Goal: Task Accomplishment & Management: Manage account settings

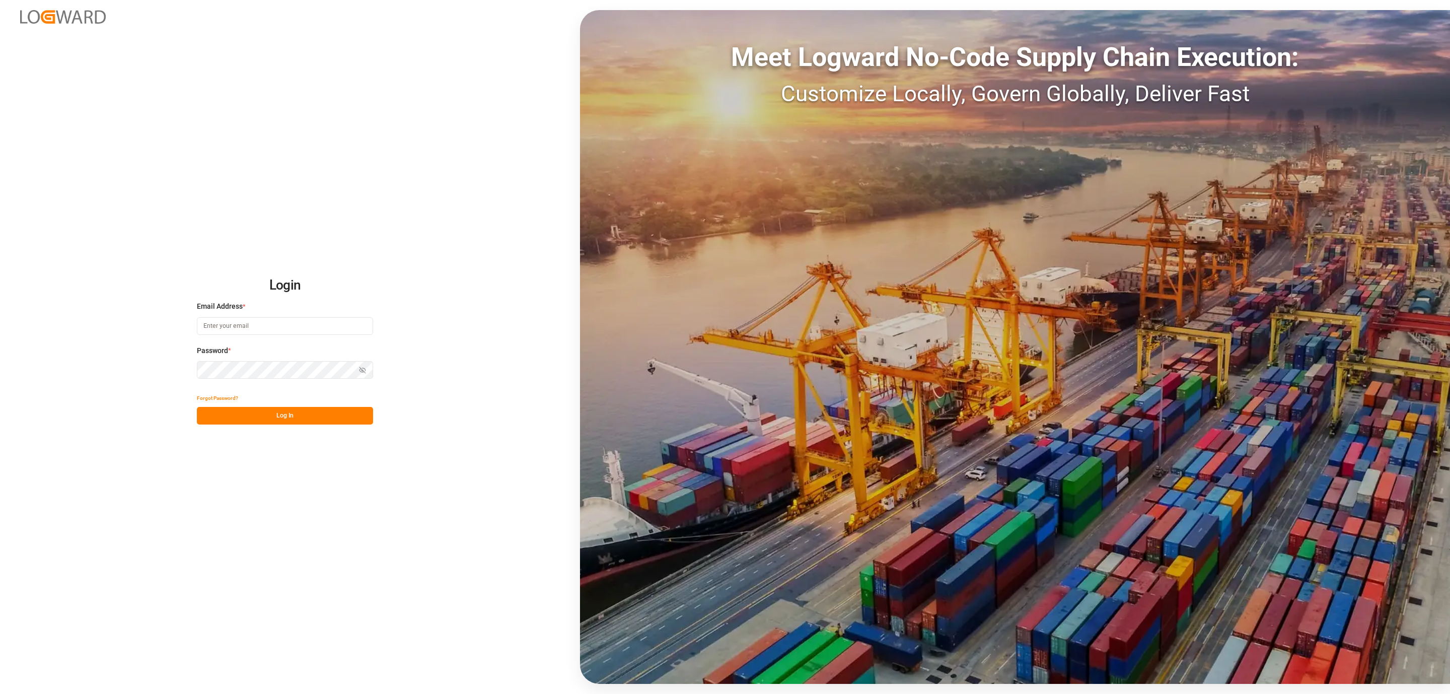
type input "daniel.sokolyk@jamindustries.com"
click at [242, 416] on button "Log In" at bounding box center [285, 416] width 176 height 18
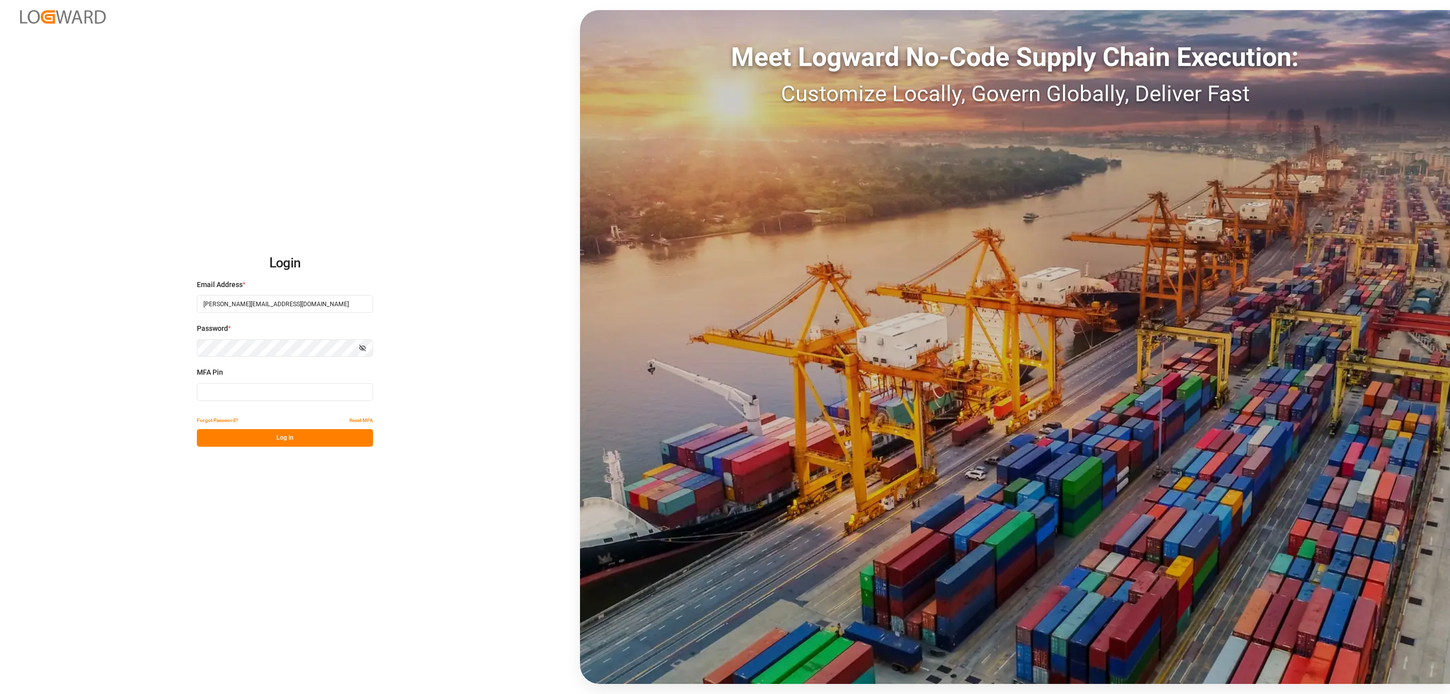
click at [227, 392] on input at bounding box center [285, 392] width 176 height 18
type input "049569"
click at [232, 436] on button "Log In" at bounding box center [285, 438] width 176 height 18
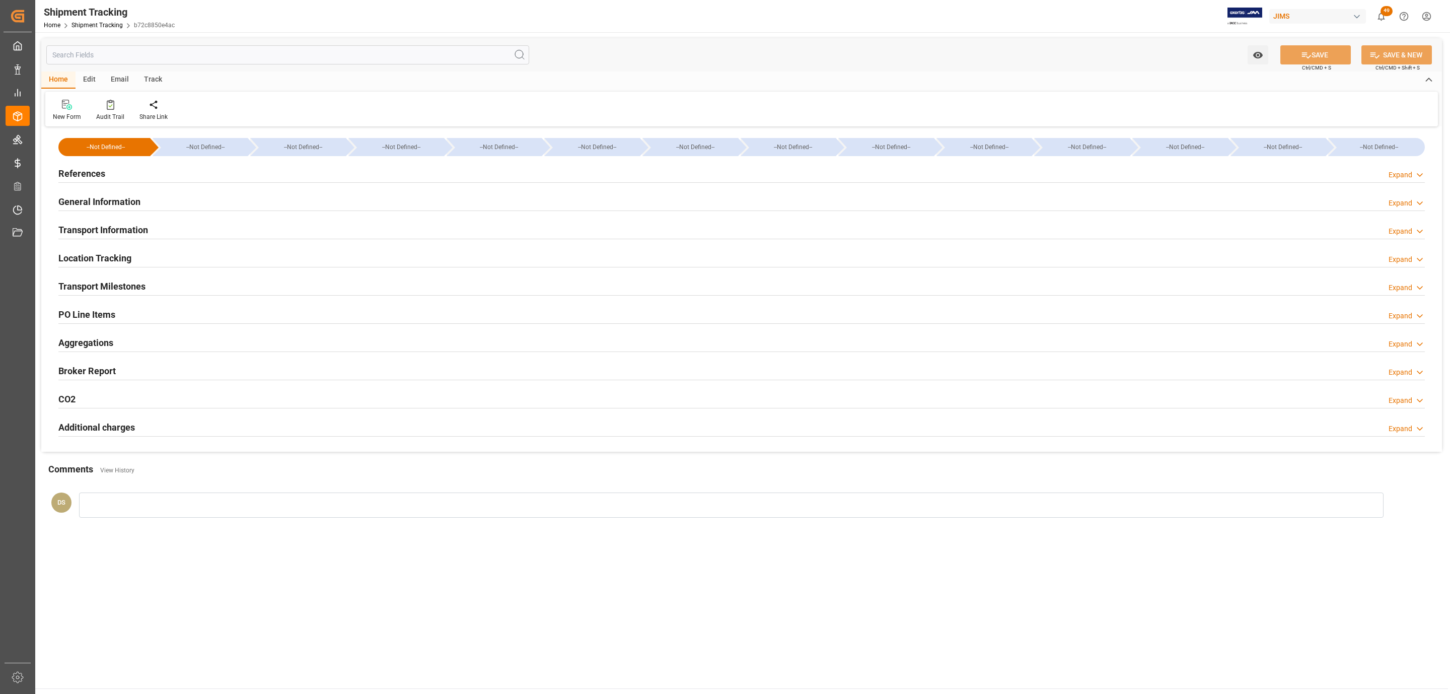
type input "77-10521-US"
type input "304611"
type textarea "SoundTube Entertainment Inc."
type input "44bba158c285"
type input "72562"
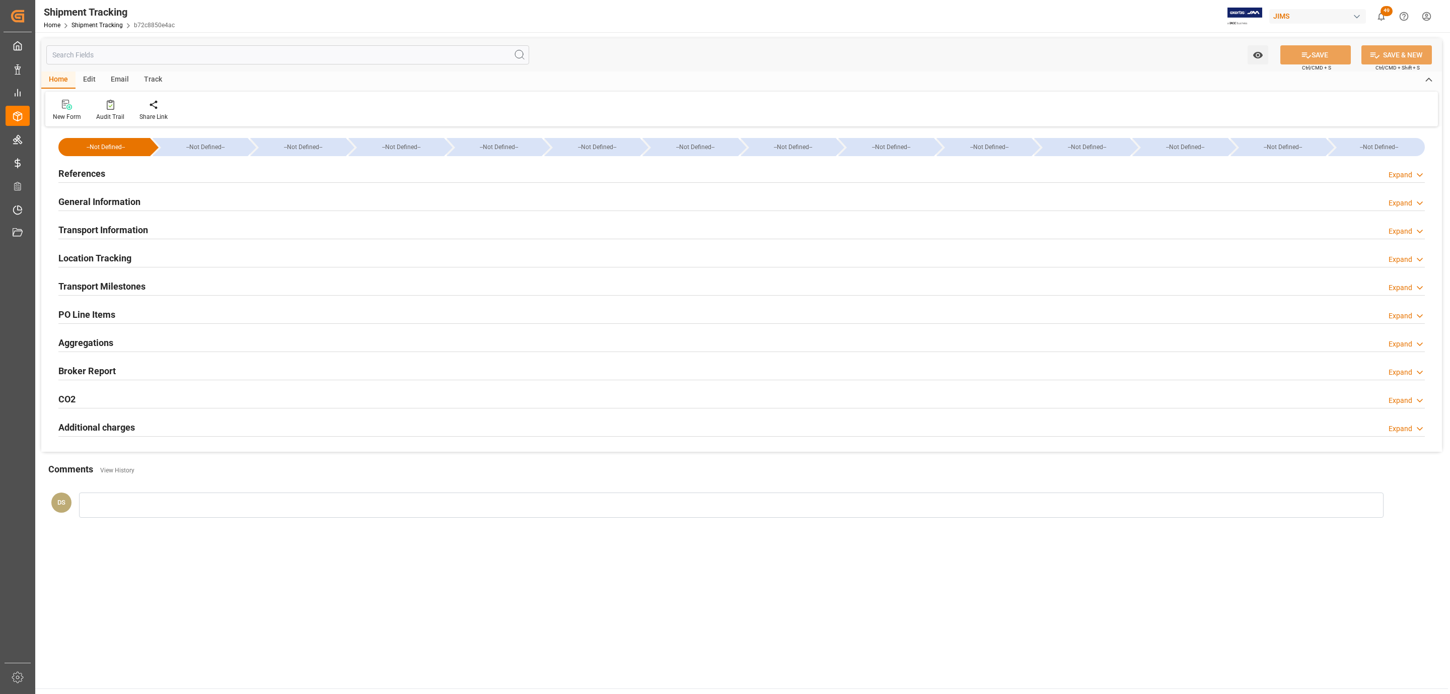
type input "b72c8850e4ac"
type input "11-08-2025"
type input "[DATE] 00:00"
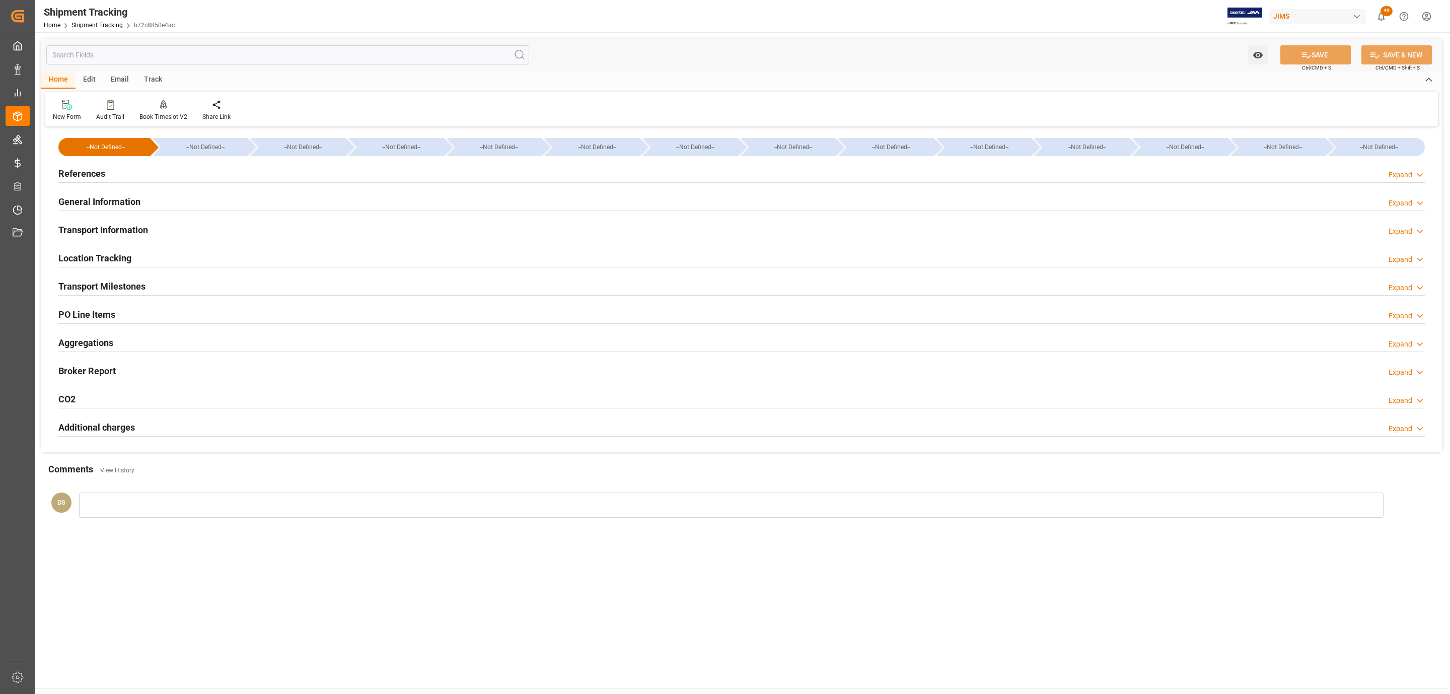
type input "20-08-2025 00:00"
click at [73, 286] on h2 "Transport Milestones" at bounding box center [101, 286] width 87 height 14
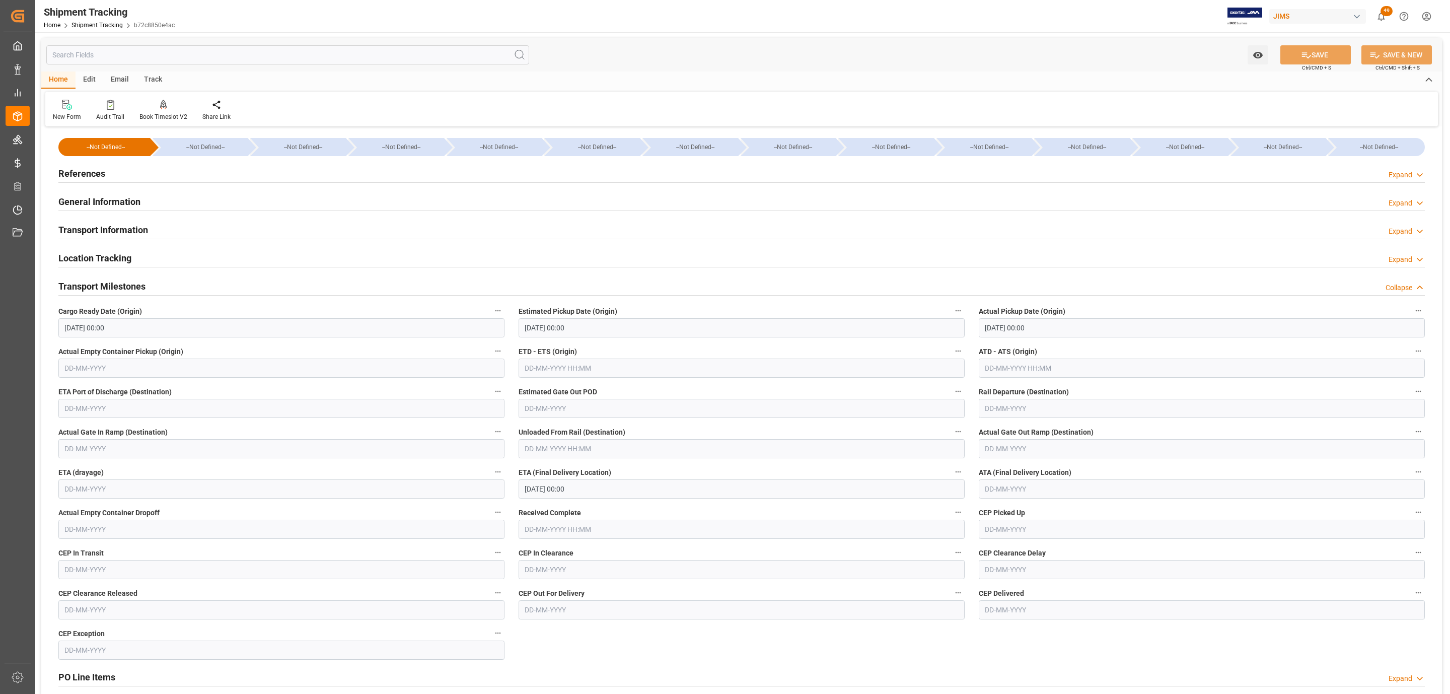
click at [85, 176] on h2 "References" at bounding box center [81, 174] width 47 height 14
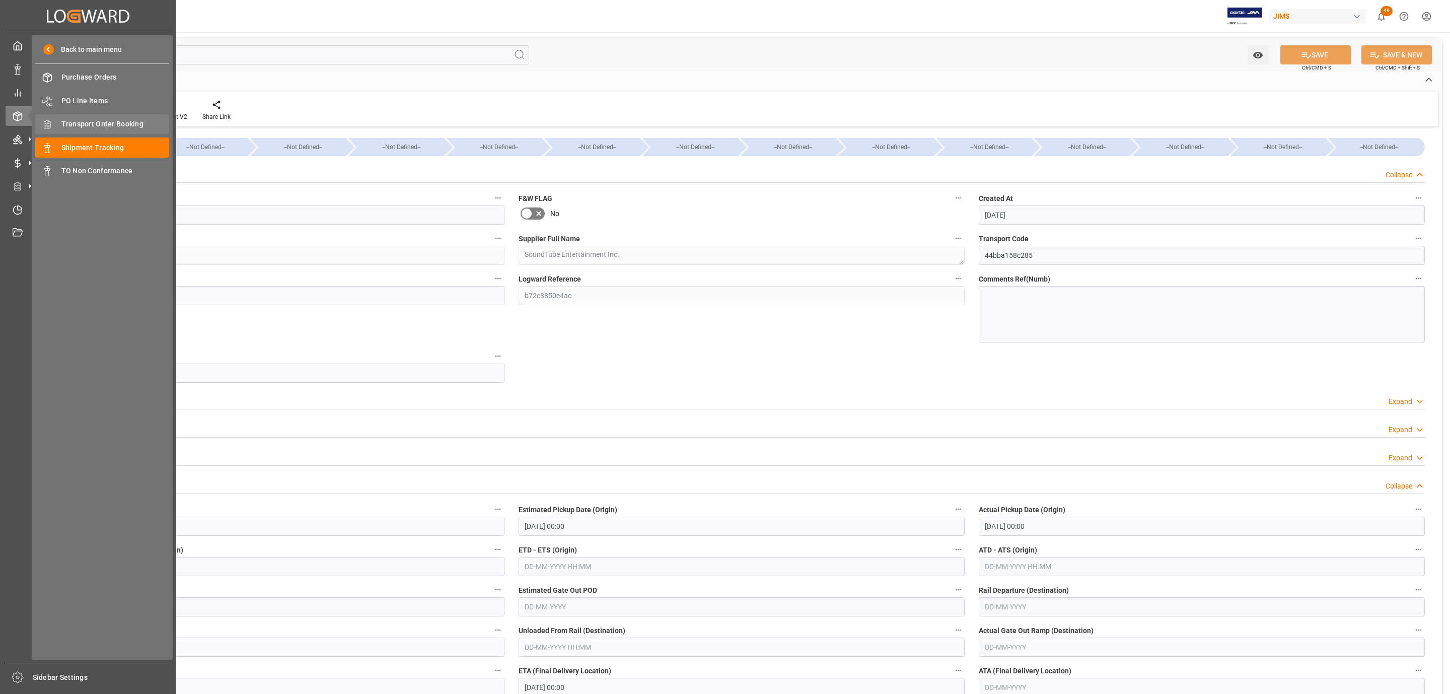
click at [138, 124] on span "Transport Order Booking" at bounding box center [115, 124] width 108 height 11
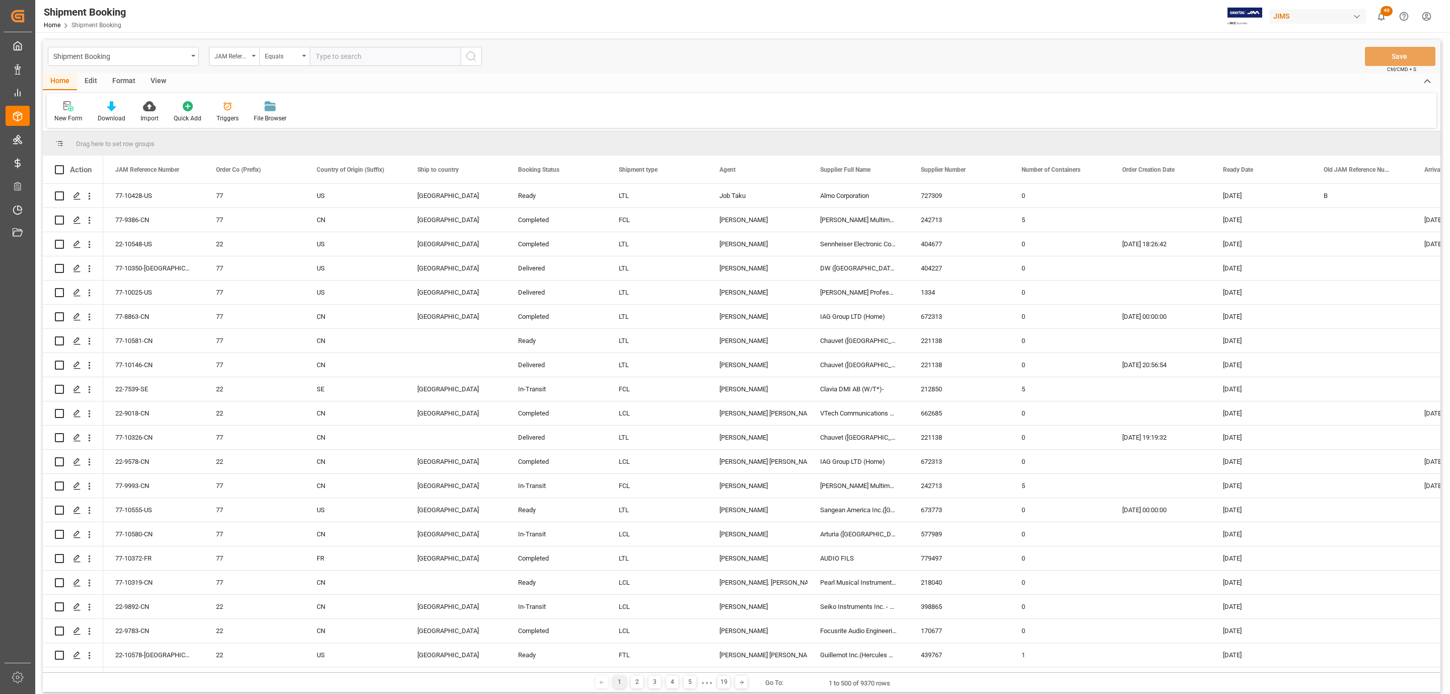
click at [344, 59] on input "text" at bounding box center [385, 56] width 151 height 19
paste input "77-10442-[GEOGRAPHIC_DATA]"
type input "77-10442-[GEOGRAPHIC_DATA]"
click at [474, 55] on icon "search button" at bounding box center [471, 56] width 12 height 12
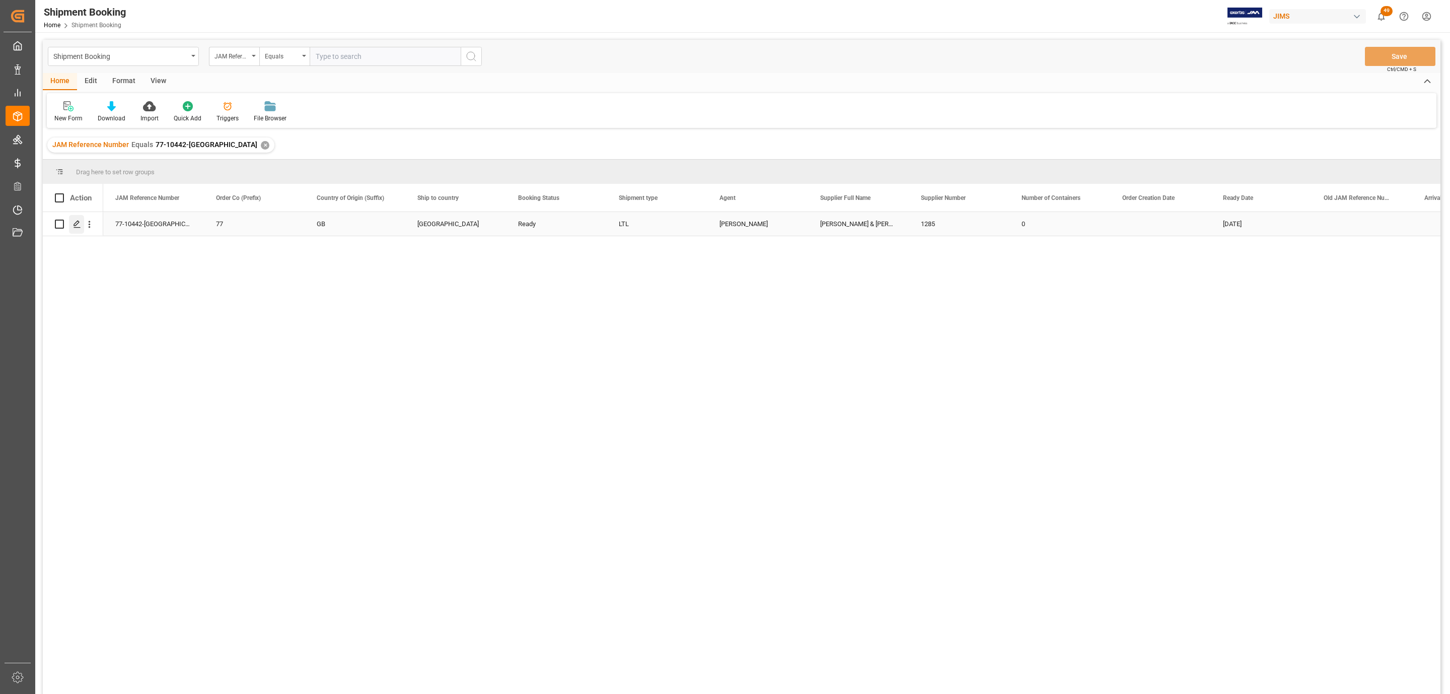
click at [73, 223] on icon "Press SPACE to select this row." at bounding box center [77, 224] width 8 height 8
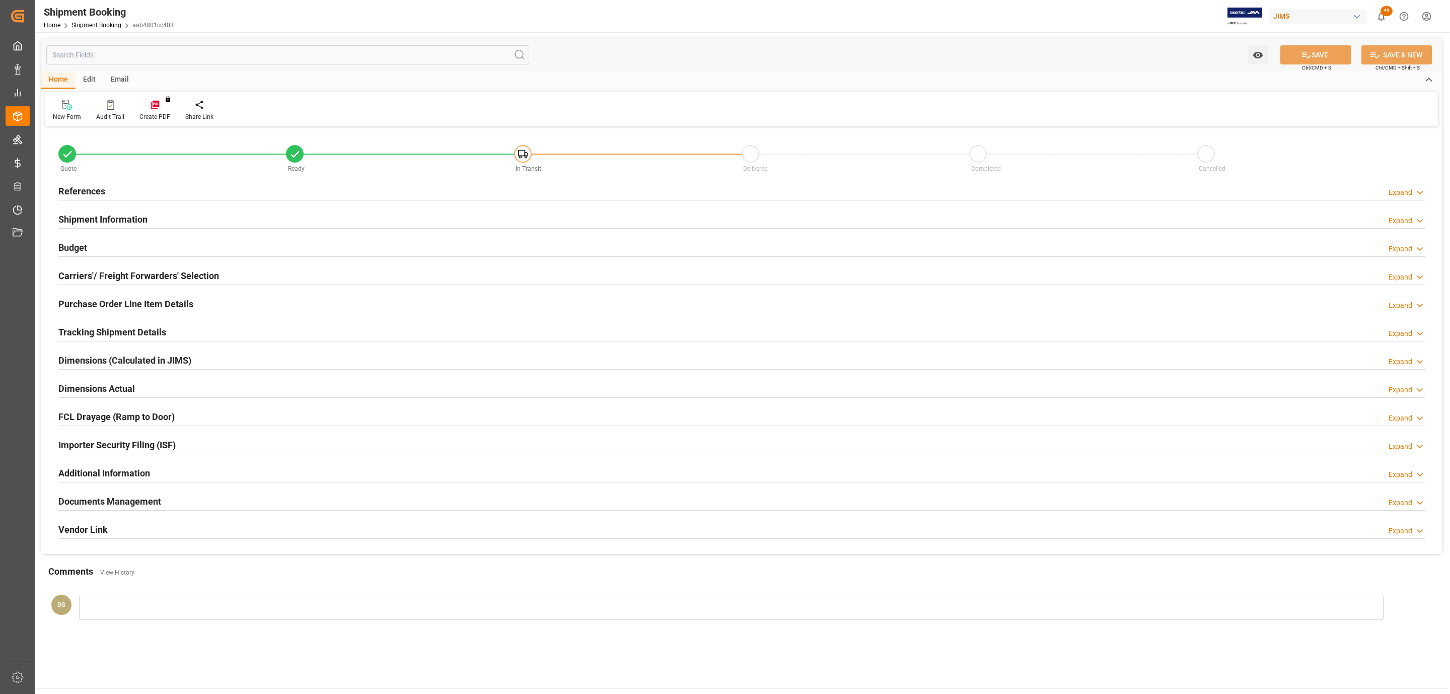
type input "30"
click at [111, 278] on h2 "Carriers'/ Freight Forwarders' Selection" at bounding box center [138, 276] width 161 height 14
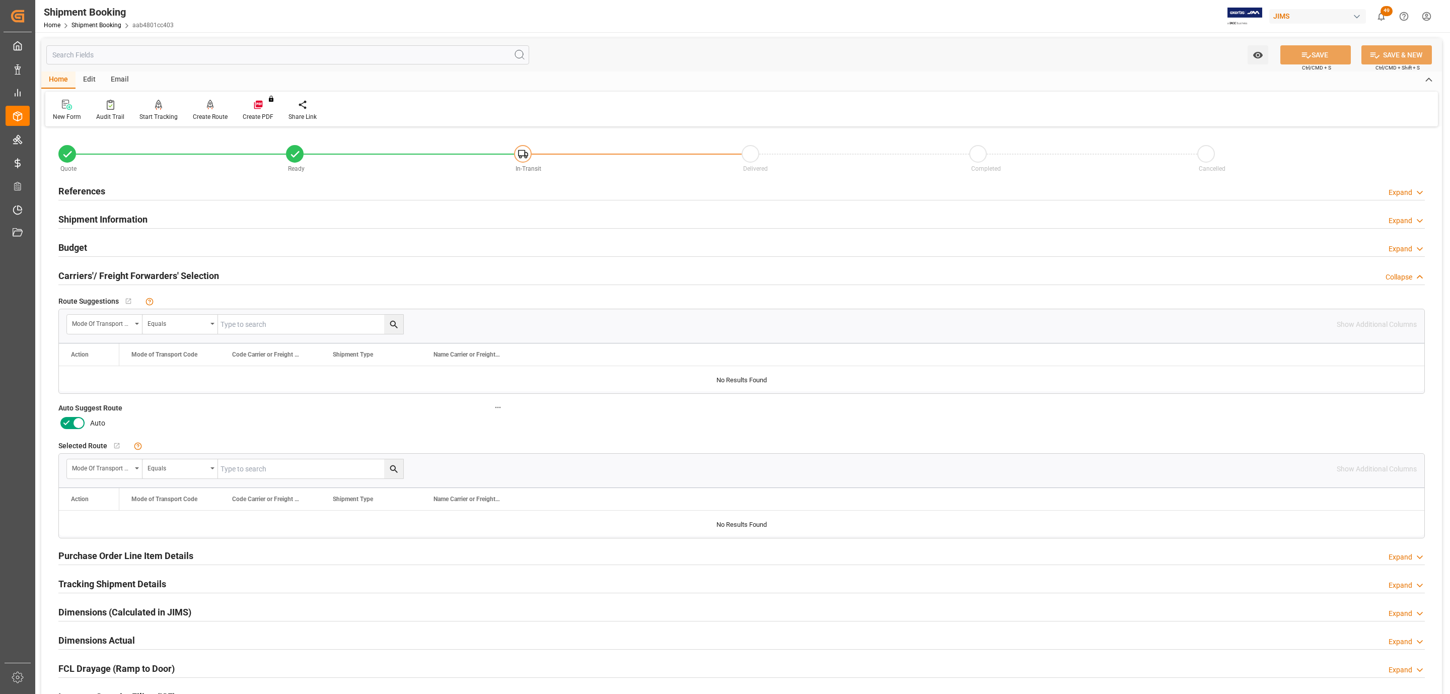
click at [66, 418] on icon at bounding box center [66, 423] width 12 height 12
click at [0, 0] on input "checkbox" at bounding box center [0, 0] width 0 height 0
click at [1303, 51] on icon at bounding box center [1306, 55] width 11 height 11
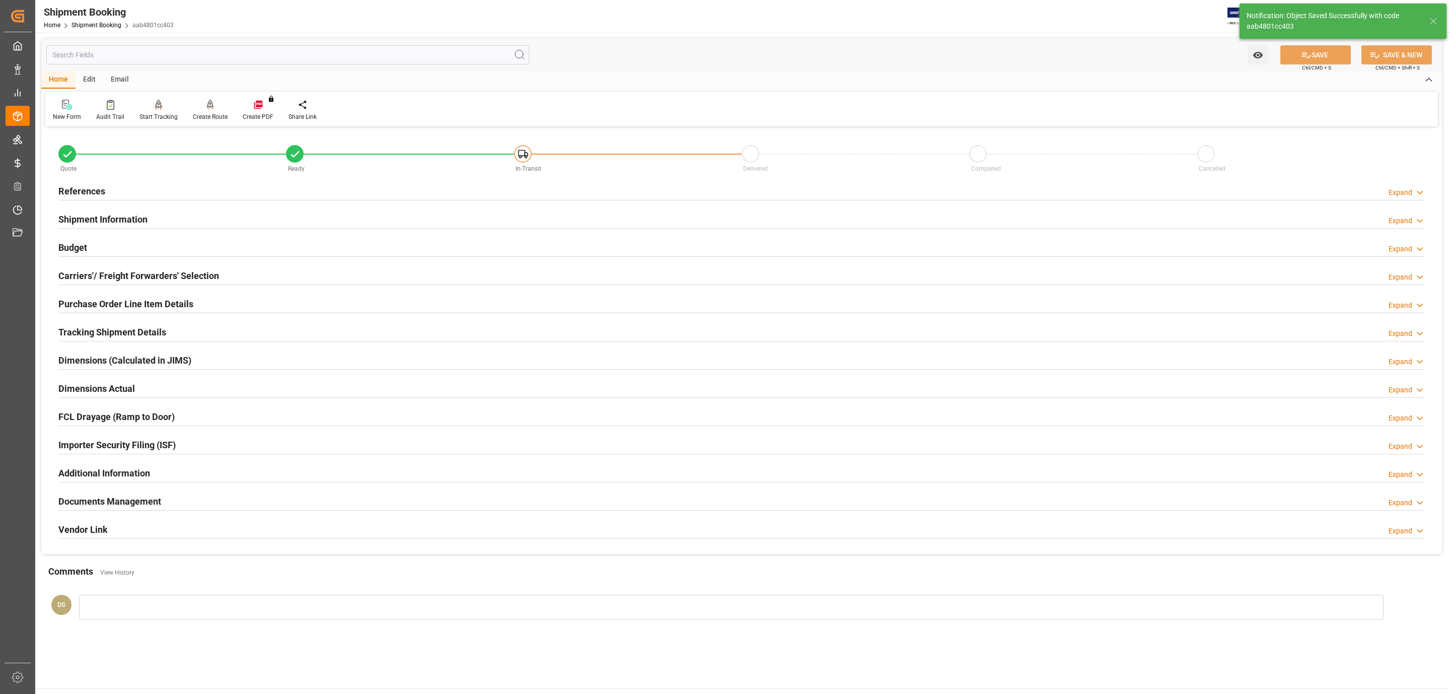
click at [97, 246] on div "Budget Expand" at bounding box center [741, 246] width 1366 height 19
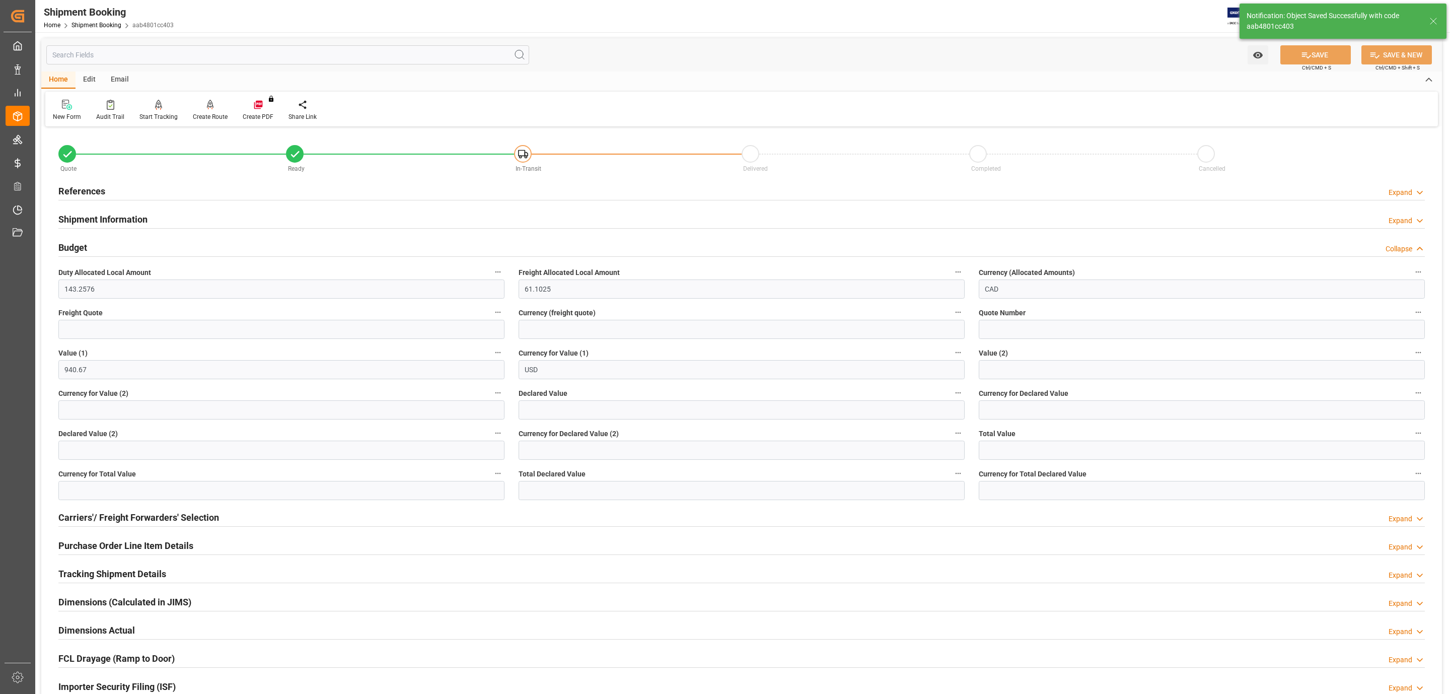
click at [108, 239] on div "Budget Collapse" at bounding box center [741, 246] width 1366 height 19
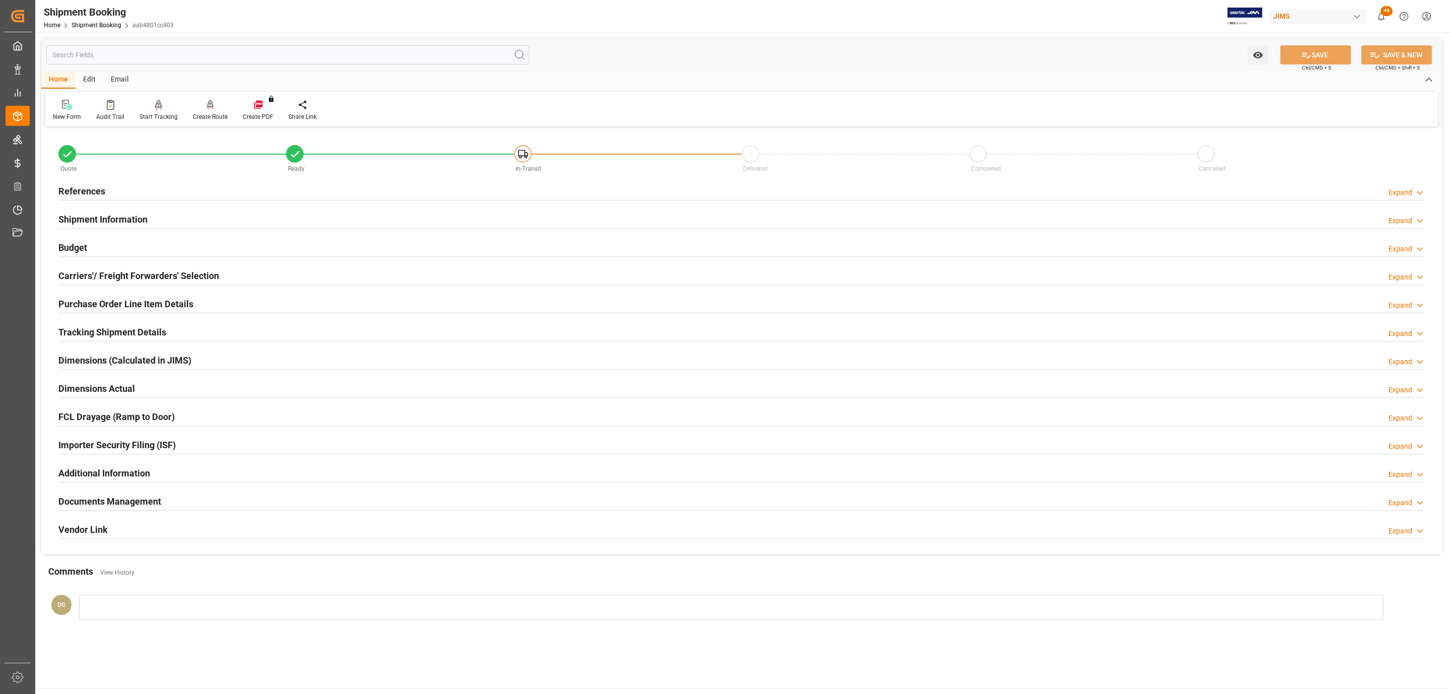
click at [128, 223] on h2 "Shipment Information" at bounding box center [102, 219] width 89 height 14
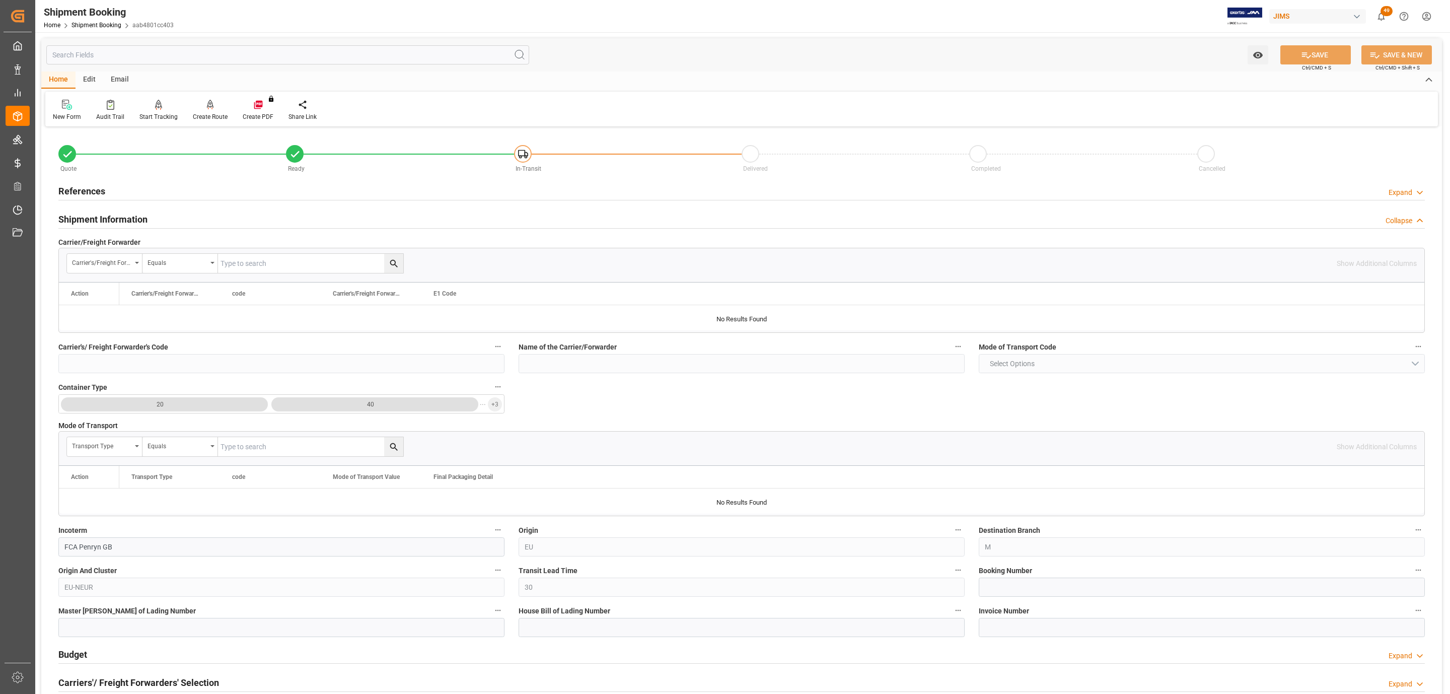
click at [111, 186] on div "References Expand" at bounding box center [741, 190] width 1366 height 19
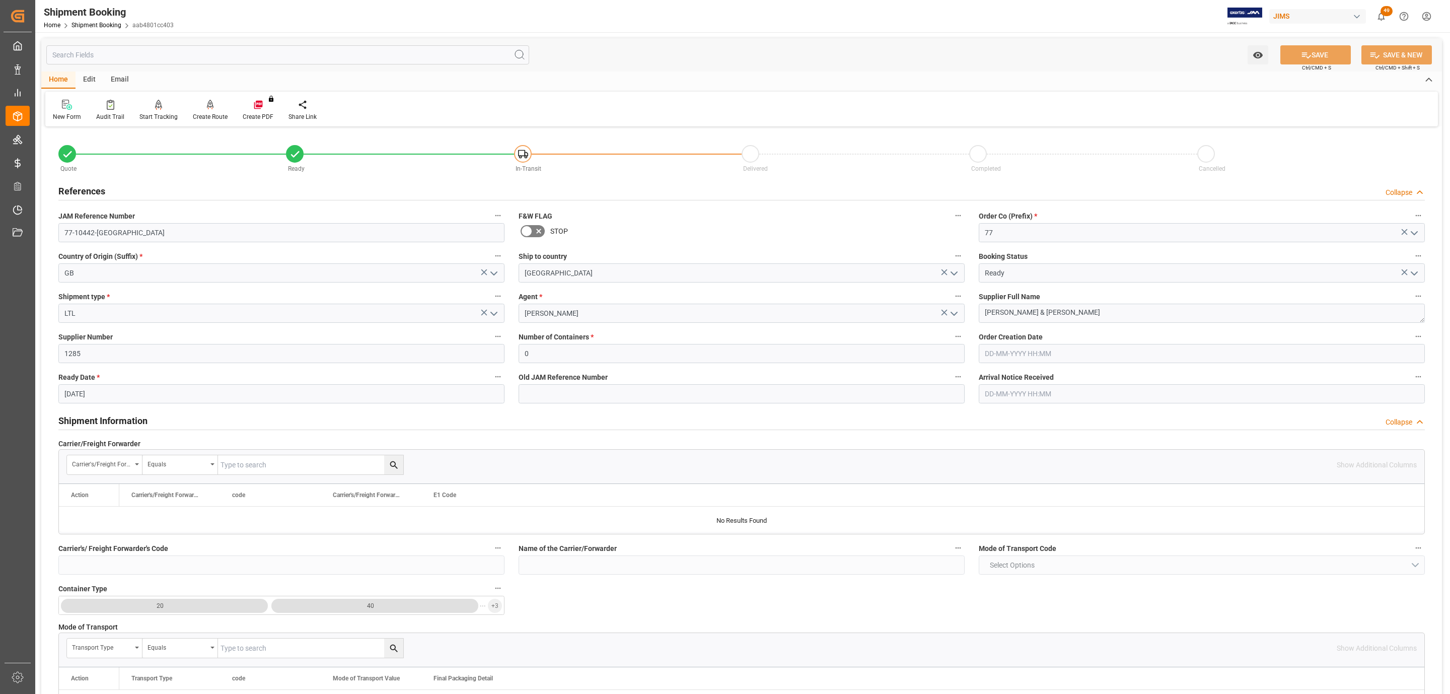
click at [111, 186] on div "References Collapse" at bounding box center [741, 190] width 1366 height 19
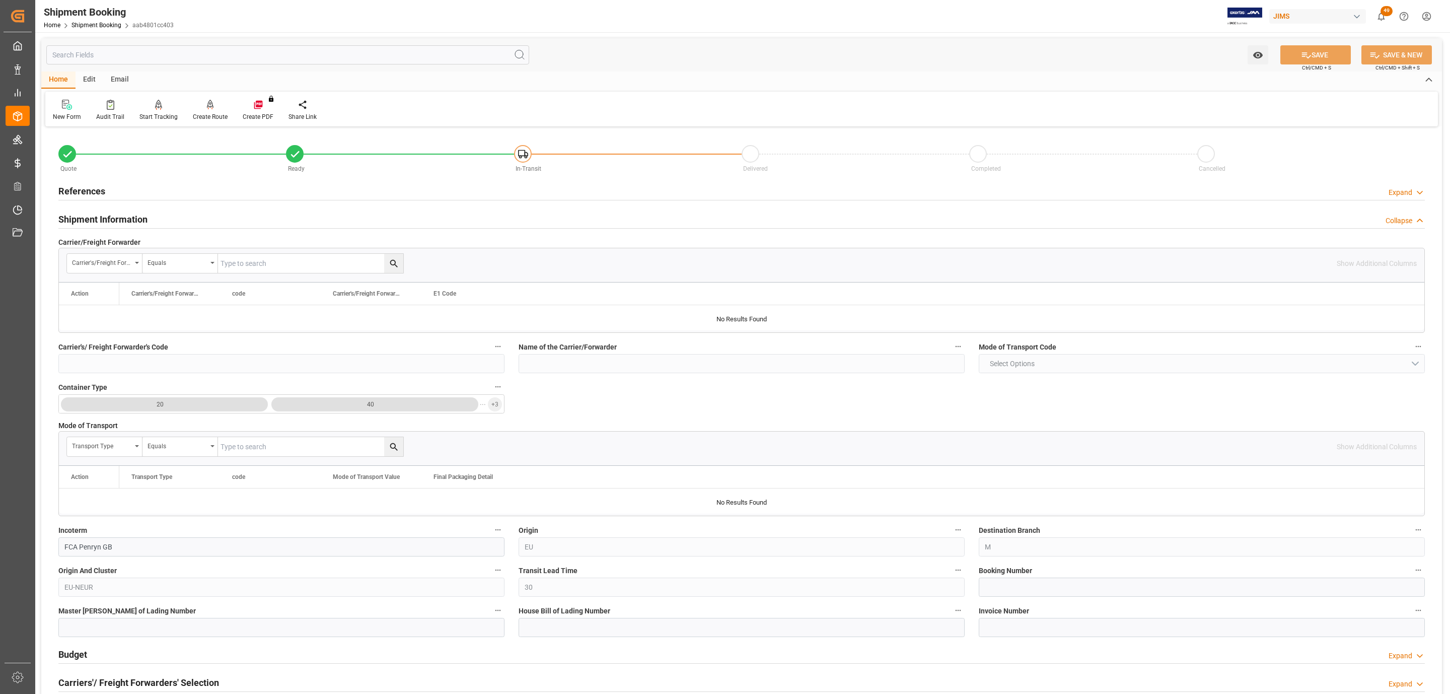
click at [109, 219] on h2 "Shipment Information" at bounding box center [102, 219] width 89 height 14
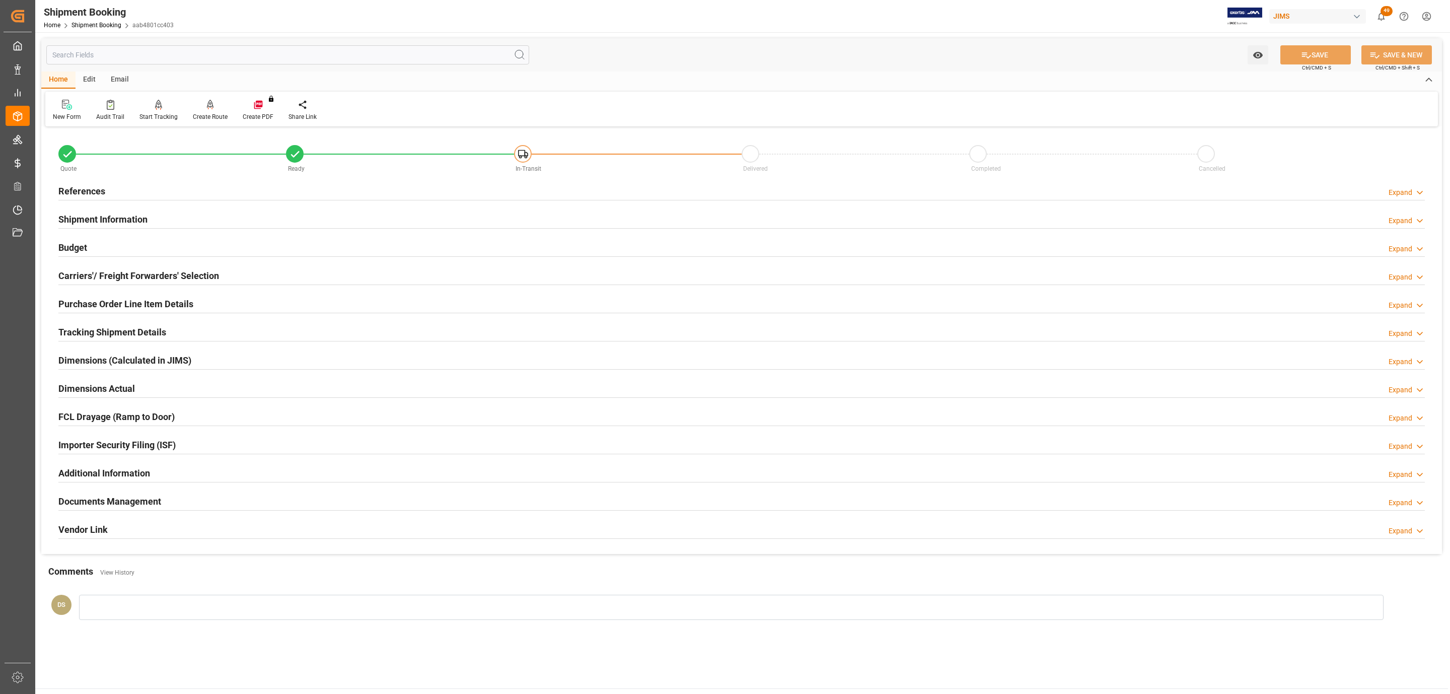
click at [109, 269] on h2 "Carriers'/ Freight Forwarders' Selection" at bounding box center [138, 276] width 161 height 14
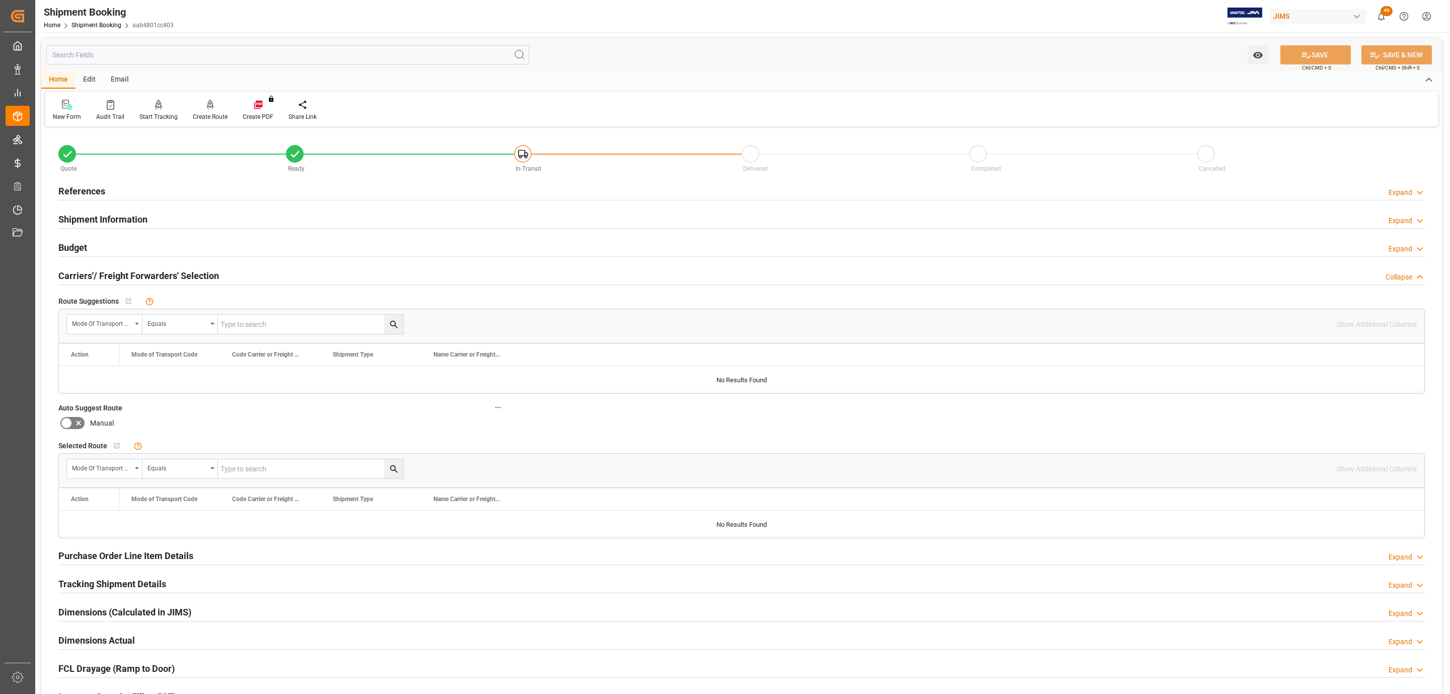
click at [207, 97] on div "New Form Audit Trail Start Tracking Create Empty Shipment Tracking Create Route…" at bounding box center [741, 109] width 1392 height 35
click at [207, 108] on icon at bounding box center [210, 105] width 7 height 10
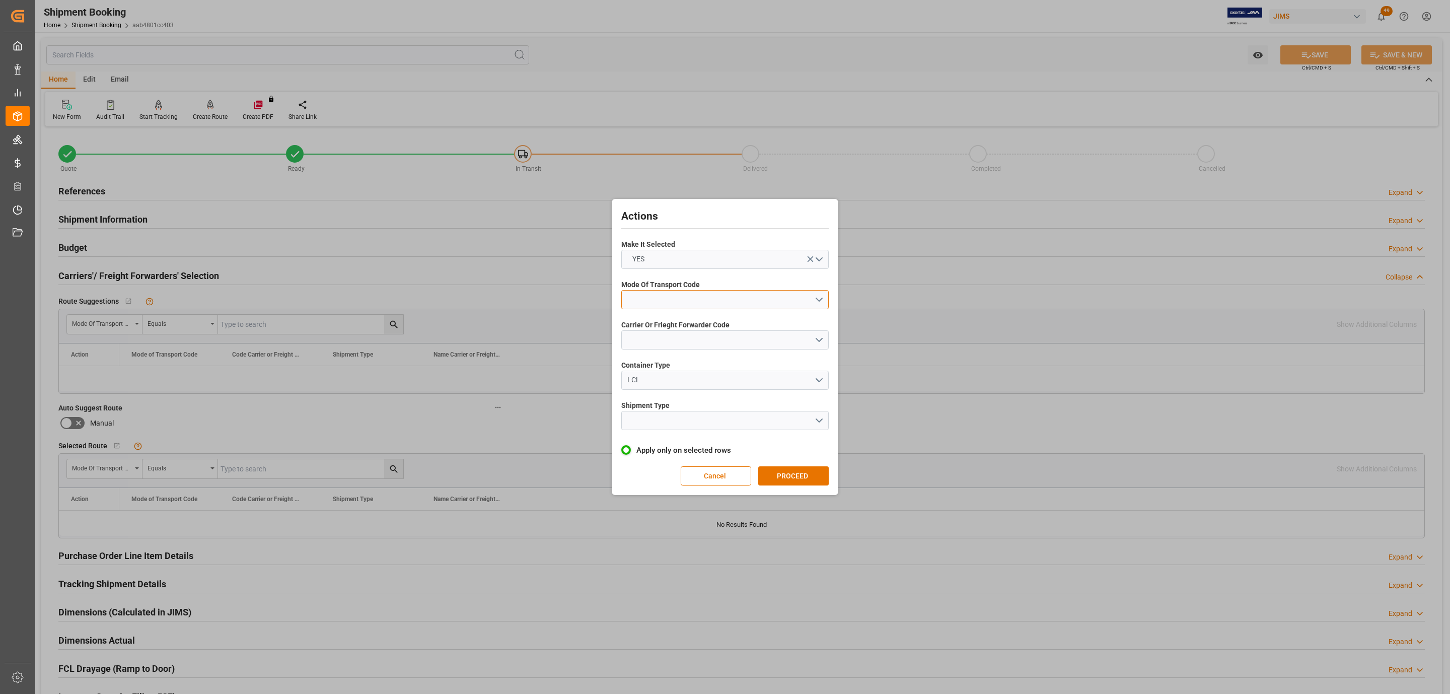
click at [686, 291] on button "open menu" at bounding box center [724, 299] width 207 height 19
click at [697, 320] on div "2- COURIER AIR" at bounding box center [725, 323] width 206 height 21
click at [680, 343] on button "open menu" at bounding box center [724, 339] width 207 height 19
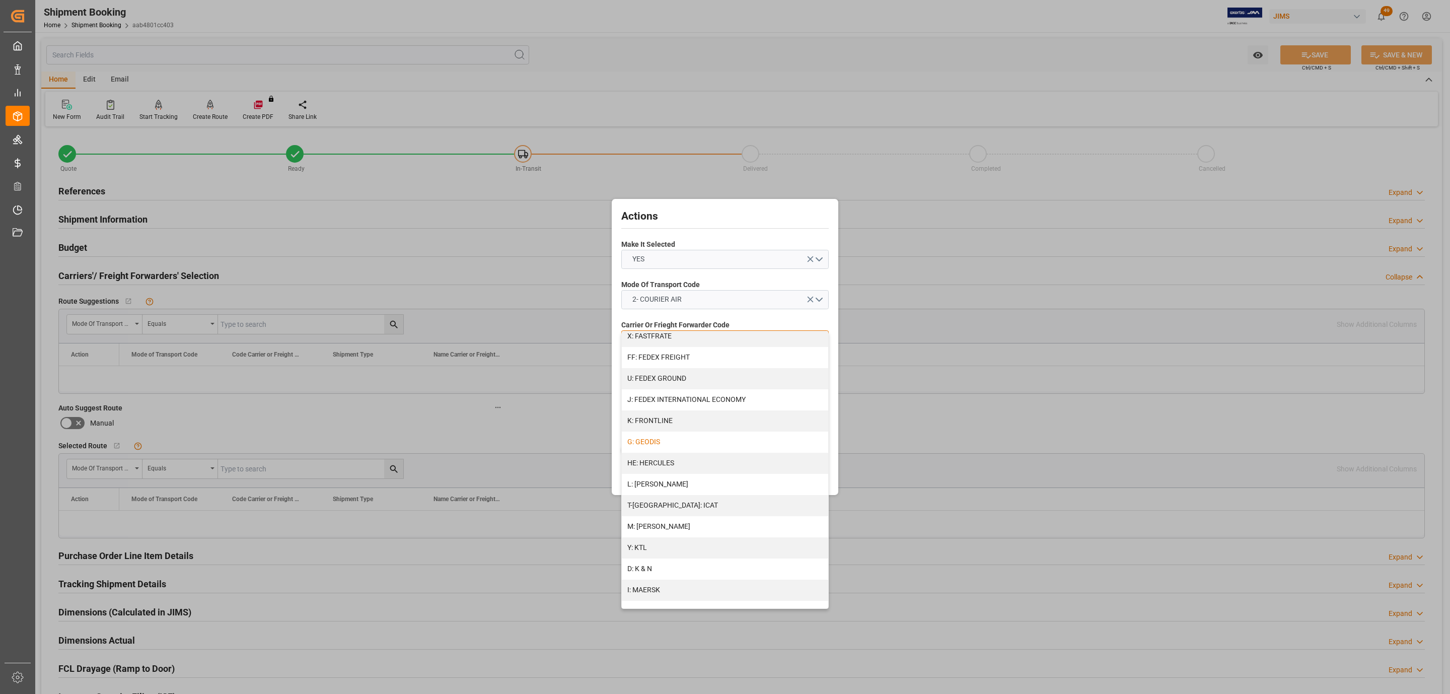
scroll to position [452, 0]
click at [700, 548] on div "S: UPS ECONOMY" at bounding box center [725, 545] width 206 height 21
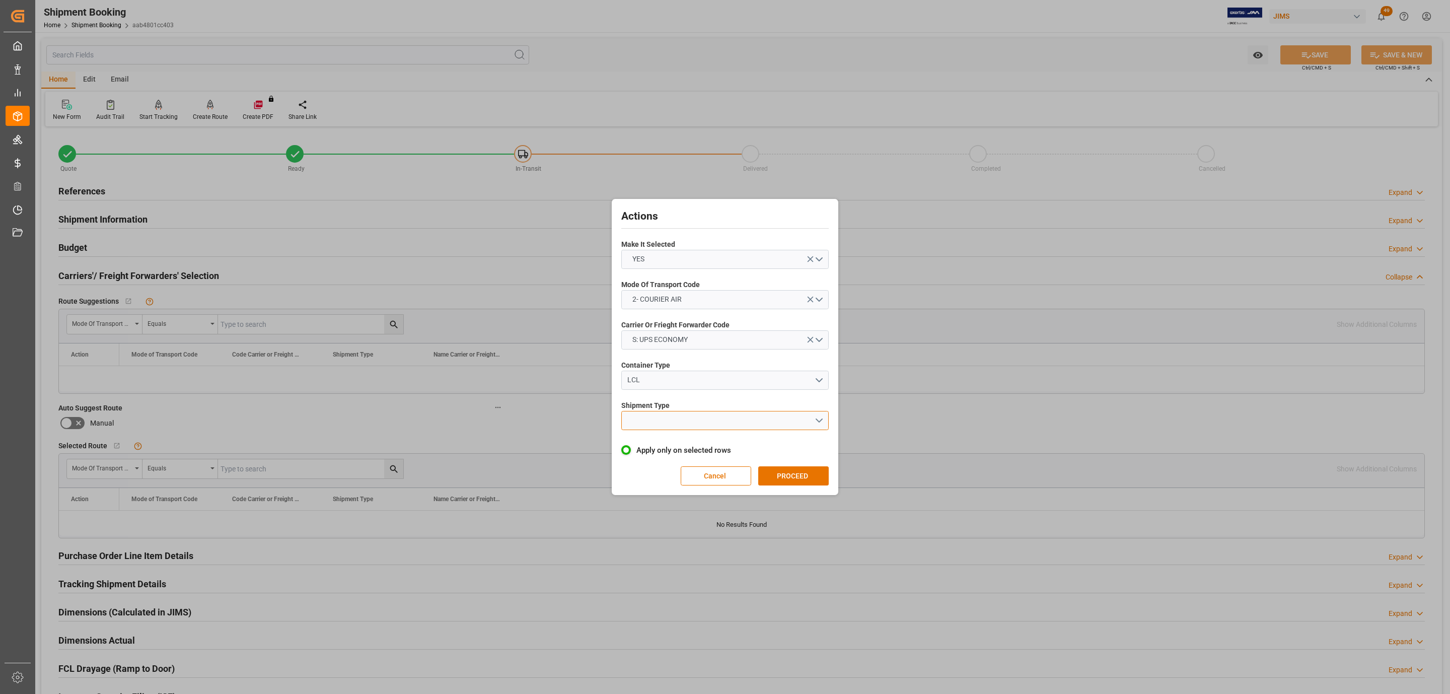
click at [673, 423] on button "open menu" at bounding box center [724, 420] width 207 height 19
click at [671, 425] on div "LTL" at bounding box center [725, 422] width 206 height 21
click at [808, 478] on button "PROCEED" at bounding box center [793, 475] width 70 height 19
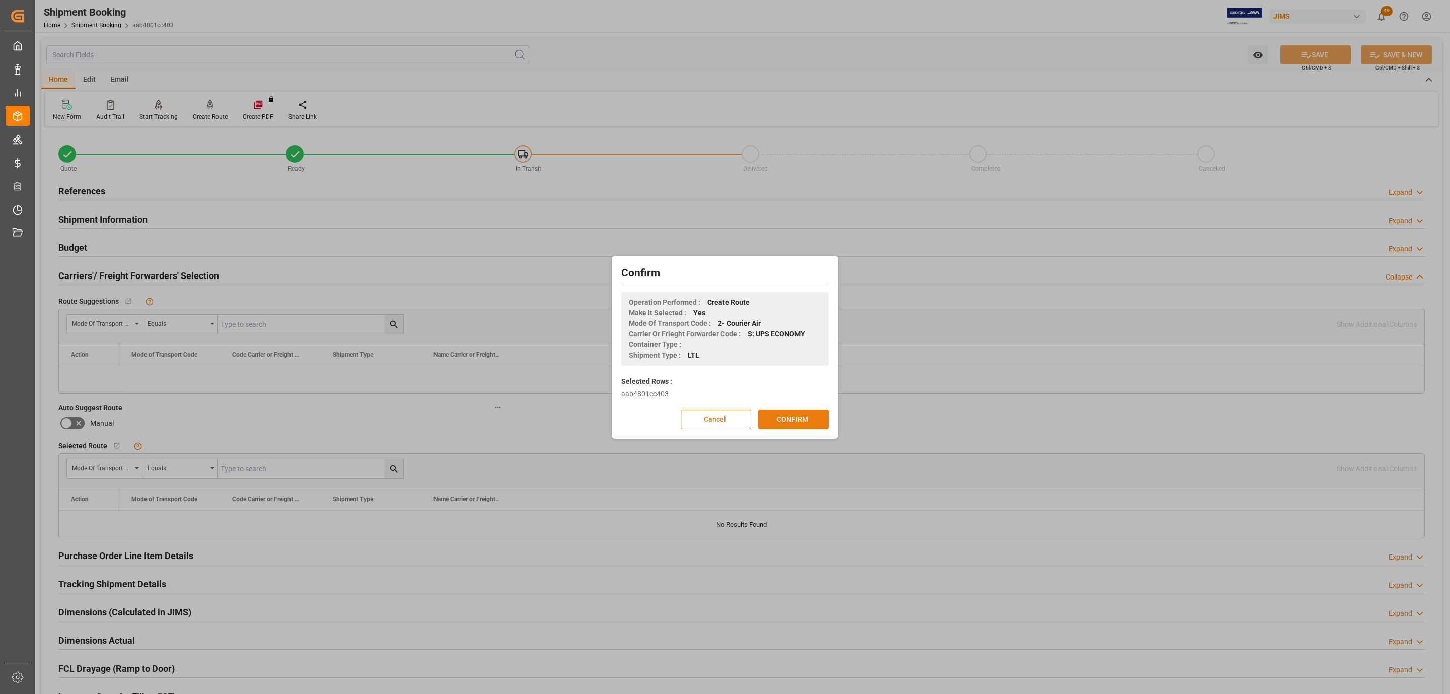
click at [800, 421] on button "CONFIRM" at bounding box center [793, 419] width 70 height 19
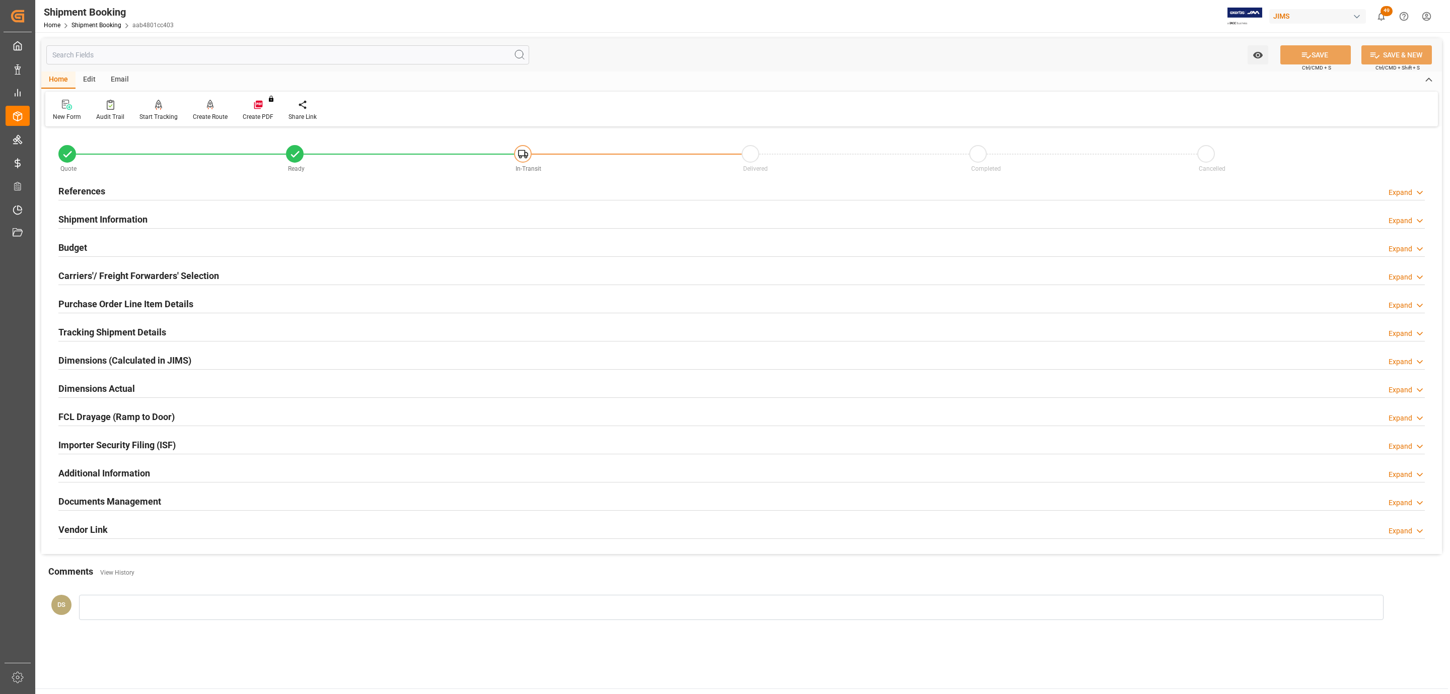
click at [81, 337] on h2 "Tracking Shipment Details" at bounding box center [112, 332] width 108 height 14
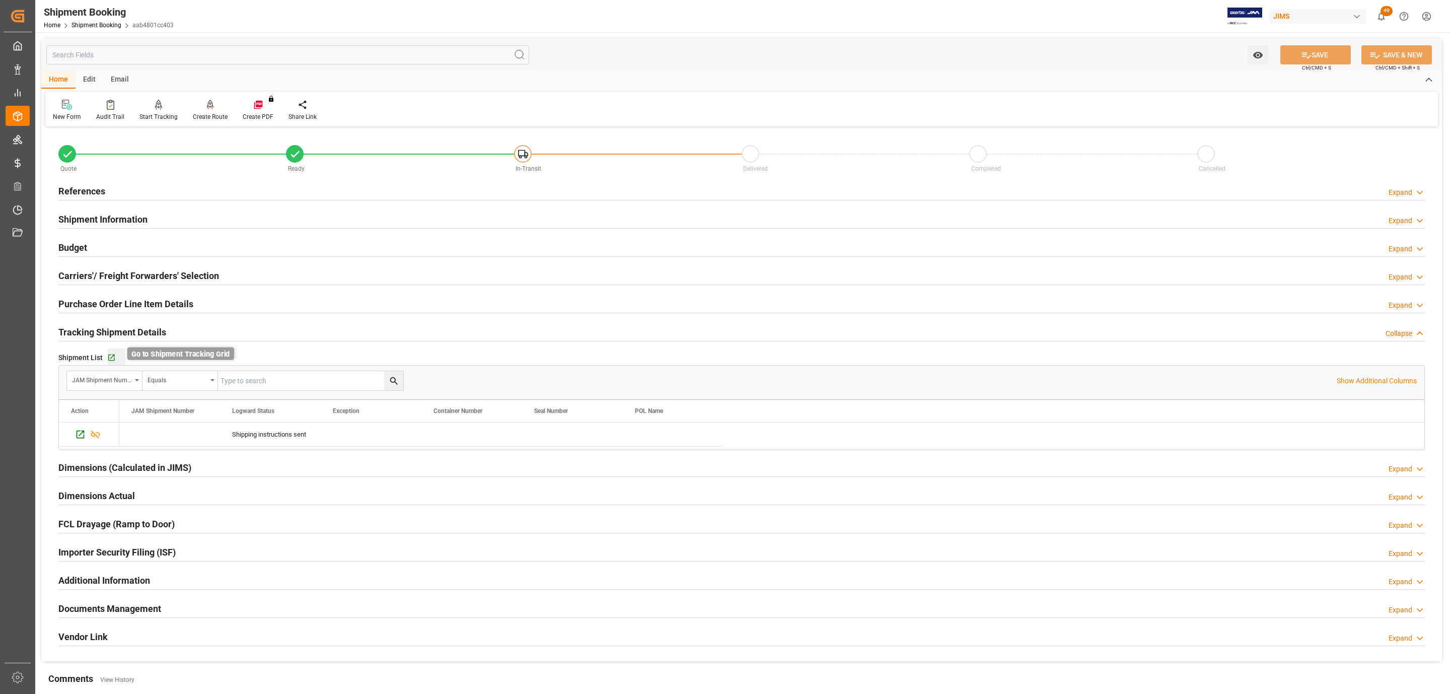
click at [111, 356] on icon "button" at bounding box center [111, 357] width 9 height 9
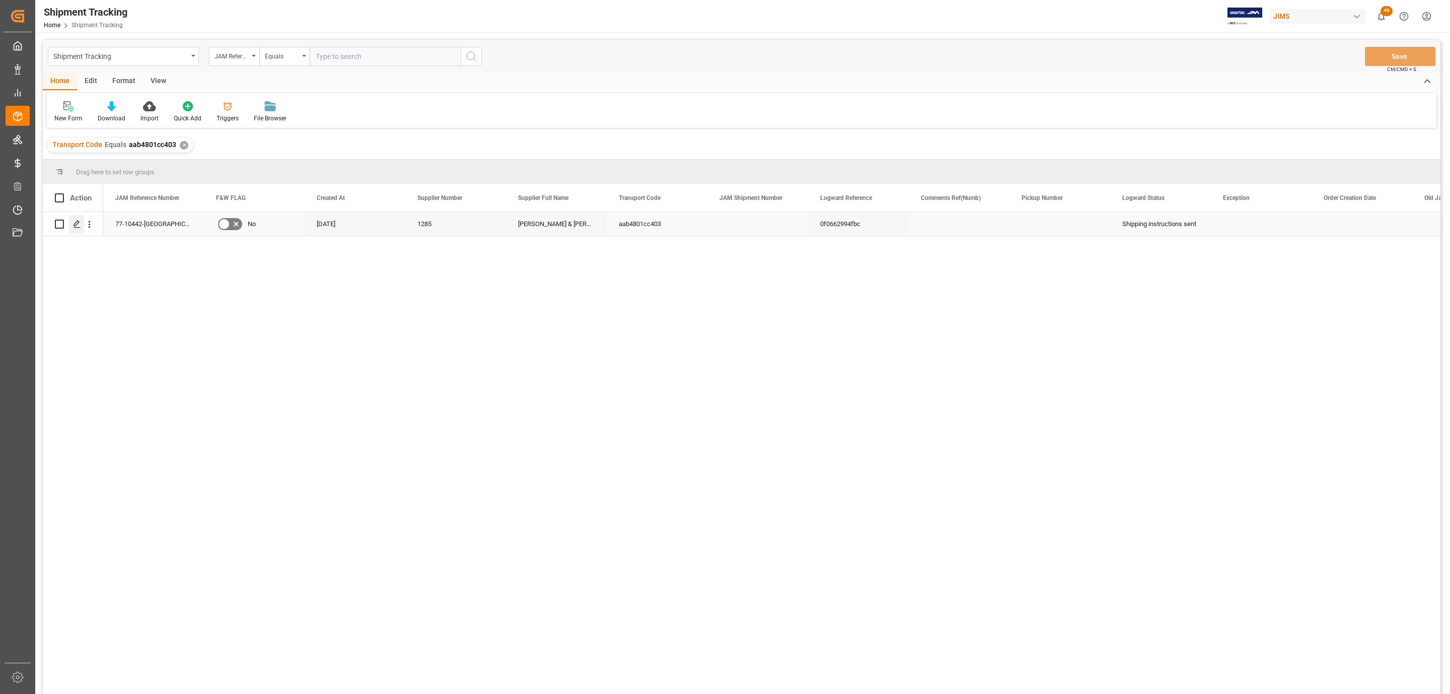
click at [79, 226] on icon "Press SPACE to select this row." at bounding box center [77, 224] width 8 height 8
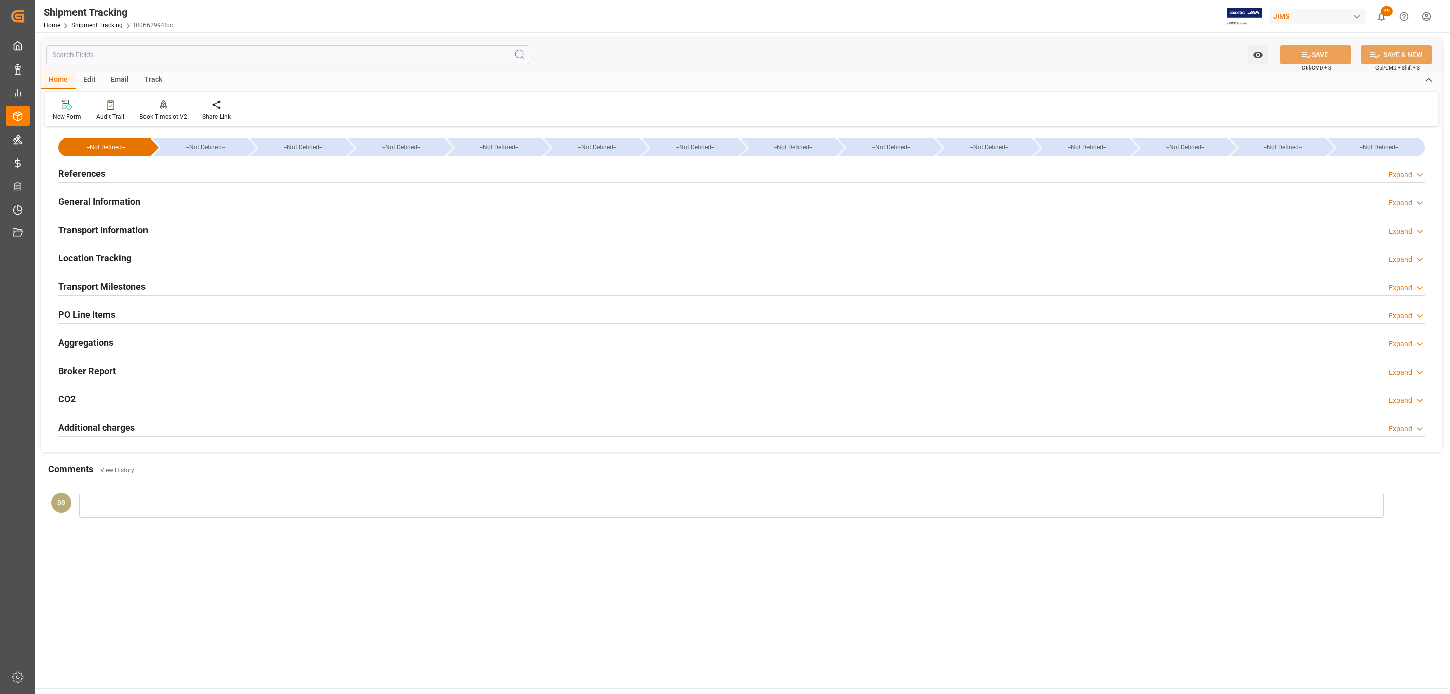
click at [85, 160] on div "References Expand" at bounding box center [741, 174] width 1380 height 28
click at [87, 169] on h2 "References" at bounding box center [81, 174] width 47 height 14
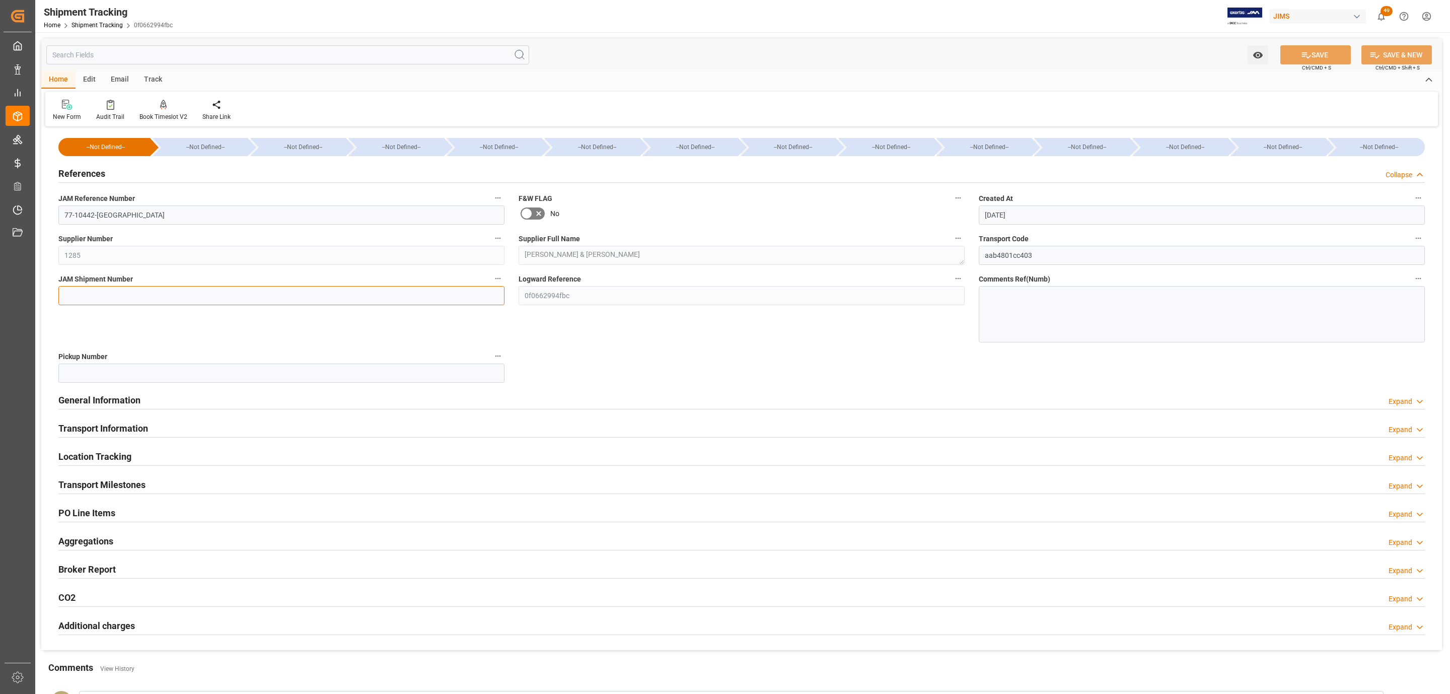
click at [93, 291] on input at bounding box center [281, 295] width 446 height 19
paste input "72568"
type input "72568"
click at [1297, 57] on button "SAVE" at bounding box center [1315, 54] width 70 height 19
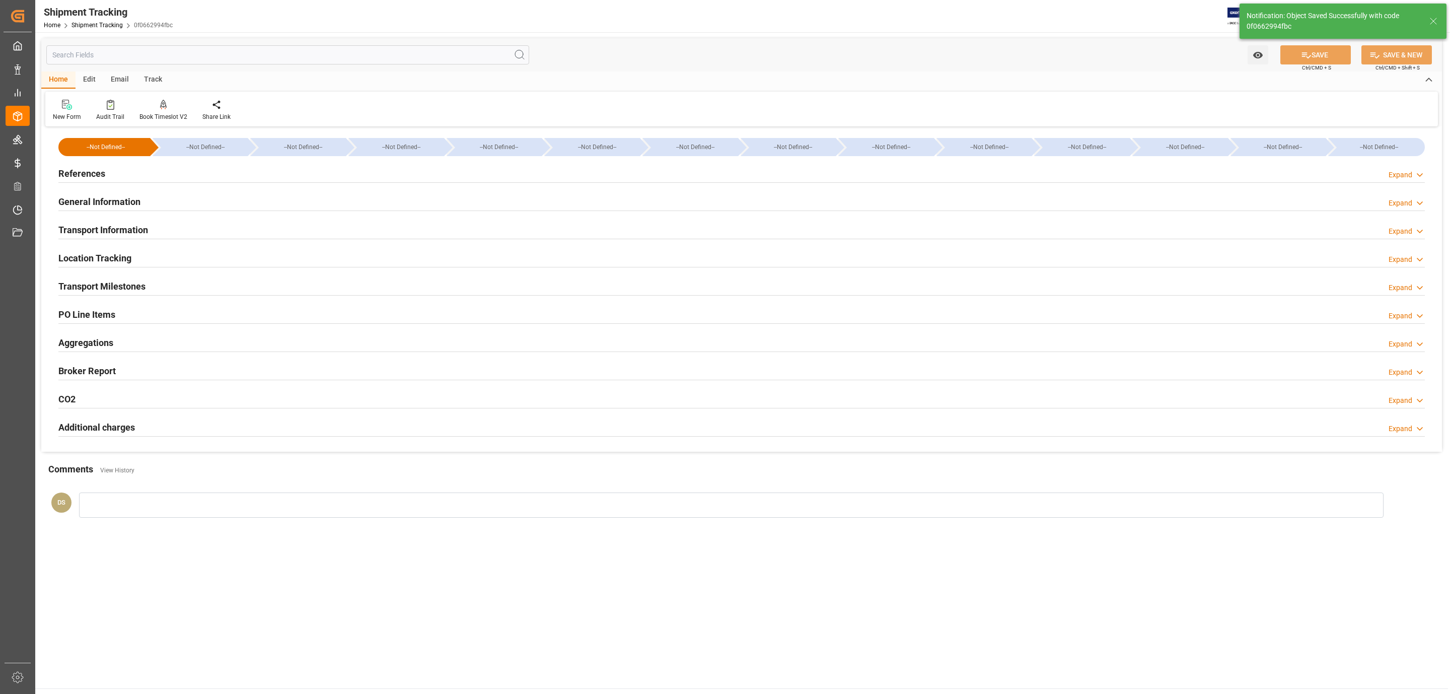
click at [130, 286] on h2 "Transport Milestones" at bounding box center [101, 286] width 87 height 14
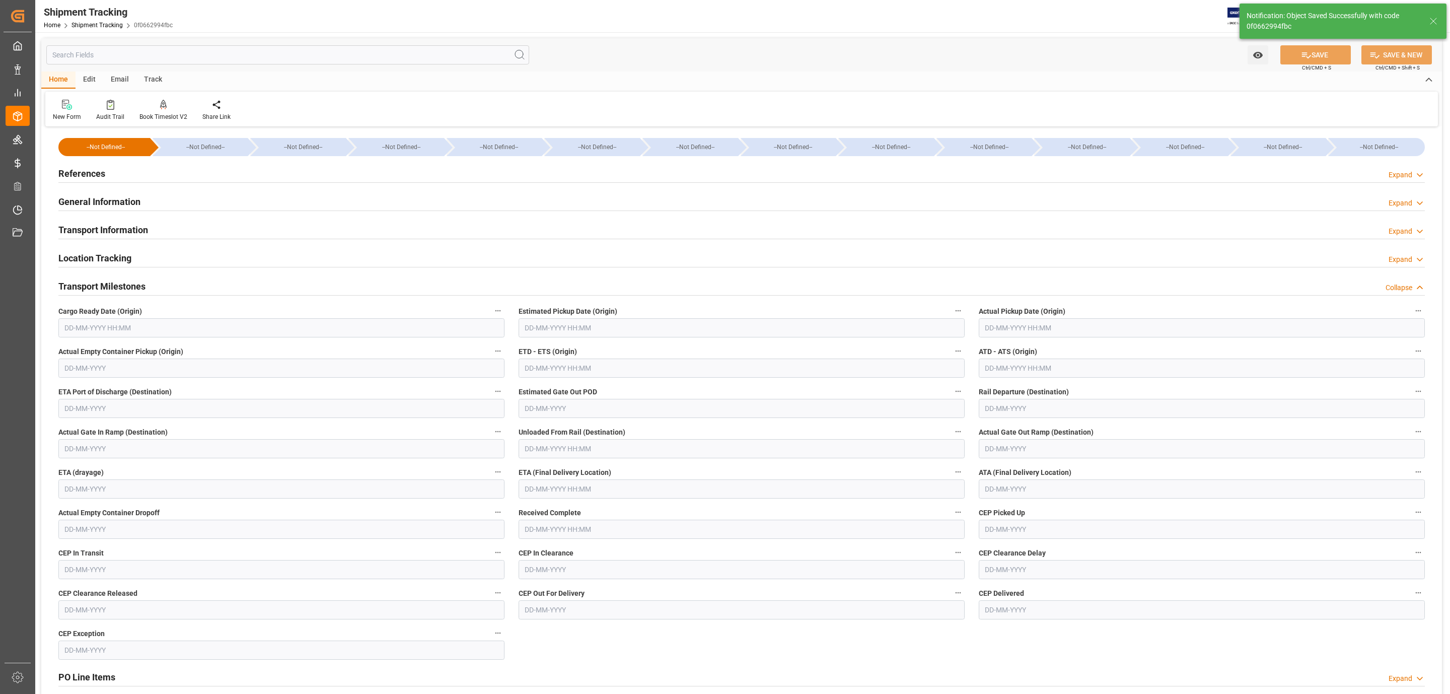
click at [97, 325] on input "text" at bounding box center [281, 327] width 446 height 19
click at [75, 381] on div "28 29 30 31 1 2 3" at bounding box center [130, 390] width 137 height 20
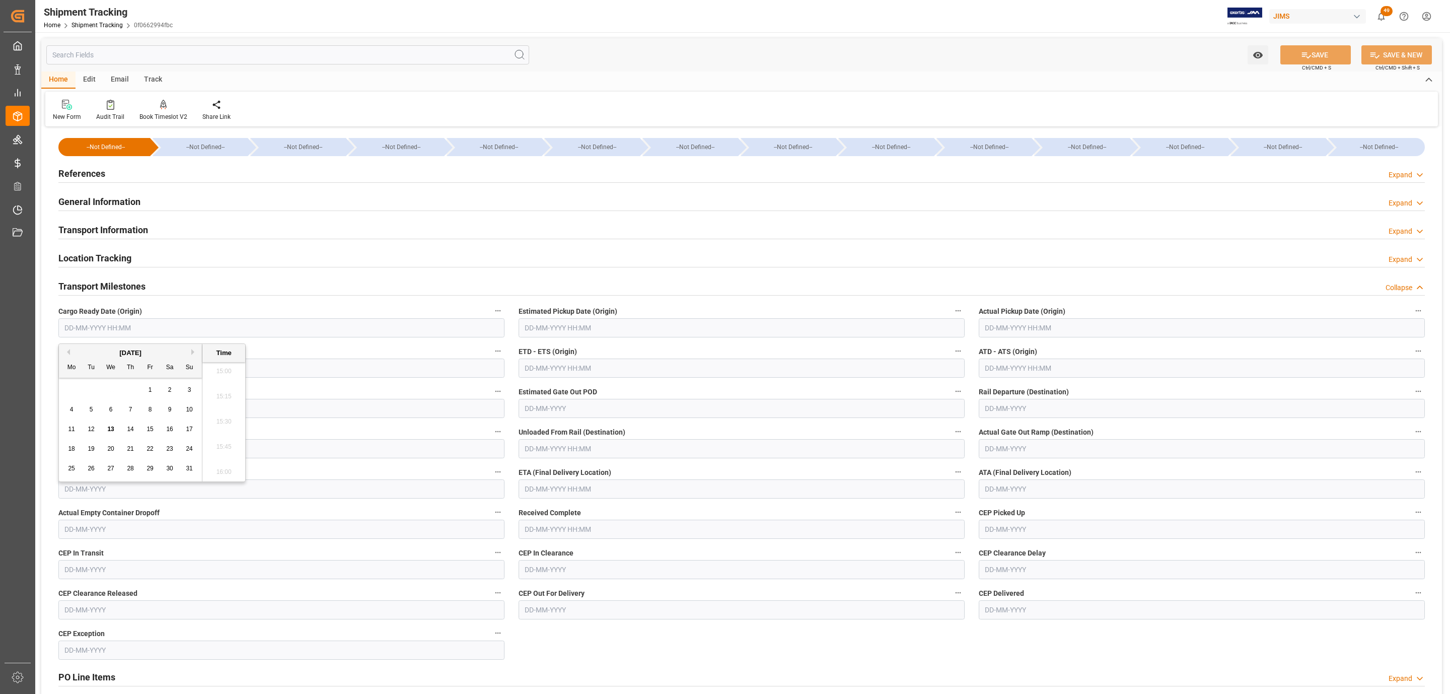
click at [106, 408] on div "6" at bounding box center [111, 410] width 13 height 12
type input "[DATE] 00:00"
click at [534, 332] on input "text" at bounding box center [742, 327] width 446 height 19
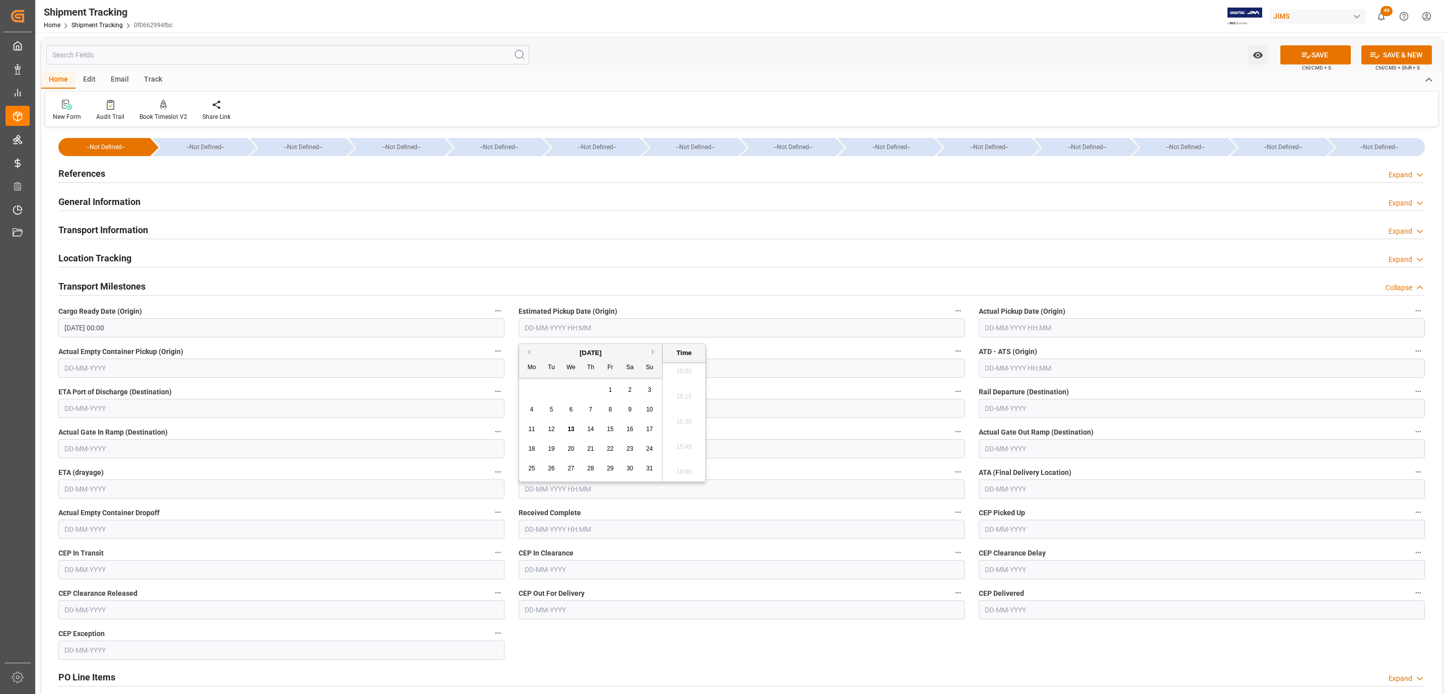
click at [567, 413] on div "6" at bounding box center [571, 410] width 13 height 12
type input "[DATE] 00:00"
click at [1039, 316] on span "Actual Pickup Date (Origin)" at bounding box center [1022, 311] width 87 height 11
click at [1412, 316] on button "Actual Pickup Date (Origin)" at bounding box center [1418, 310] width 13 height 13
click at [1036, 328] on div at bounding box center [725, 347] width 1450 height 694
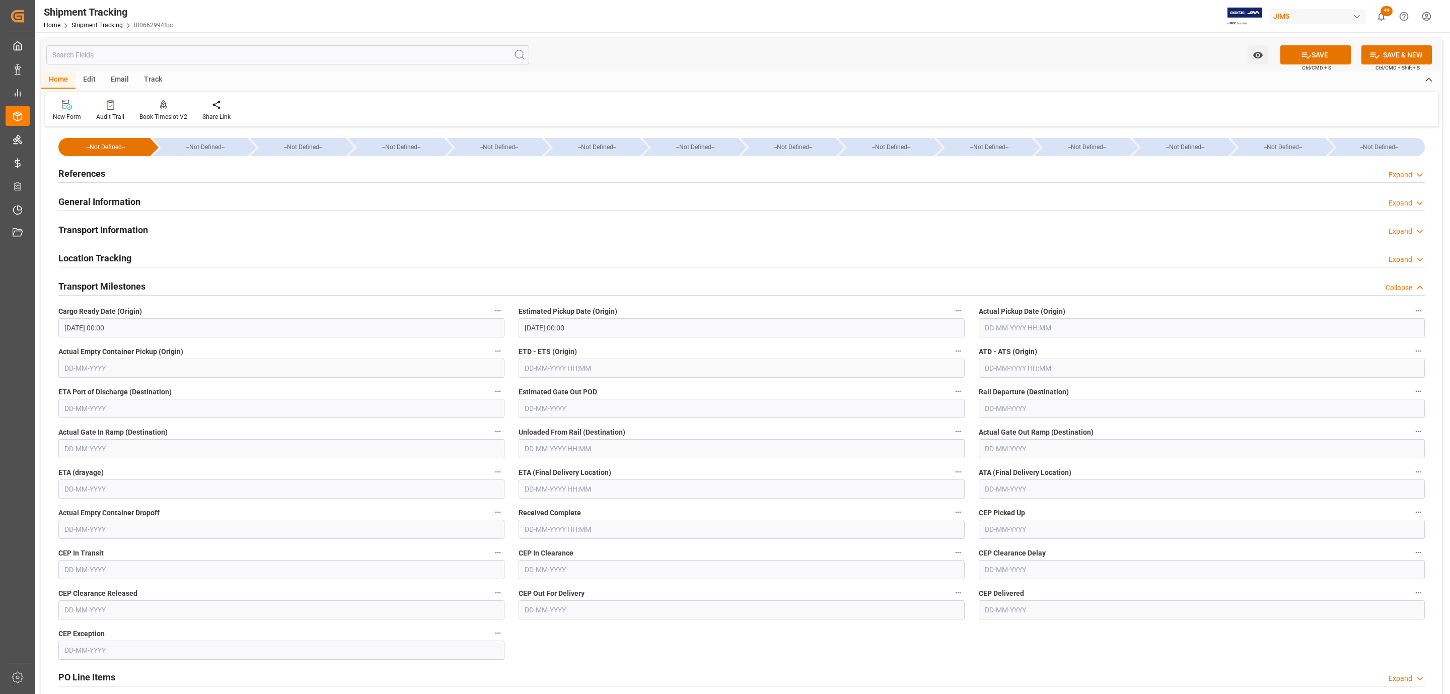
click at [1026, 335] on input "text" at bounding box center [1202, 327] width 446 height 19
click at [1033, 410] on div "6" at bounding box center [1031, 410] width 13 height 12
type input "06-08-2025 00:00"
click at [547, 494] on input "text" at bounding box center [742, 488] width 446 height 19
click at [571, 594] on div "13" at bounding box center [571, 590] width 13 height 12
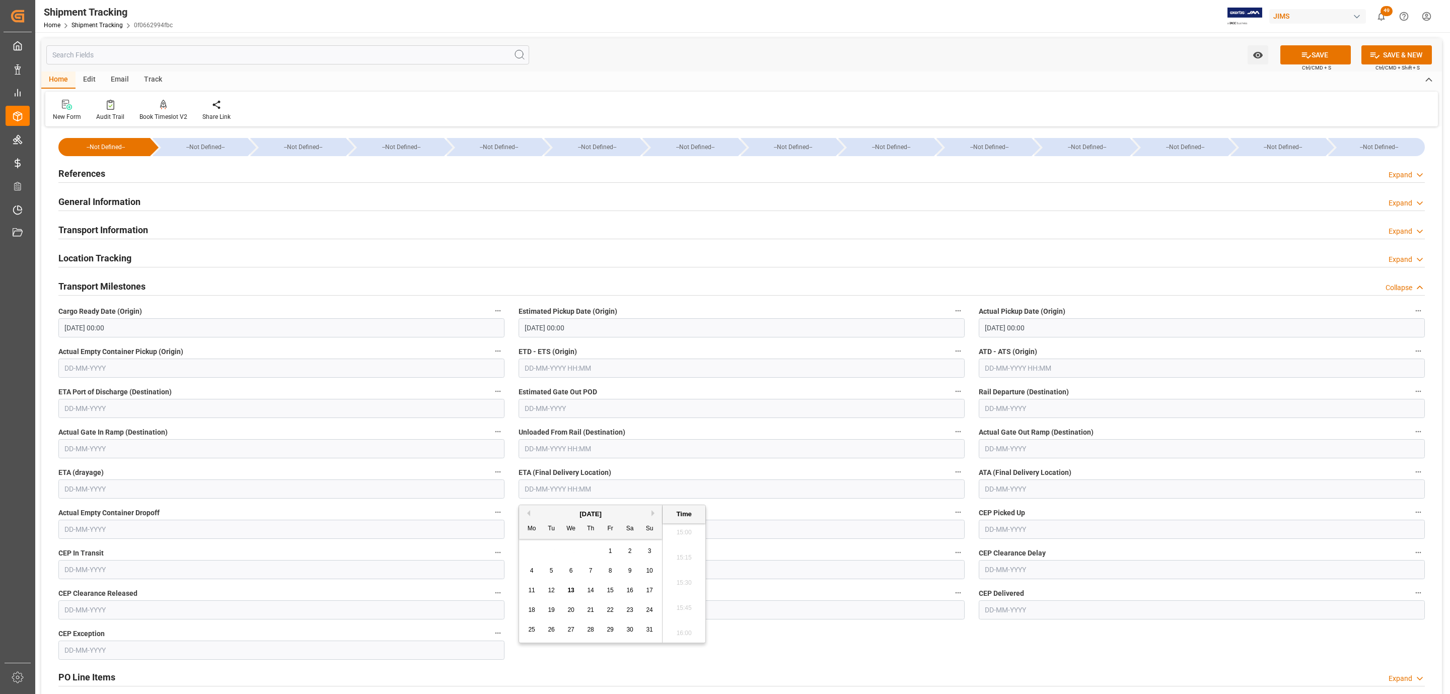
type input "13-08-2025 00:00"
click at [1328, 54] on button "SAVE" at bounding box center [1315, 54] width 70 height 19
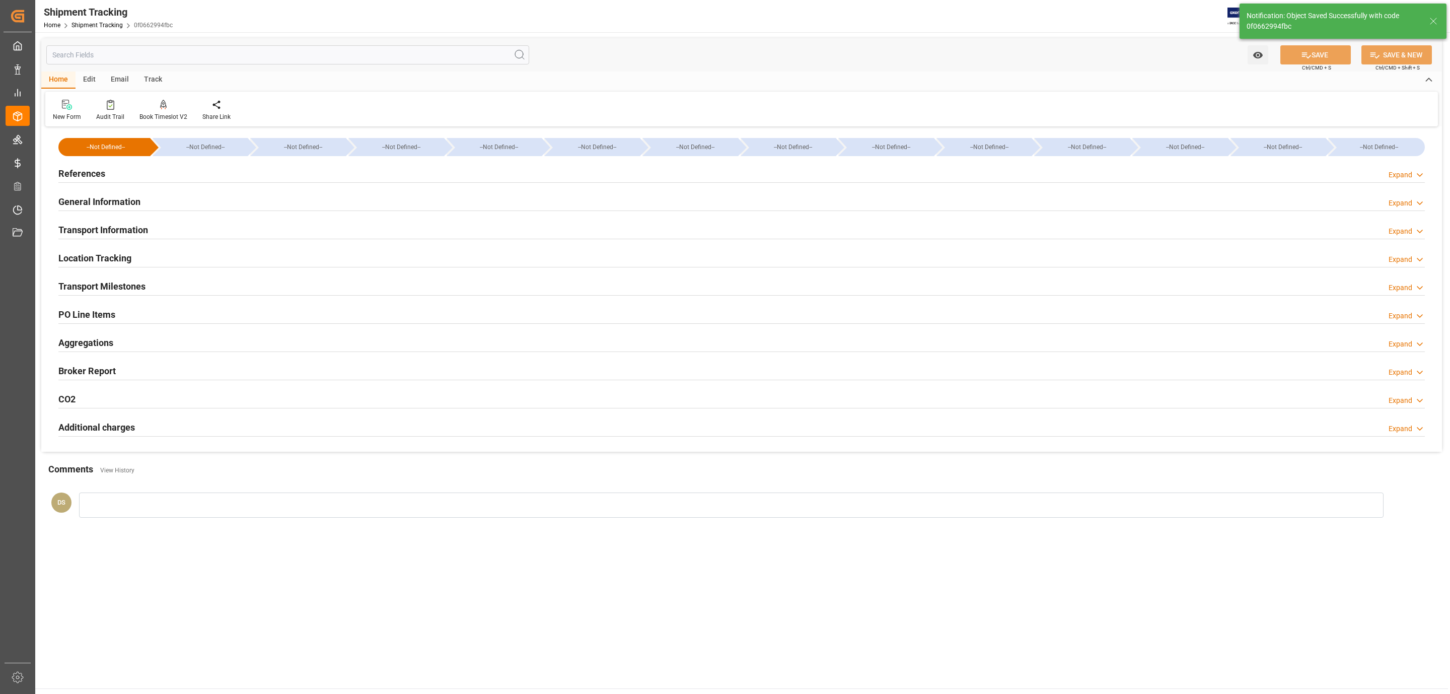
click at [155, 230] on div "Transport Information Expand" at bounding box center [741, 228] width 1366 height 19
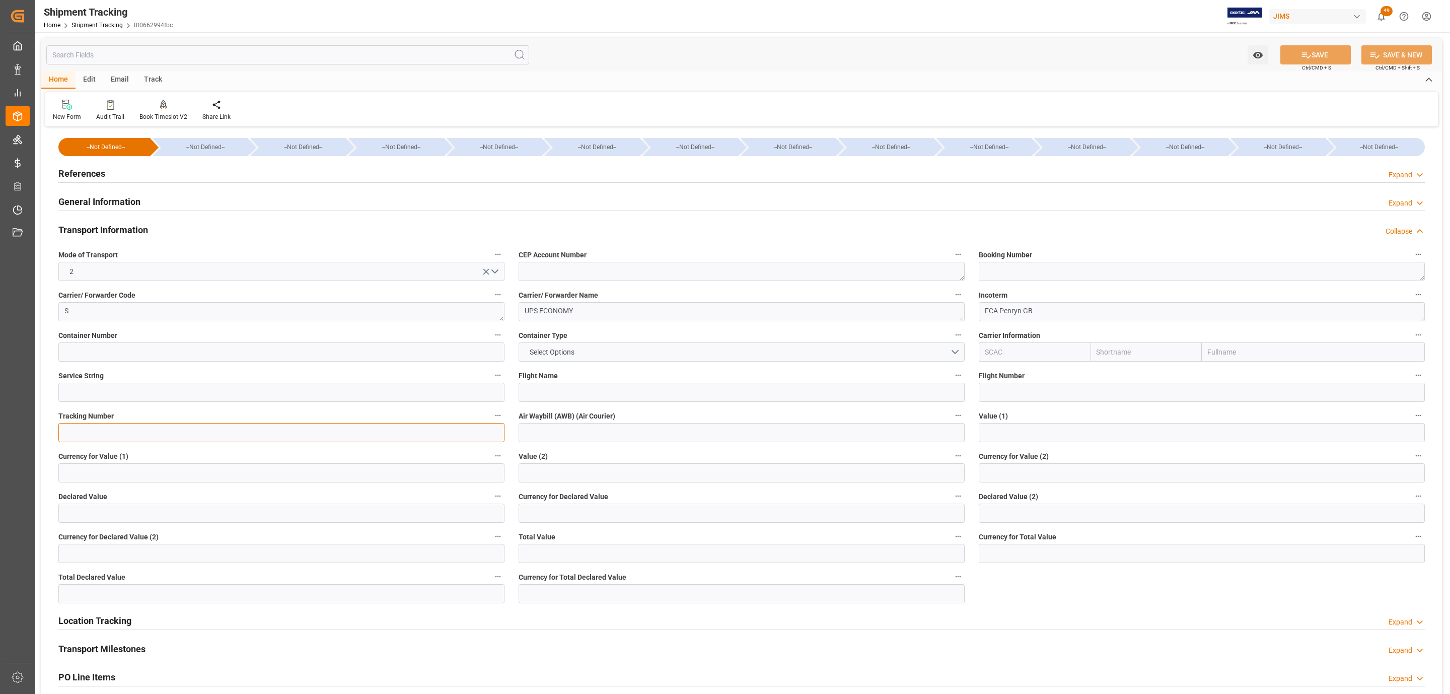
click at [94, 428] on input at bounding box center [281, 432] width 446 height 19
paste input "1ZR3934X6798876496"
type input "1ZR3934X6798876496"
click at [1308, 53] on button "SAVE" at bounding box center [1315, 54] width 70 height 19
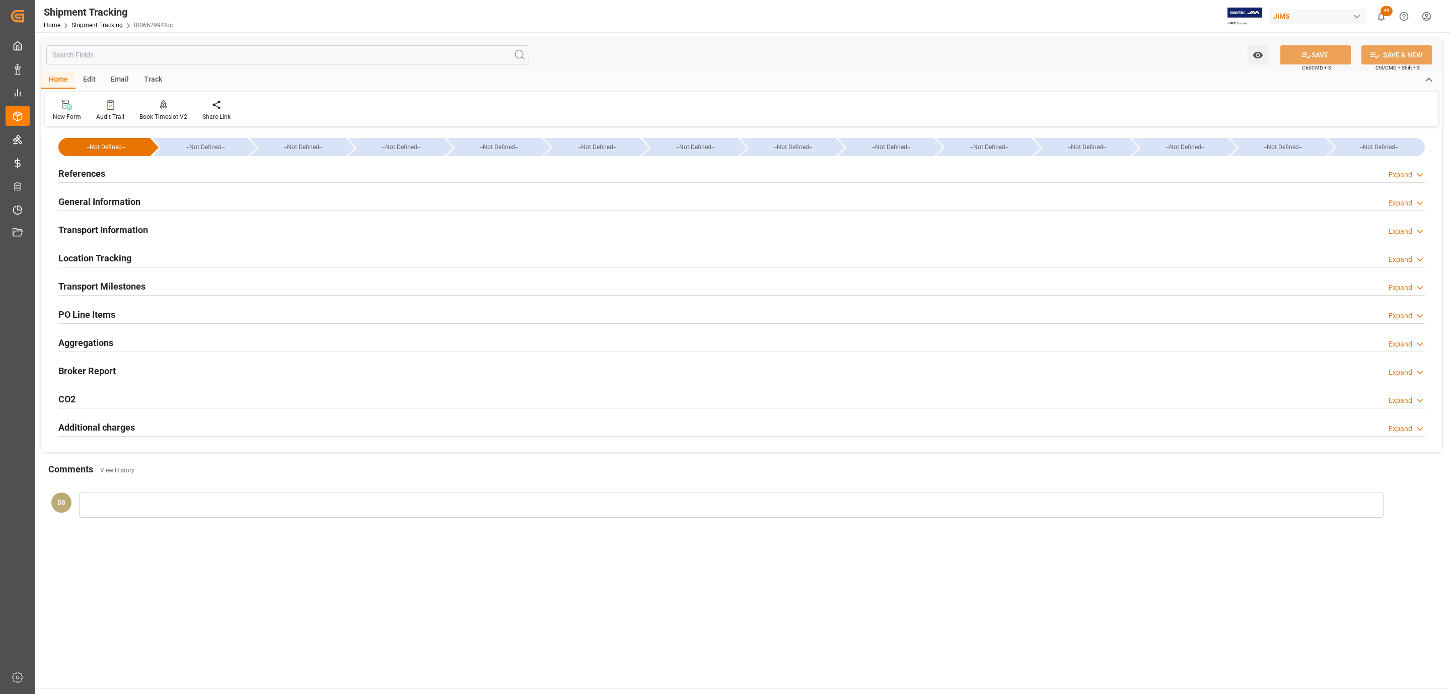
click at [94, 200] on h2 "General Information" at bounding box center [99, 202] width 82 height 14
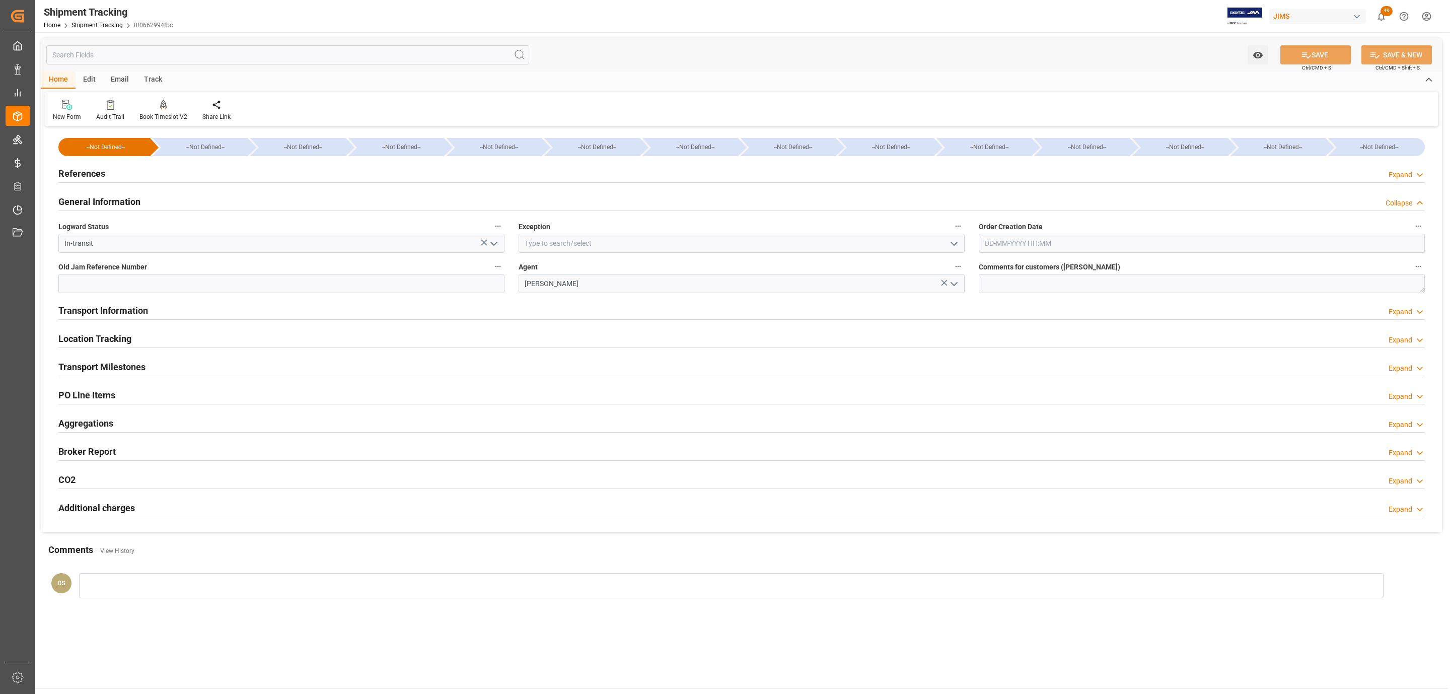
click at [109, 191] on div "General Information" at bounding box center [99, 200] width 82 height 19
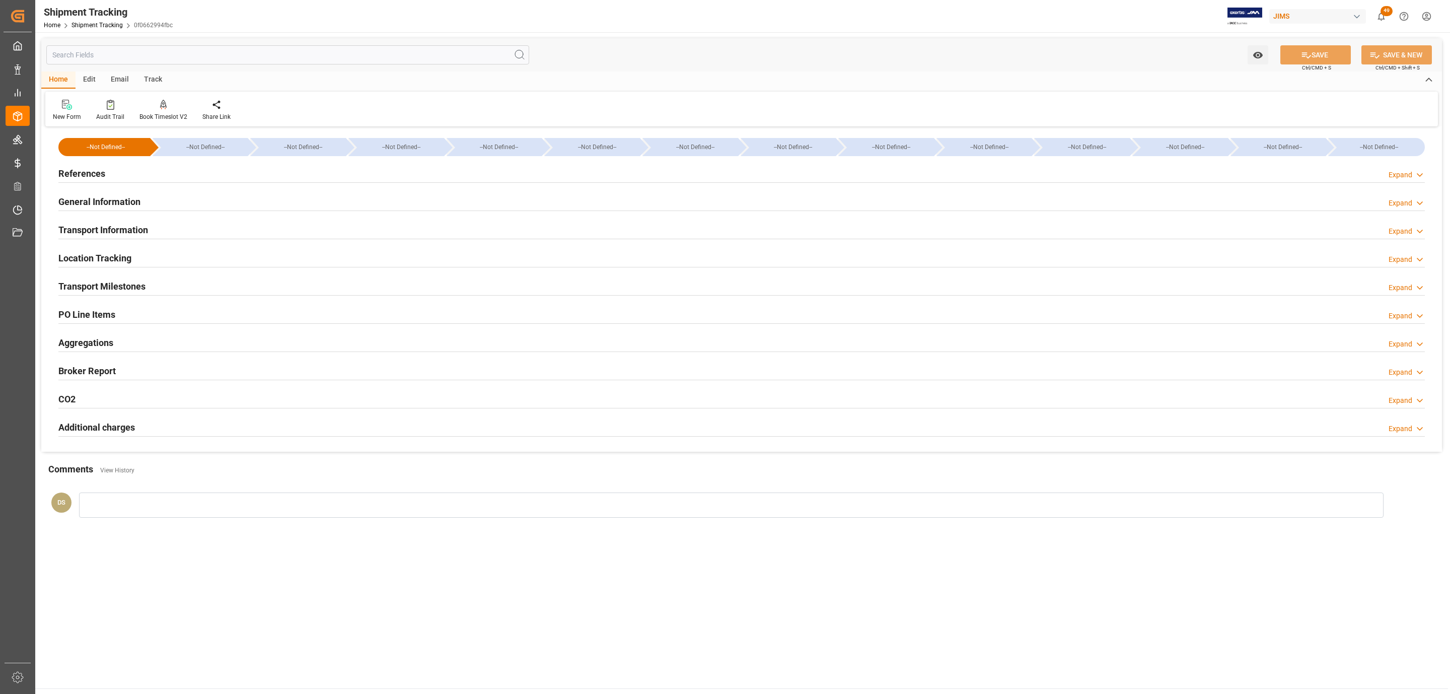
click at [102, 224] on h2 "Transport Information" at bounding box center [103, 230] width 90 height 14
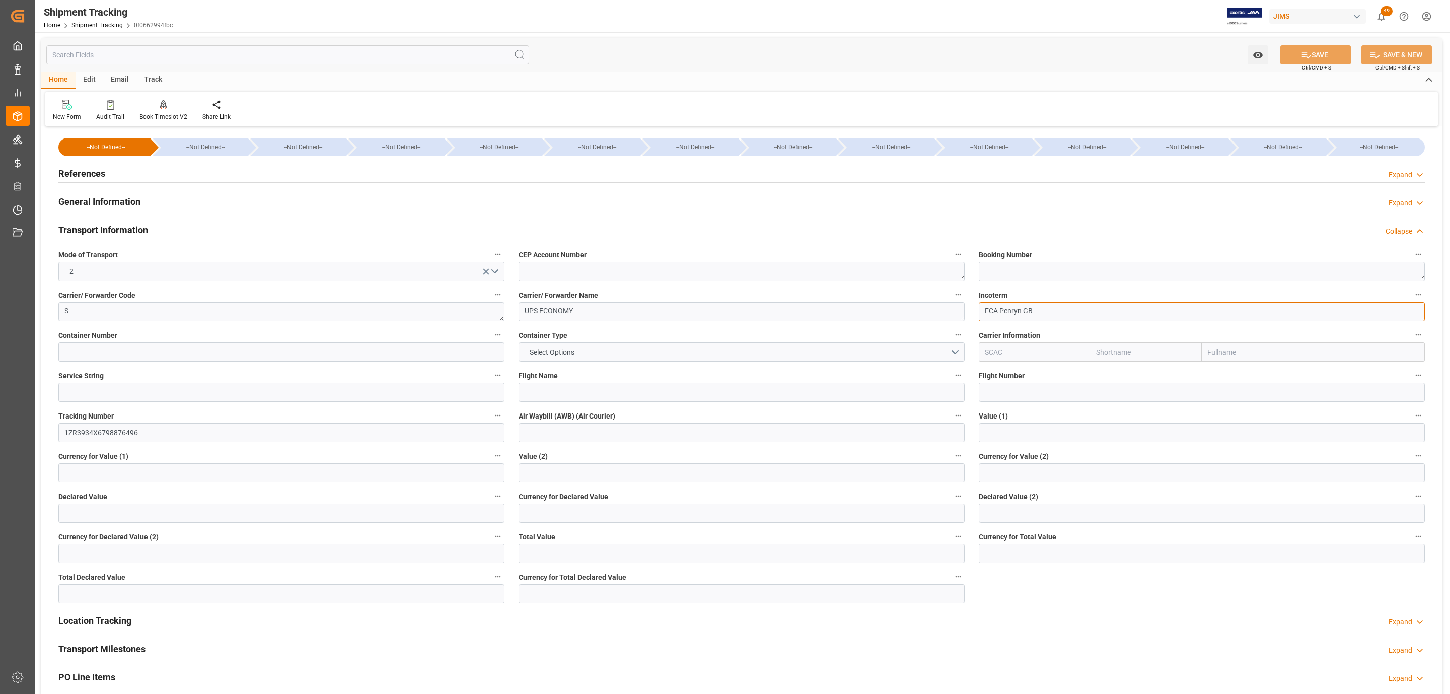
click at [1021, 312] on textarea "FCA Penryn GB" at bounding box center [1202, 311] width 446 height 19
click at [1021, 311] on textarea "FCA Penryn GB" at bounding box center [1202, 311] width 446 height 19
paste textarea "n_$!""
paste textarea "n_$!""
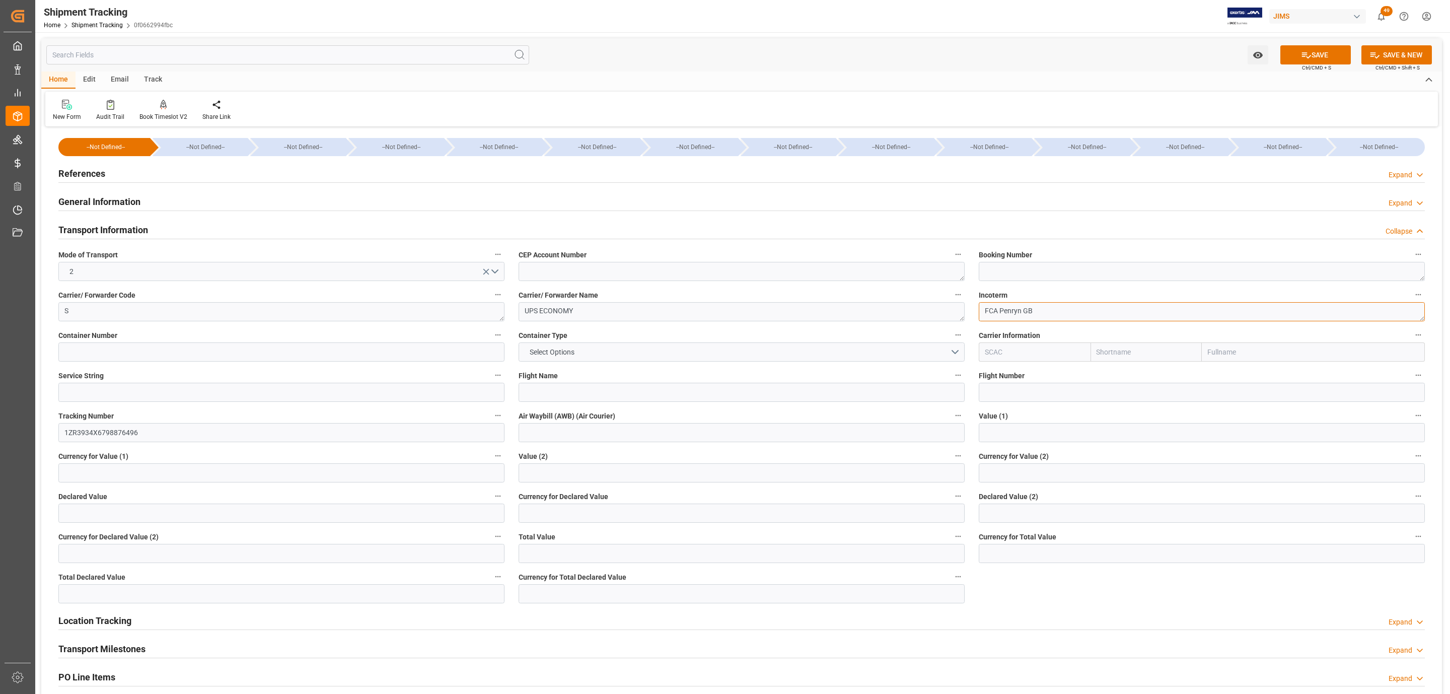
paste textarea "n_$!""
click at [1041, 316] on textarea "FCA Penryn GB" at bounding box center [1202, 311] width 446 height 19
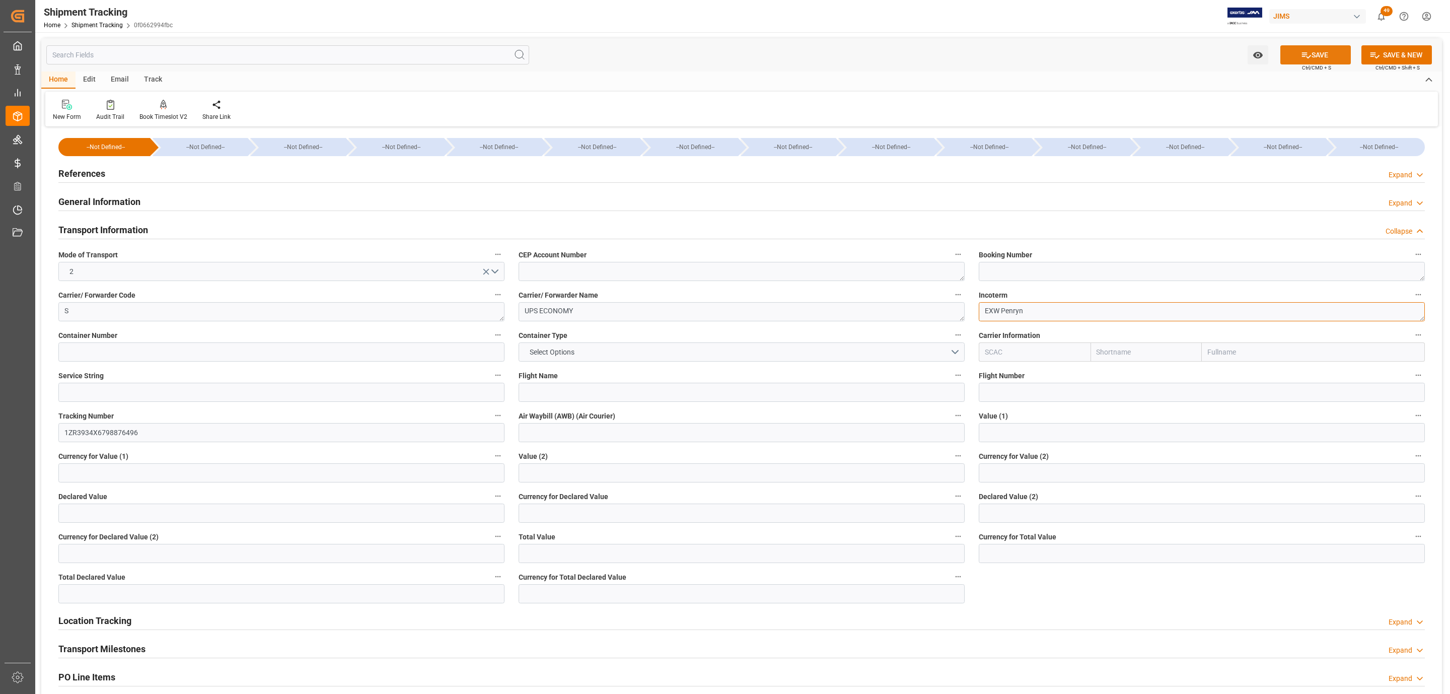
type textarea "EXW Penryn"
click at [1296, 49] on button "SAVE" at bounding box center [1315, 54] width 70 height 19
click at [196, 505] on input "text" at bounding box center [281, 512] width 446 height 19
type input "940.72"
type input "USD"
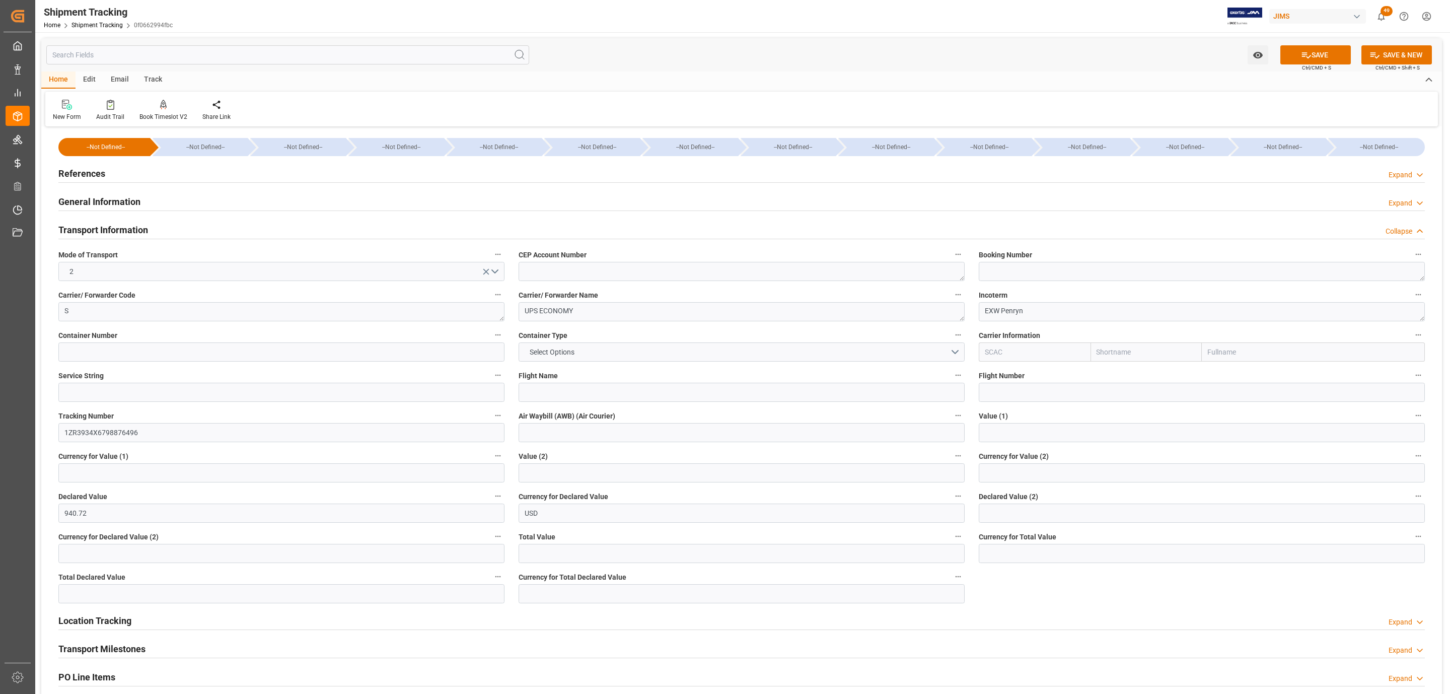
click at [1305, 56] on icon at bounding box center [1306, 55] width 9 height 6
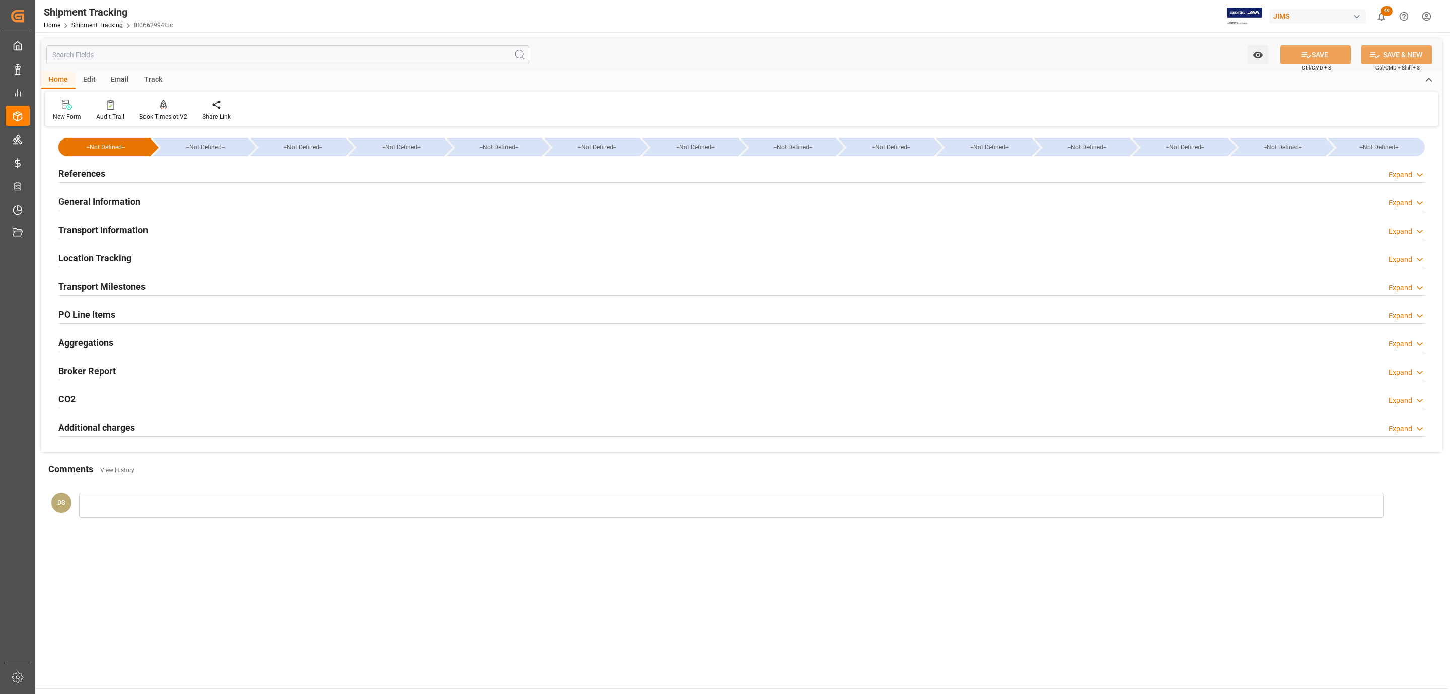
click at [103, 176] on h2 "References" at bounding box center [81, 174] width 47 height 14
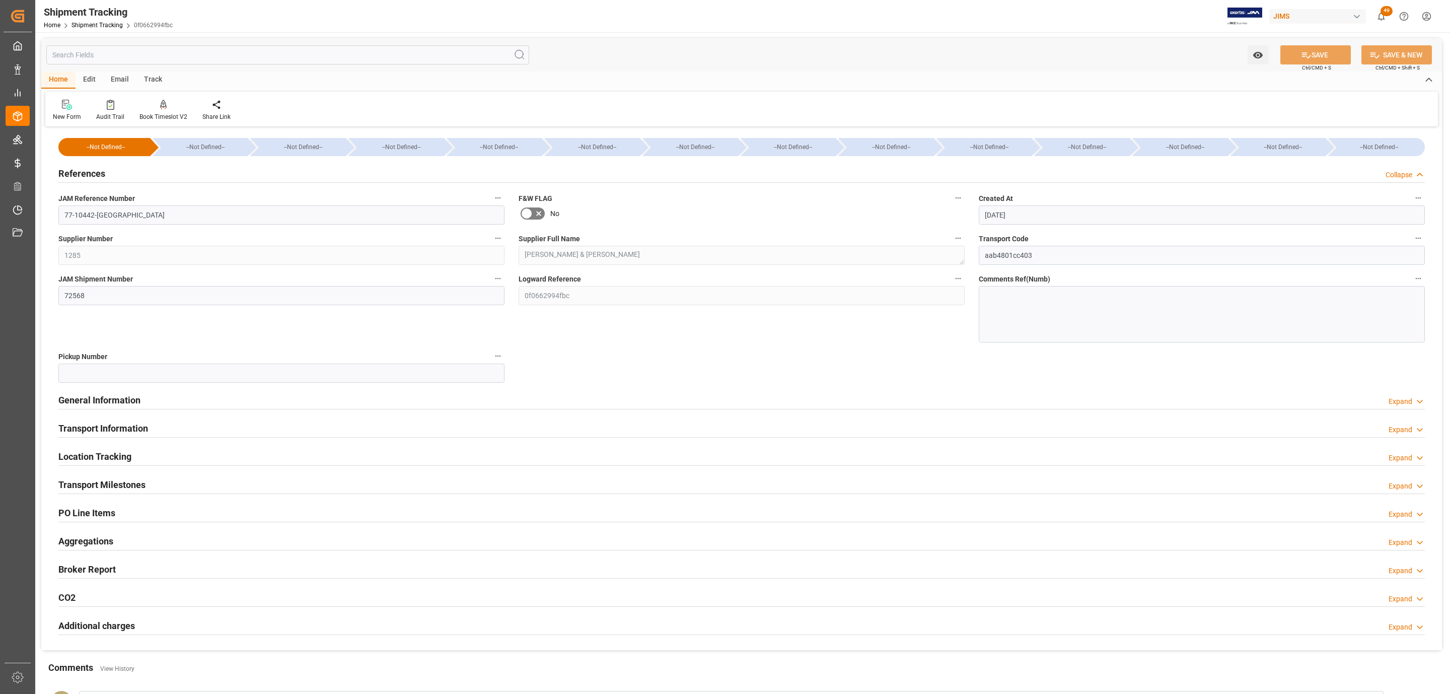
click at [110, 175] on div "References Collapse" at bounding box center [741, 172] width 1366 height 19
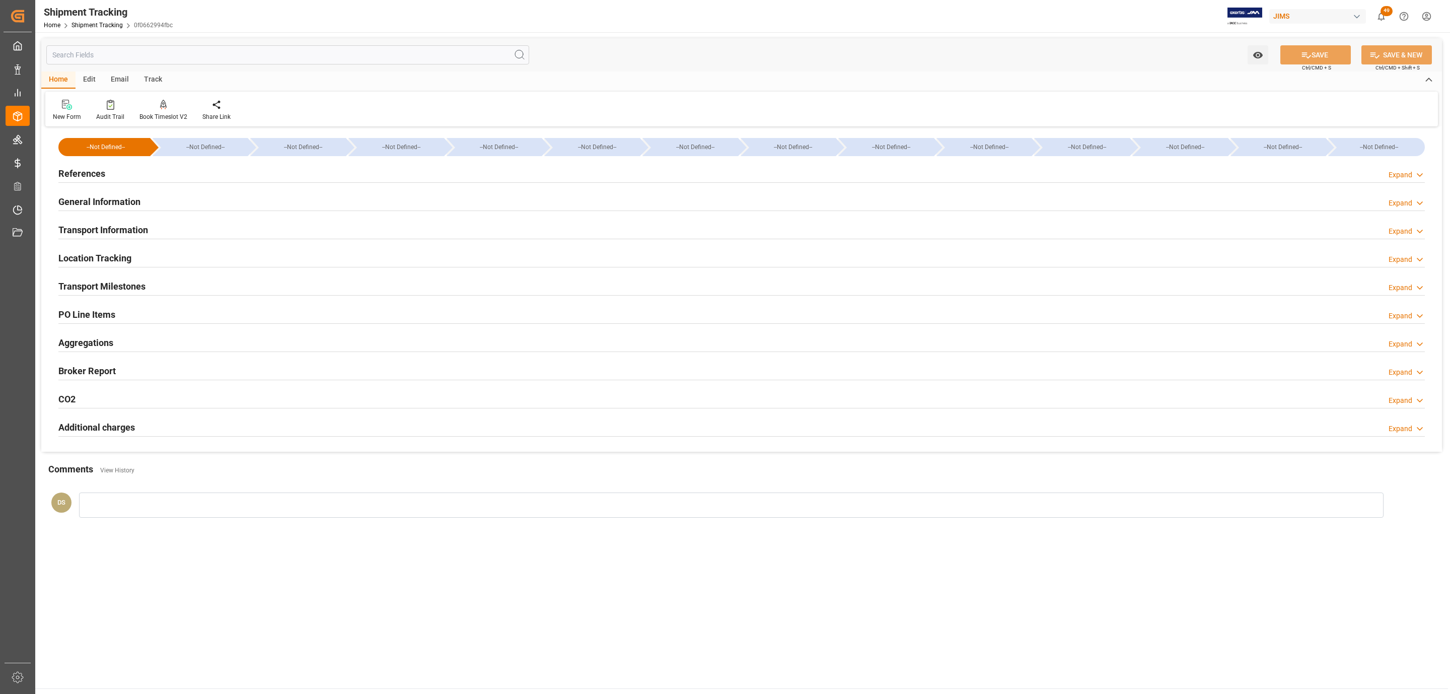
click at [135, 280] on h2 "Transport Milestones" at bounding box center [101, 286] width 87 height 14
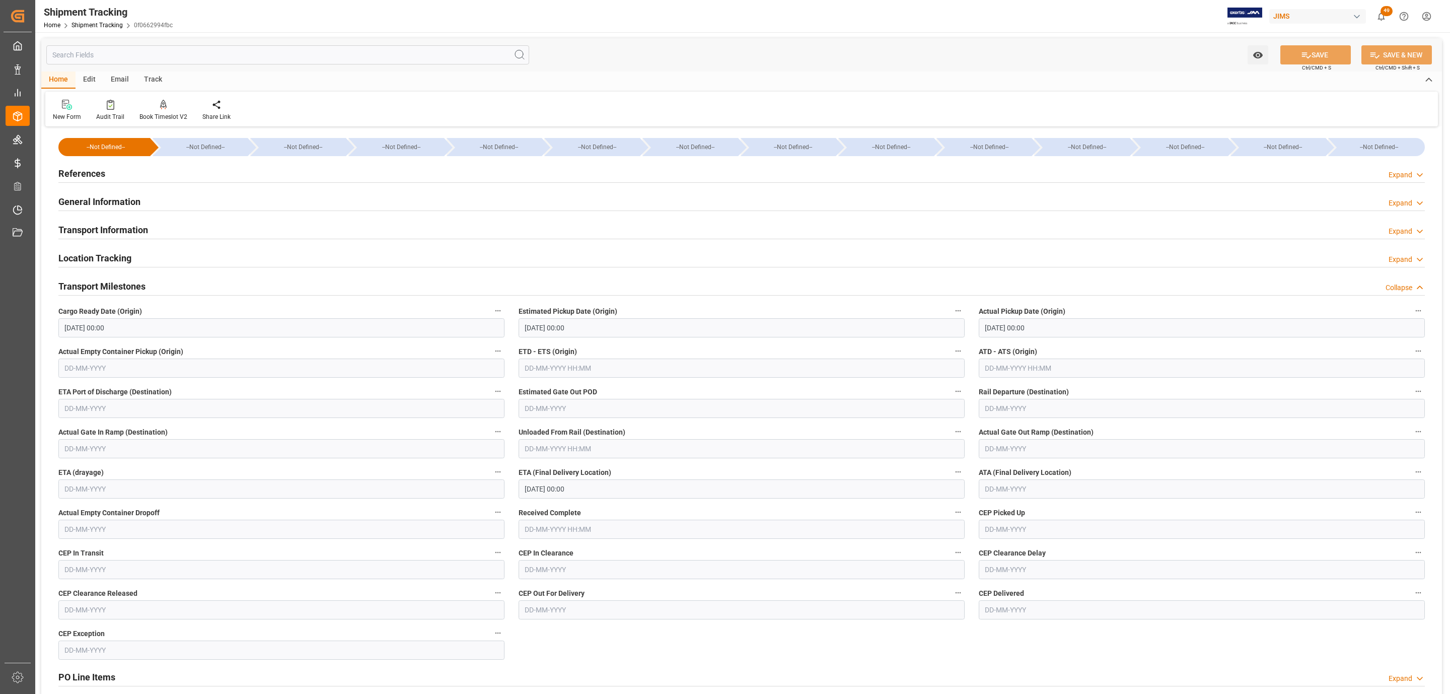
click at [132, 278] on div "Transport Milestones" at bounding box center [101, 285] width 87 height 19
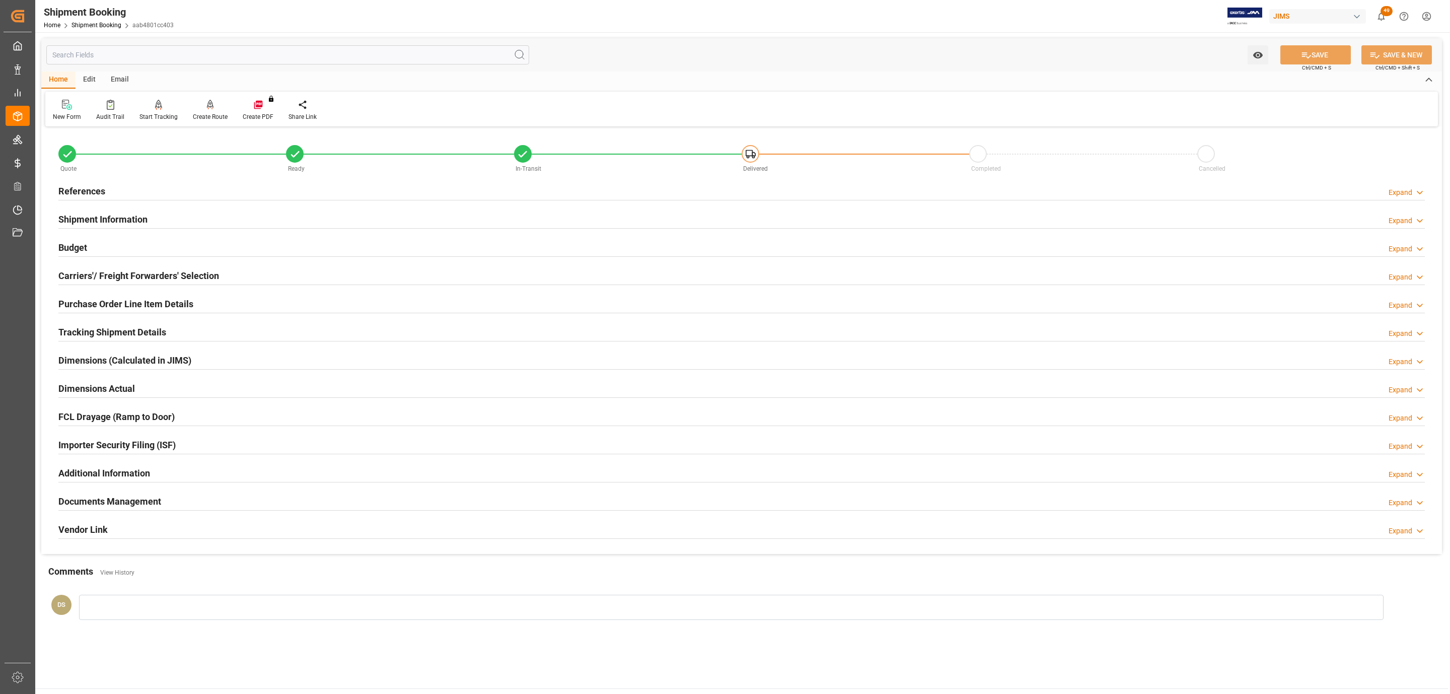
click at [93, 193] on h2 "References" at bounding box center [81, 191] width 47 height 14
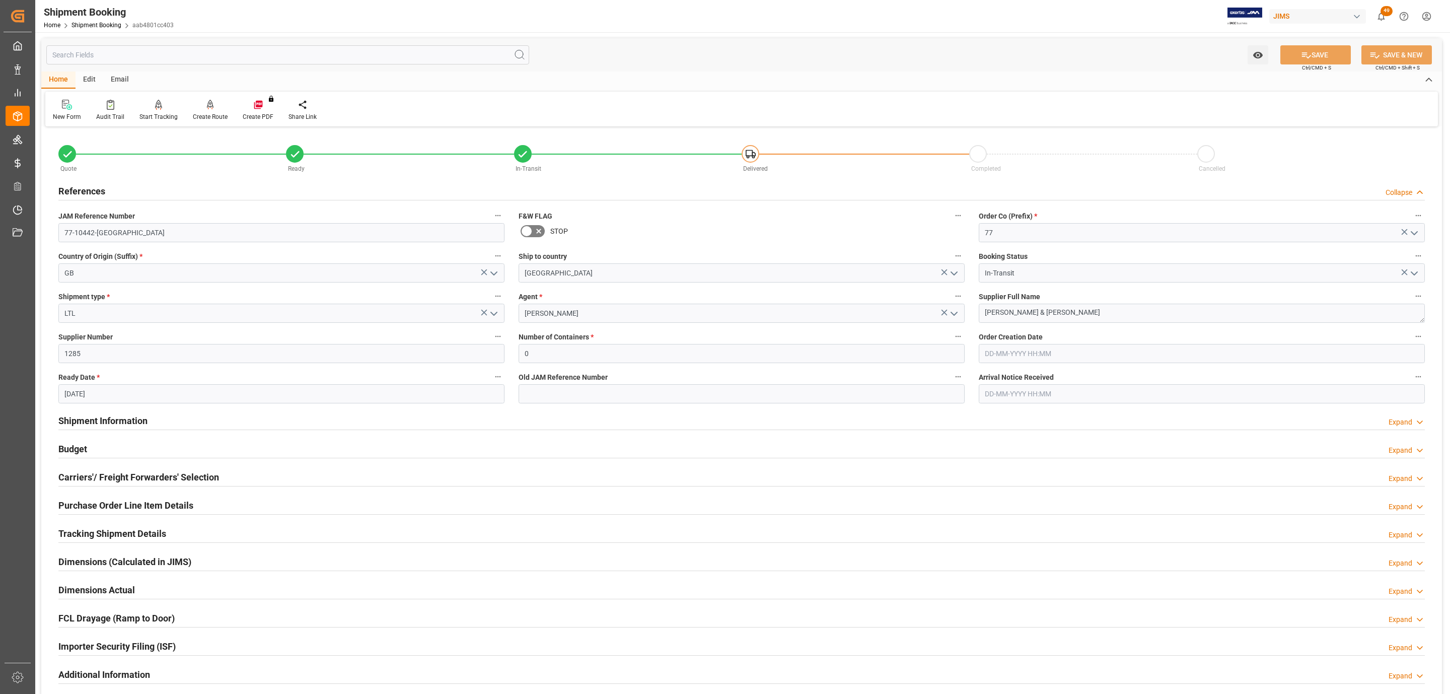
click at [100, 470] on h2 "Carriers'/ Freight Forwarders' Selection" at bounding box center [138, 477] width 161 height 14
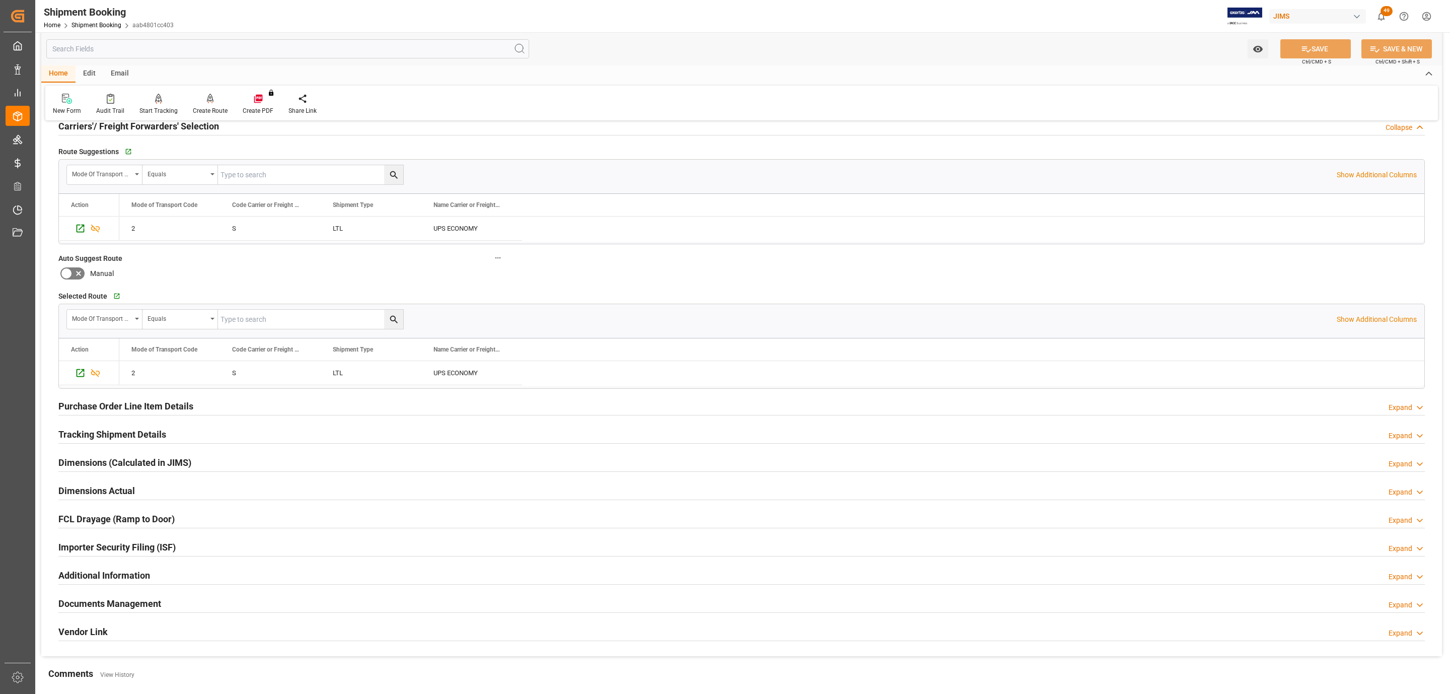
scroll to position [378, 0]
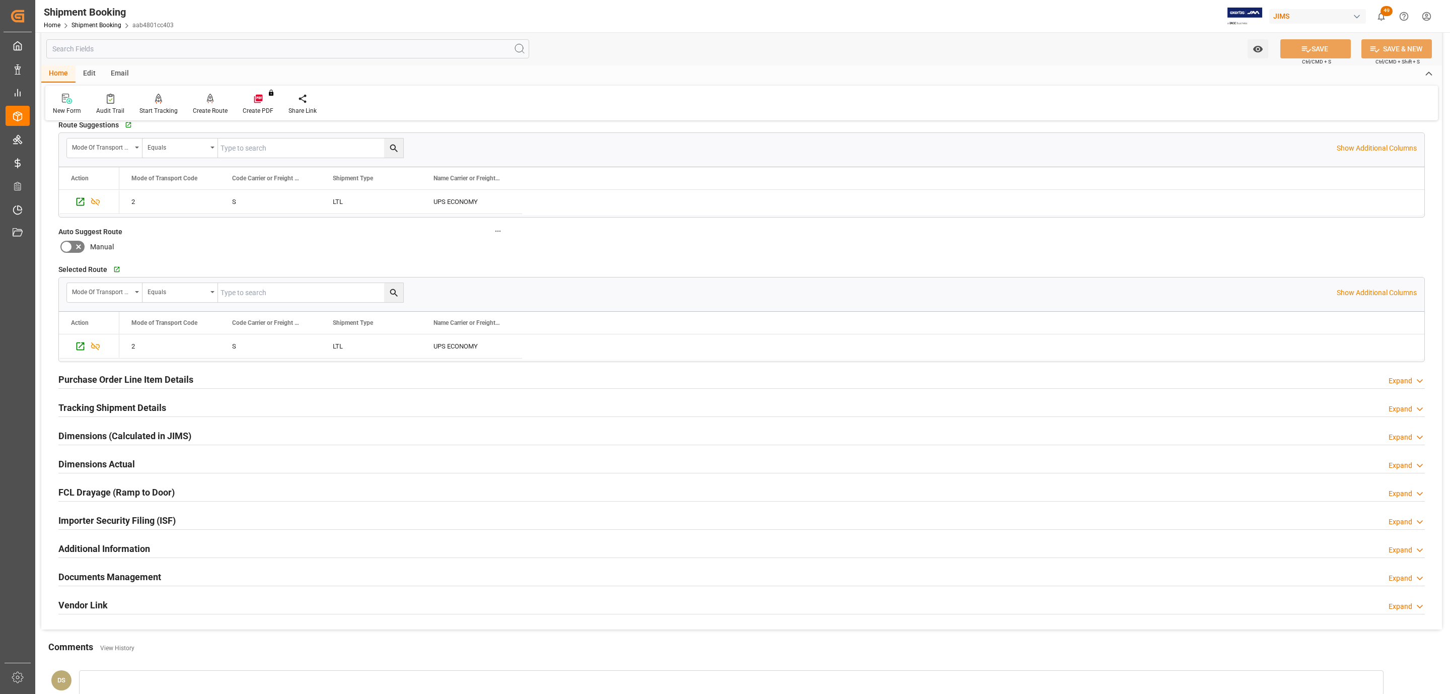
click at [98, 389] on div at bounding box center [741, 388] width 1366 height 1
click at [98, 382] on h2 "Purchase Order Line Item Details" at bounding box center [125, 380] width 135 height 14
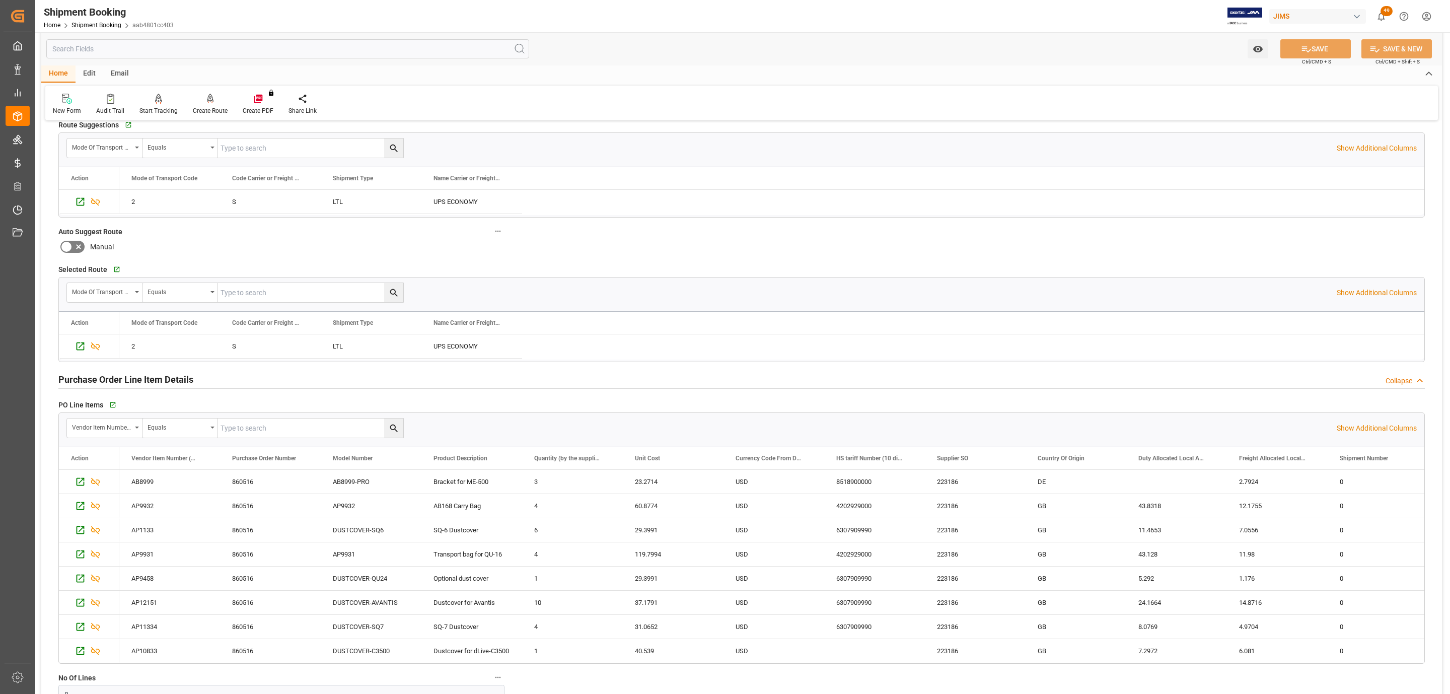
click at [103, 384] on h2 "Purchase Order Line Item Details" at bounding box center [125, 380] width 135 height 14
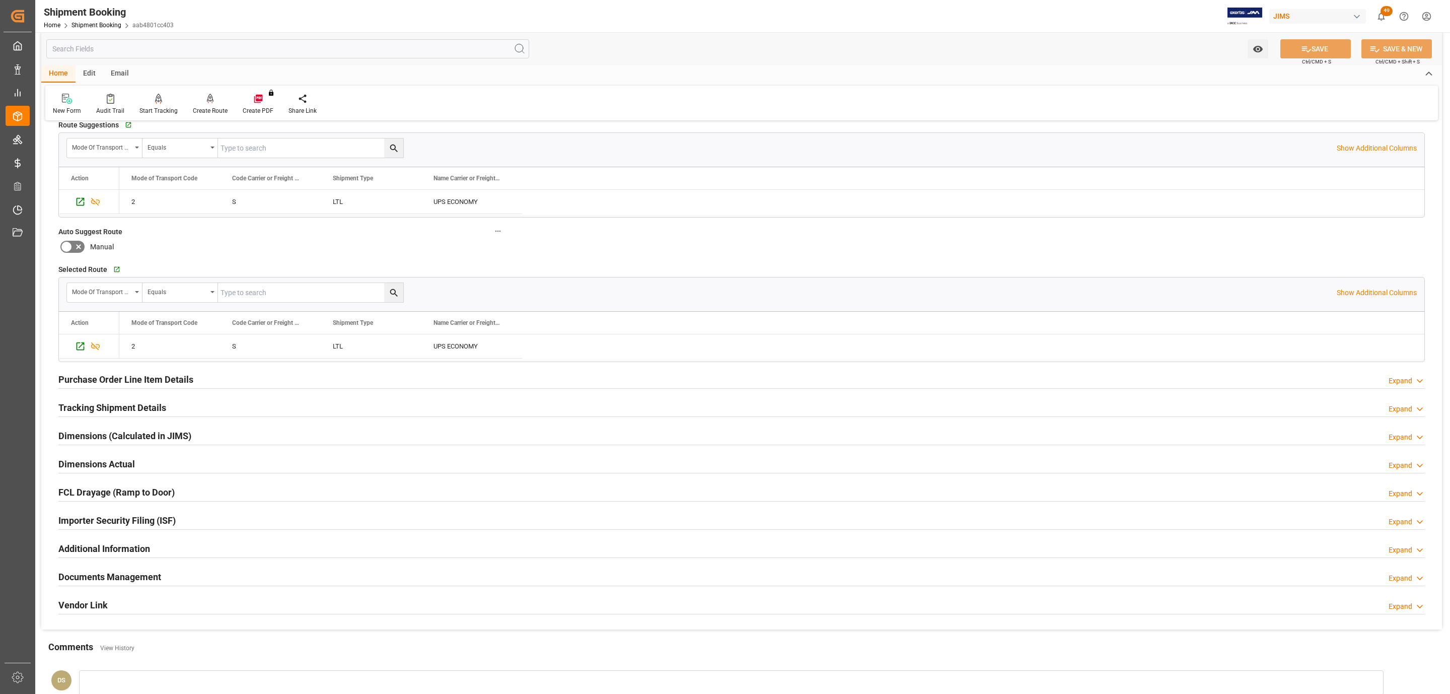
click at [96, 405] on h2 "Tracking Shipment Details" at bounding box center [112, 408] width 108 height 14
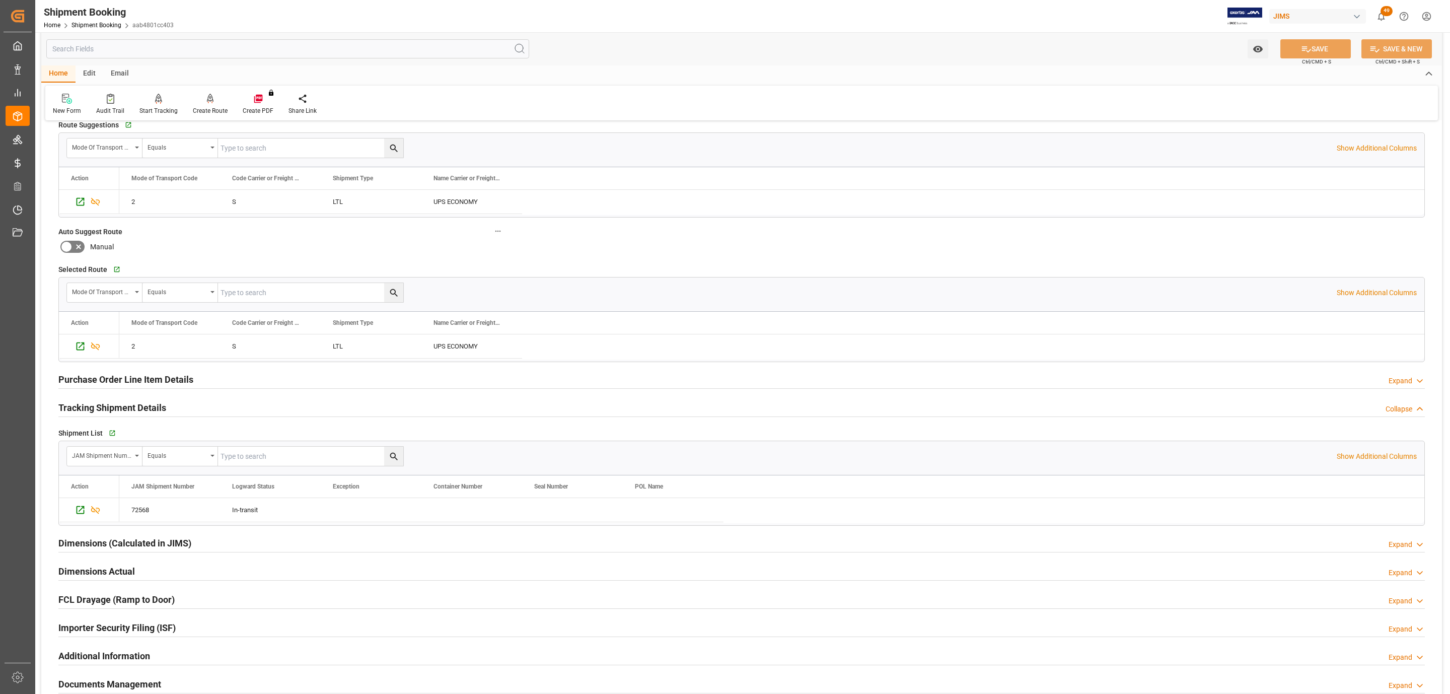
click at [100, 381] on h2 "Purchase Order Line Item Details" at bounding box center [125, 380] width 135 height 14
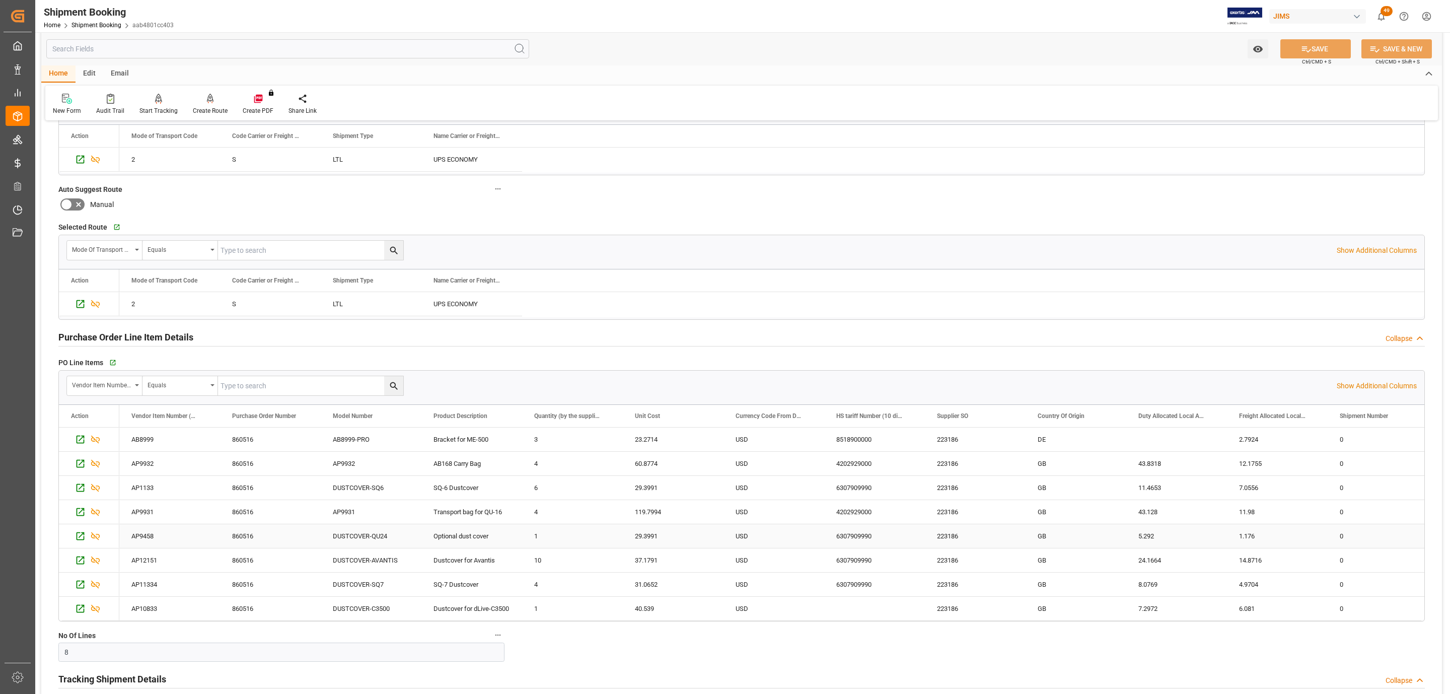
scroll to position [453, 0]
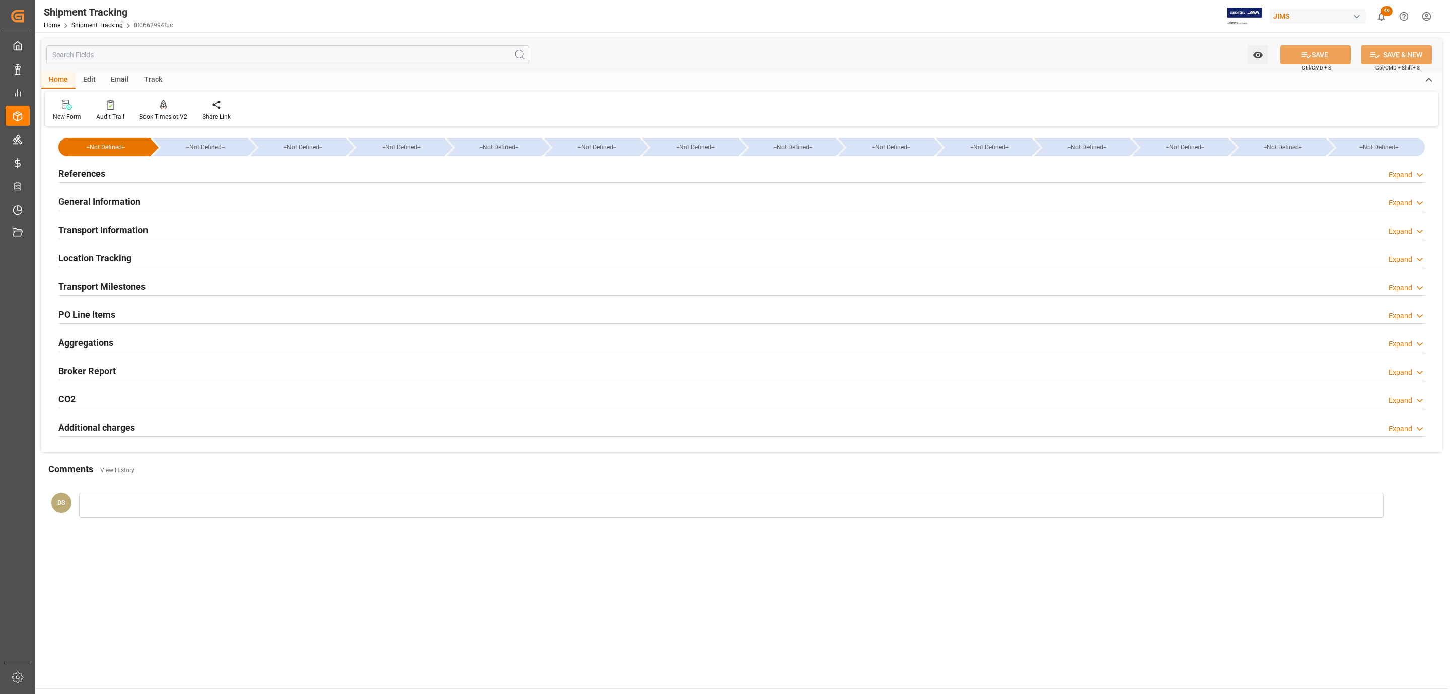
click at [102, 312] on h2 "PO Line Items" at bounding box center [86, 315] width 57 height 14
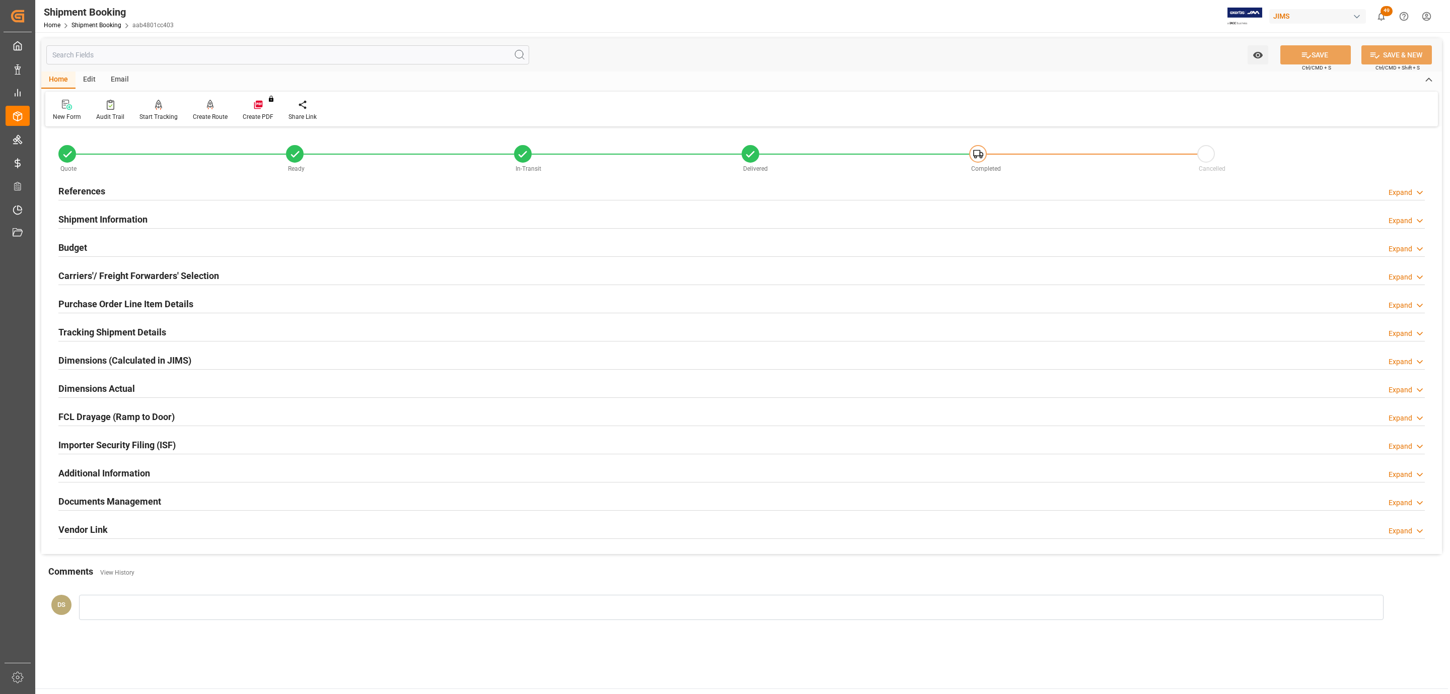
click at [145, 280] on h2 "Carriers'/ Freight Forwarders' Selection" at bounding box center [138, 276] width 161 height 14
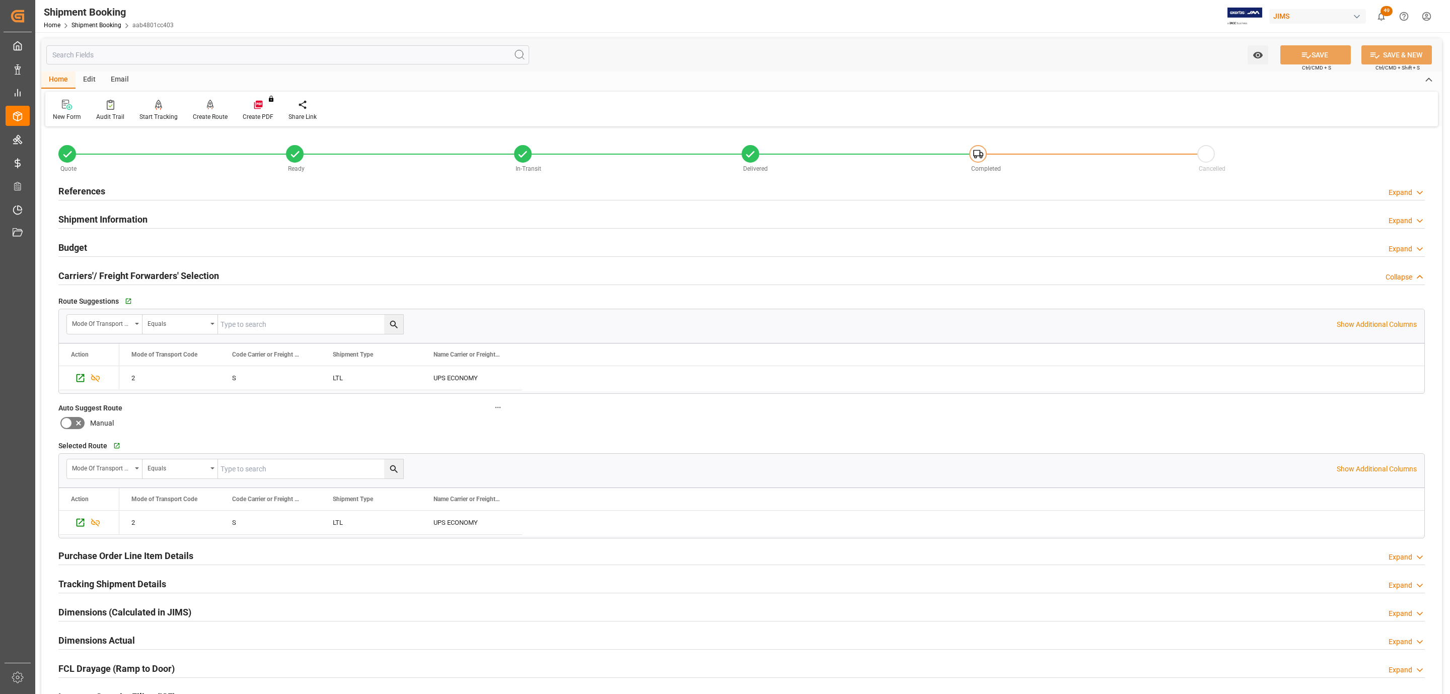
click at [145, 280] on h2 "Carriers'/ Freight Forwarders' Selection" at bounding box center [138, 276] width 161 height 14
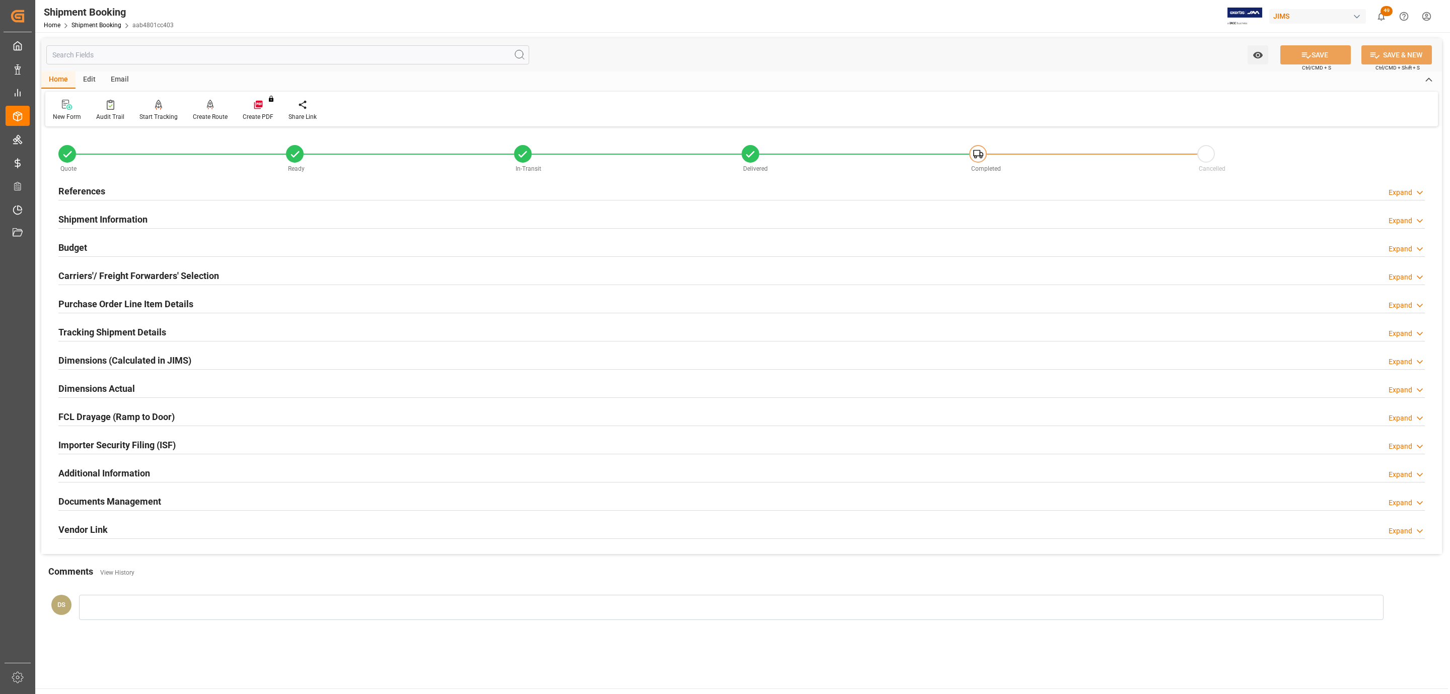
click at [104, 307] on h2 "Purchase Order Line Item Details" at bounding box center [125, 304] width 135 height 14
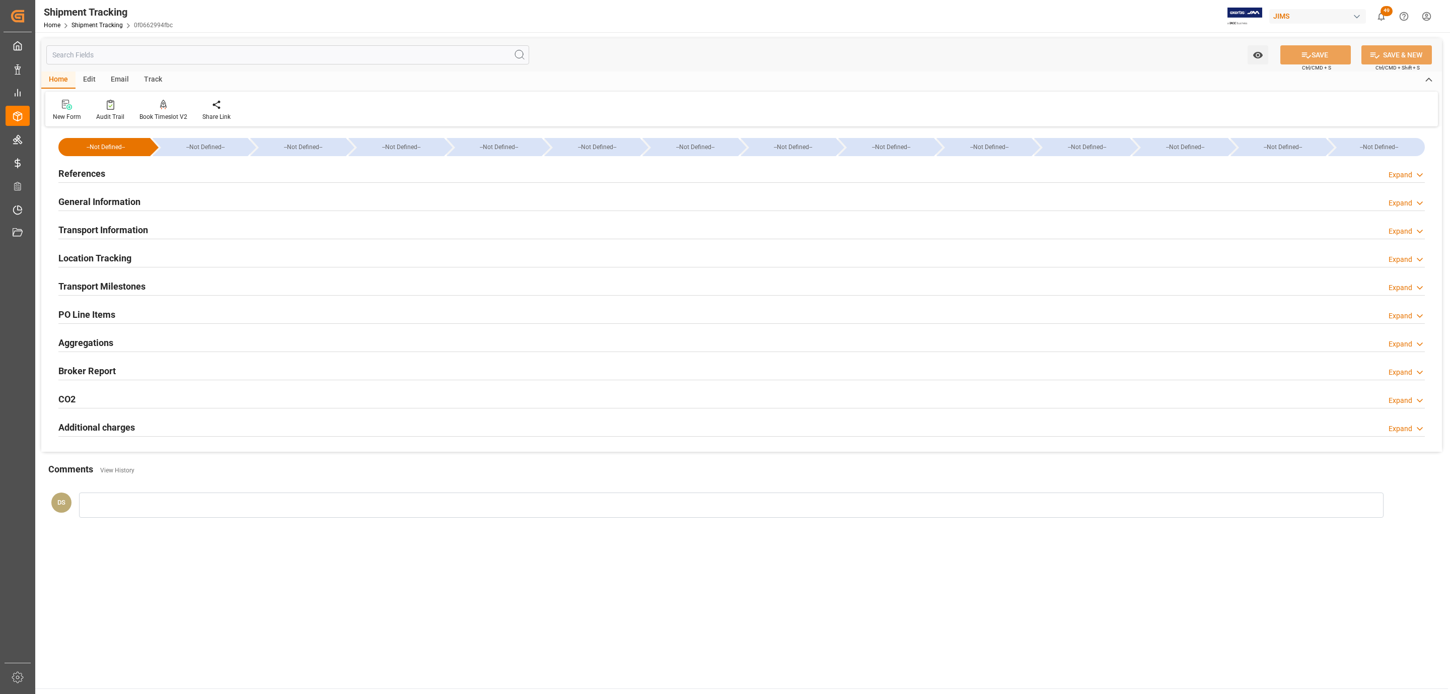
click at [75, 322] on div "PO Line Items" at bounding box center [86, 313] width 57 height 19
click at [89, 281] on h2 "Transport Milestones" at bounding box center [101, 286] width 87 height 14
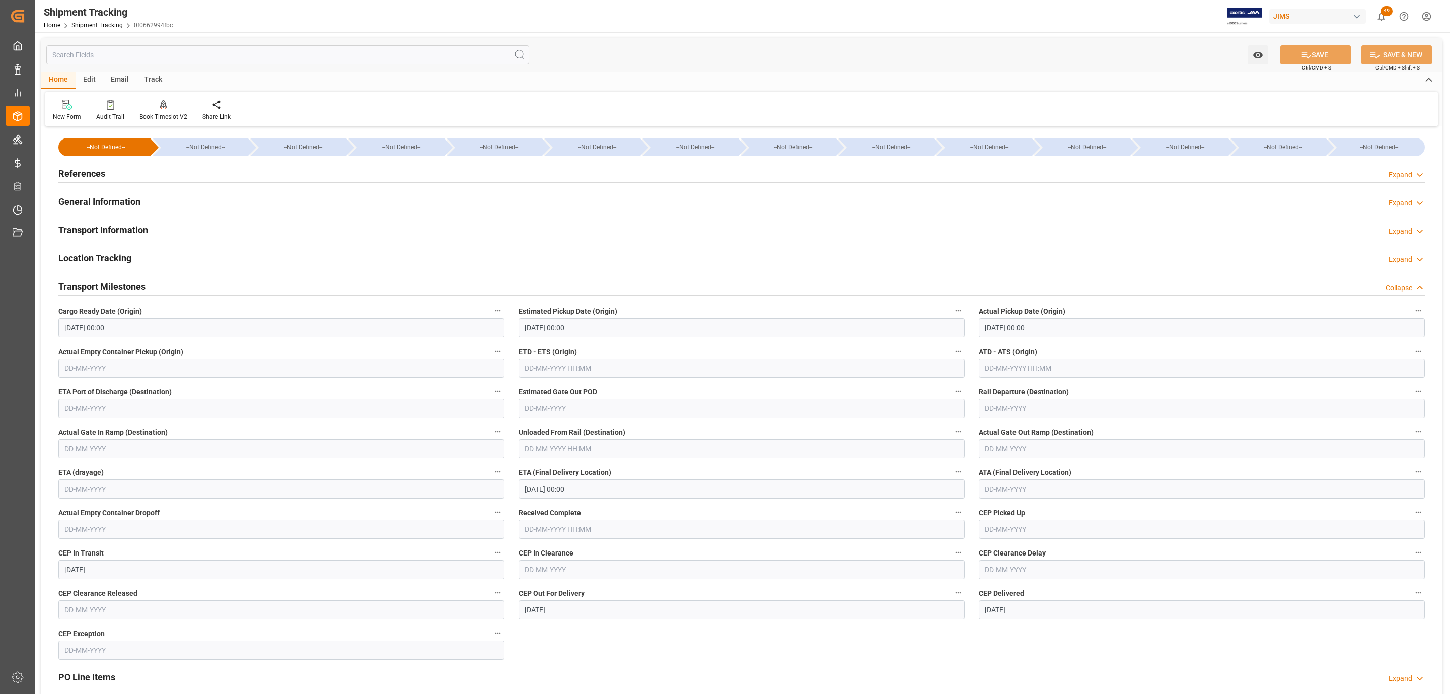
click at [123, 236] on h2 "Transport Information" at bounding box center [103, 230] width 90 height 14
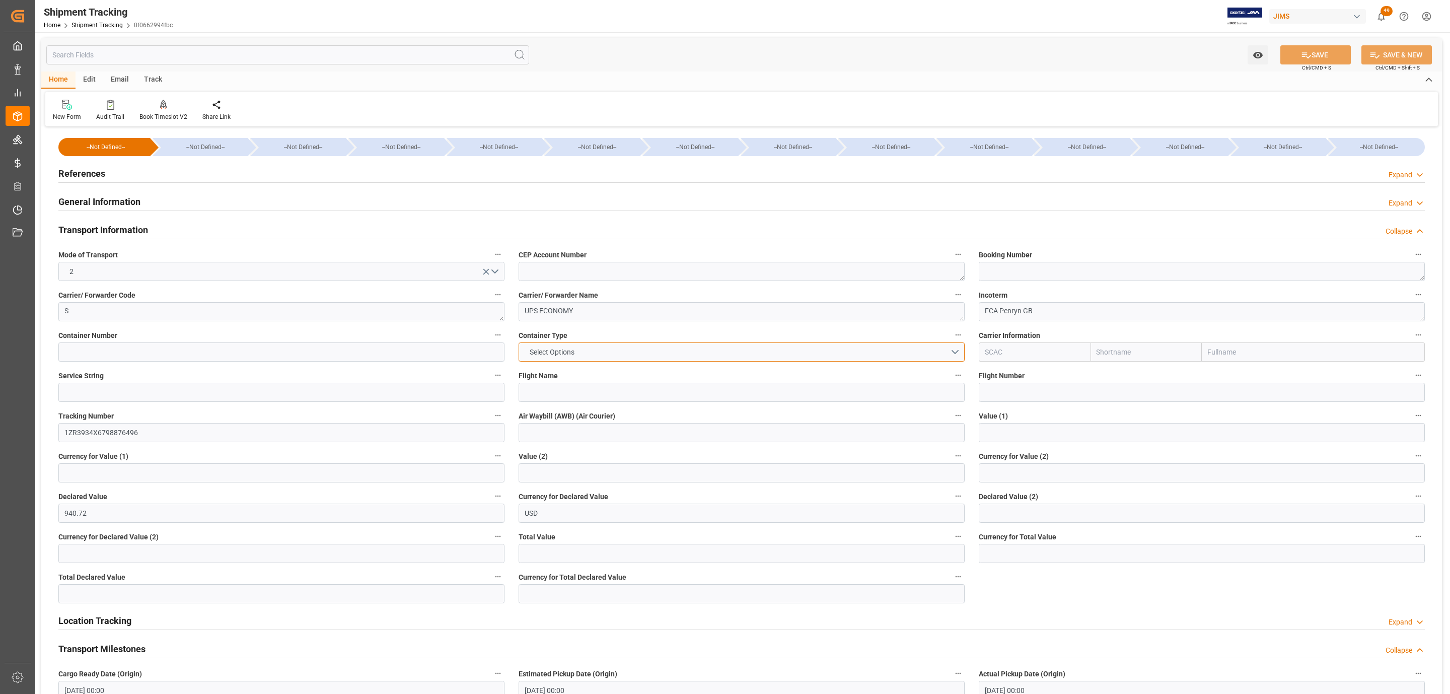
click at [892, 350] on button "Select Options" at bounding box center [742, 351] width 446 height 19
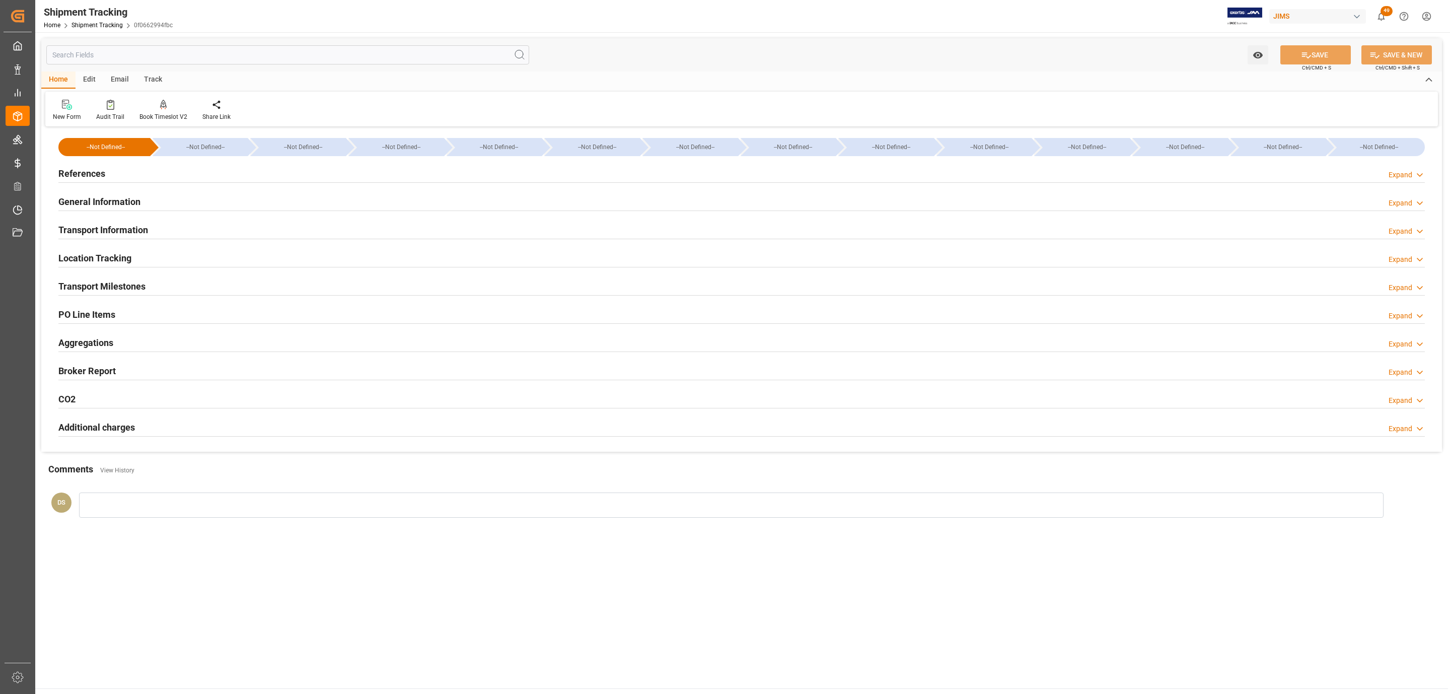
click at [108, 312] on h2 "PO Line Items" at bounding box center [86, 315] width 57 height 14
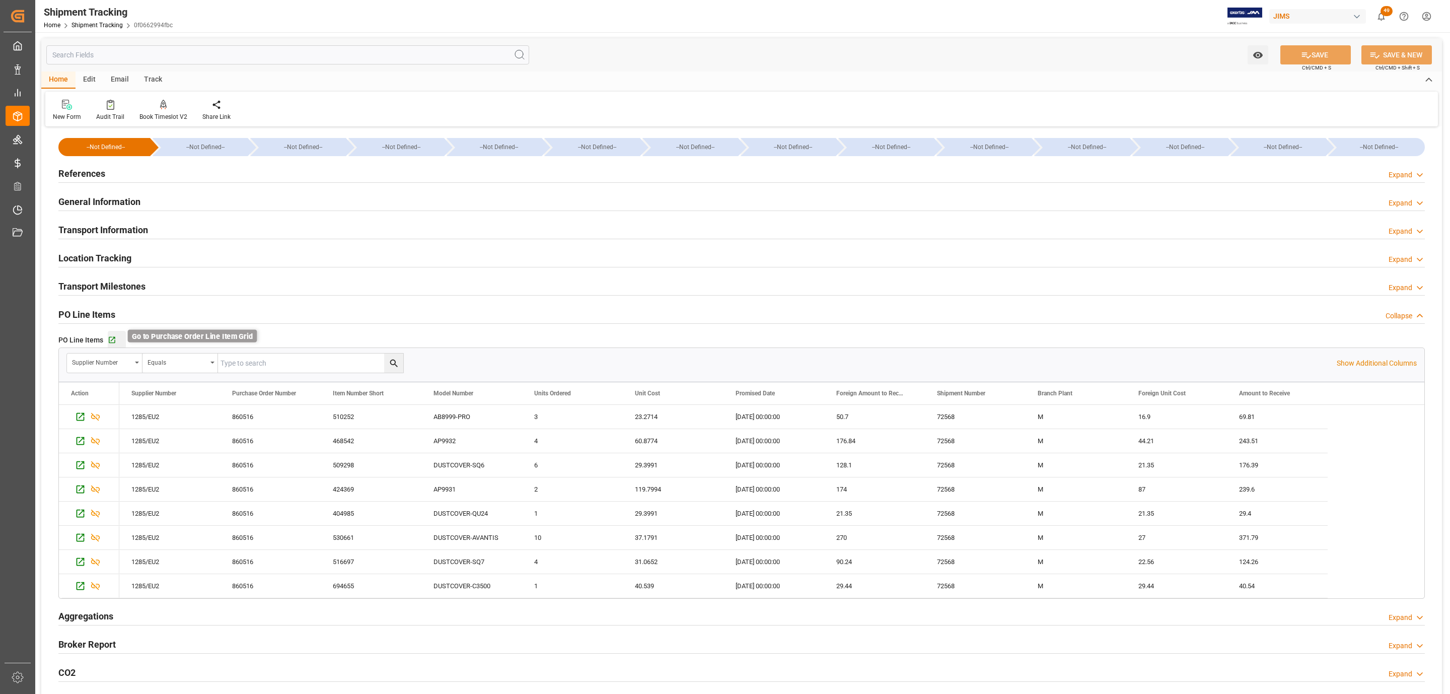
click at [112, 340] on icon "button" at bounding box center [112, 340] width 7 height 7
click at [124, 226] on h2 "Transport Information" at bounding box center [103, 230] width 90 height 14
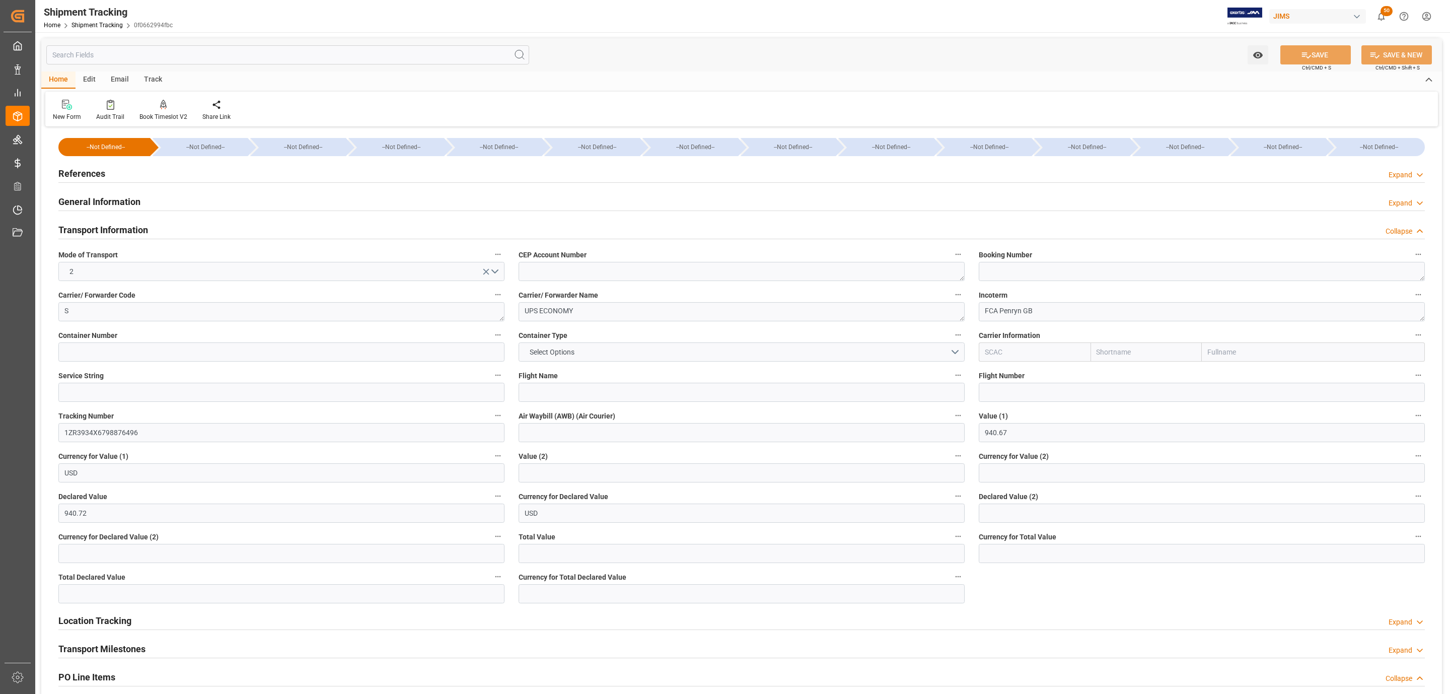
click at [124, 226] on h2 "Transport Information" at bounding box center [103, 230] width 90 height 14
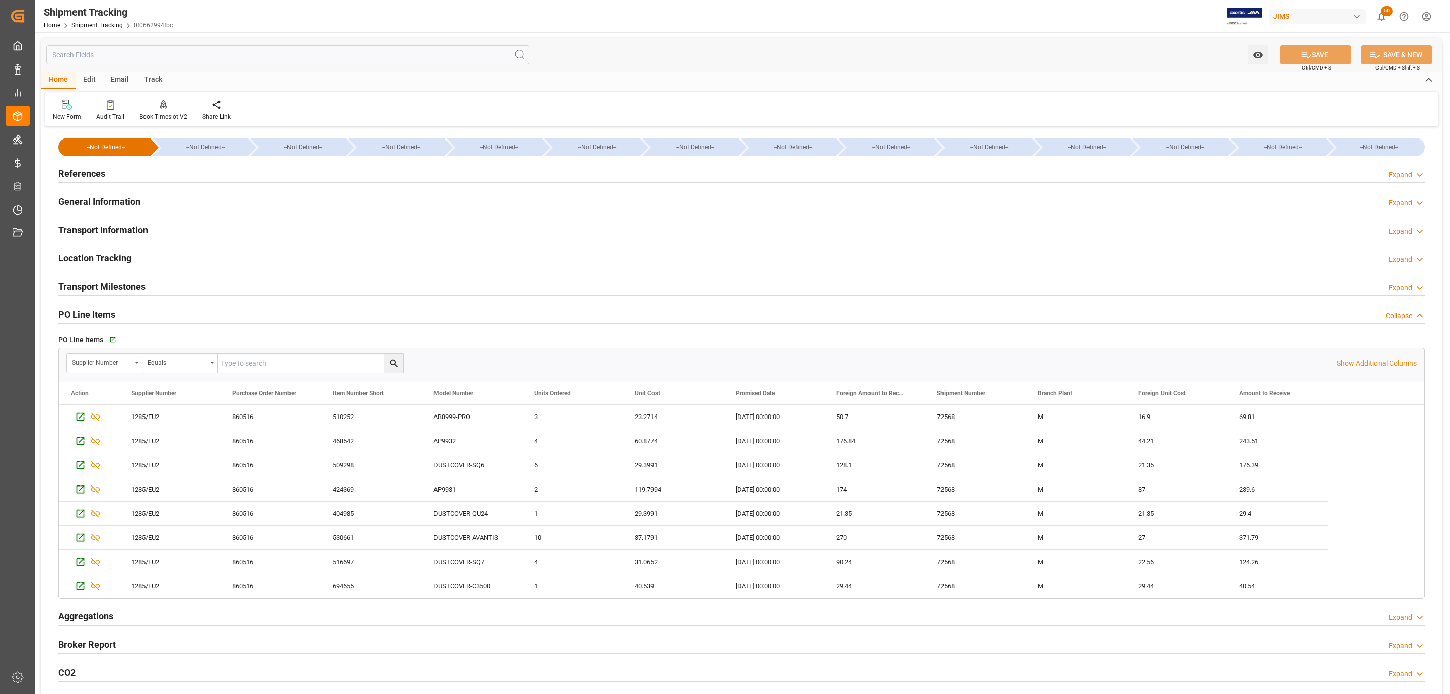
click at [104, 284] on h2 "Transport Milestones" at bounding box center [101, 286] width 87 height 14
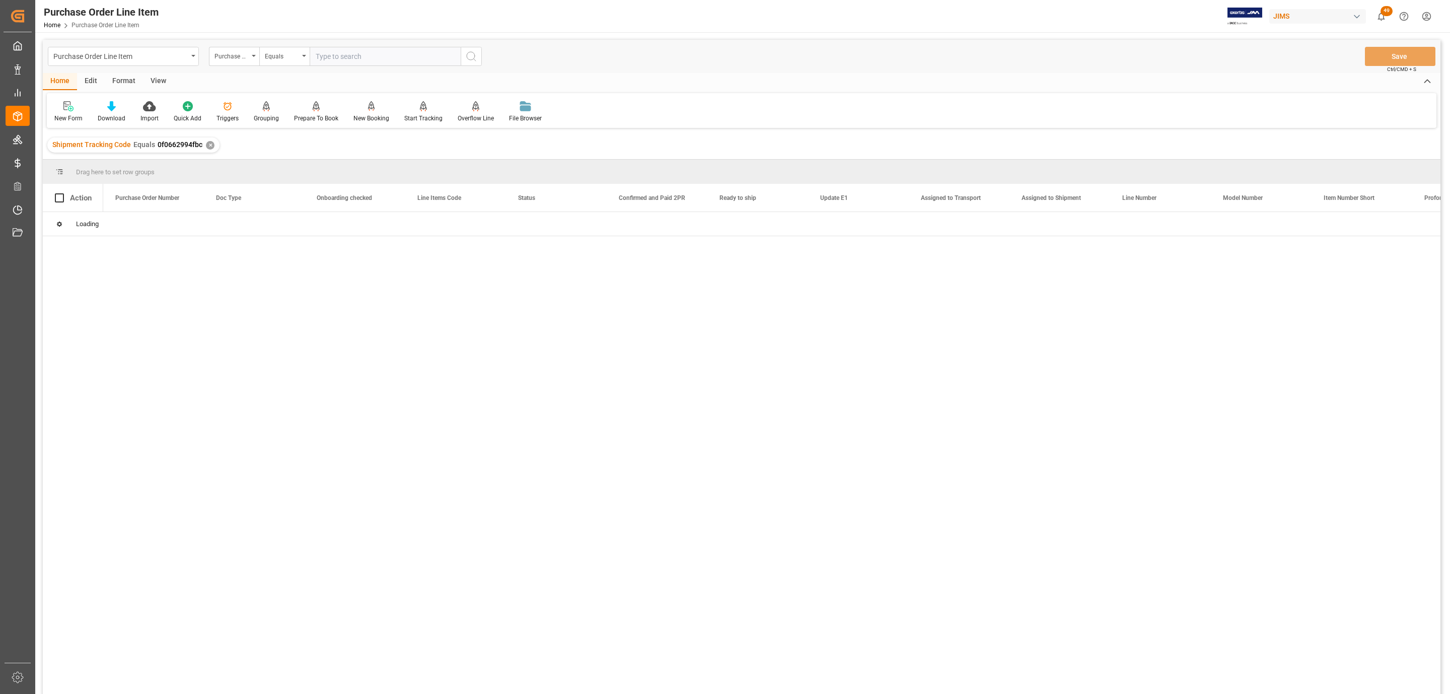
click at [154, 82] on div "View" at bounding box center [158, 81] width 31 height 17
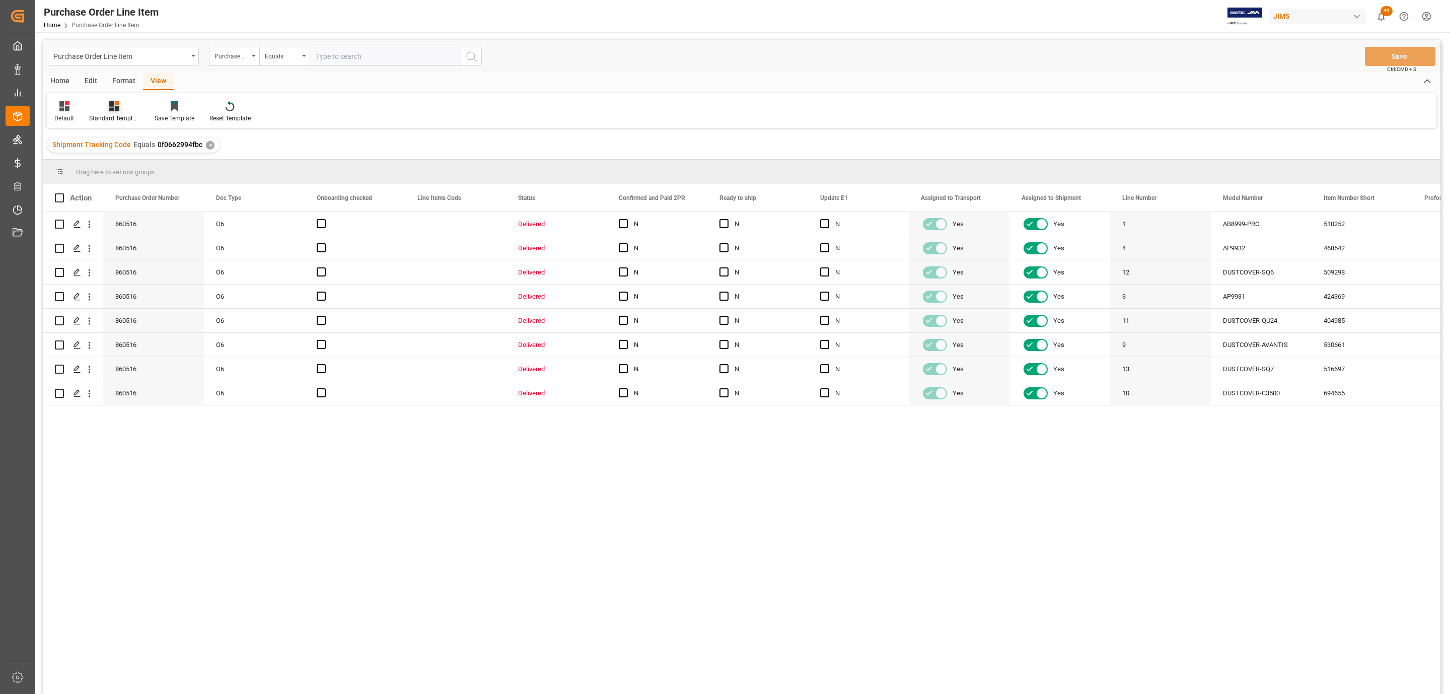
click at [118, 102] on icon at bounding box center [117, 103] width 5 height 4
click at [159, 186] on div "HS Listing CANADA" at bounding box center [141, 183] width 88 height 11
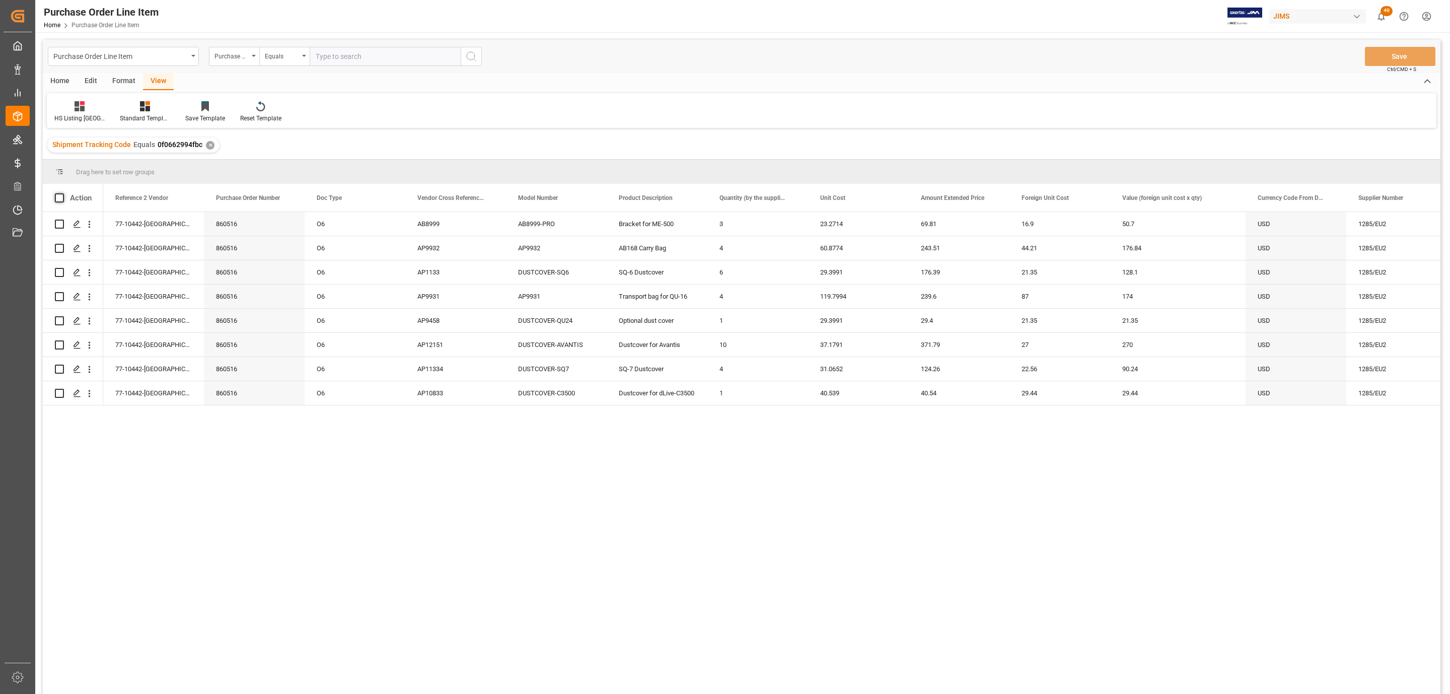
click at [55, 198] on span at bounding box center [59, 197] width 9 height 9
click at [62, 193] on input "checkbox" at bounding box center [62, 193] width 0 height 0
checkbox input "true"
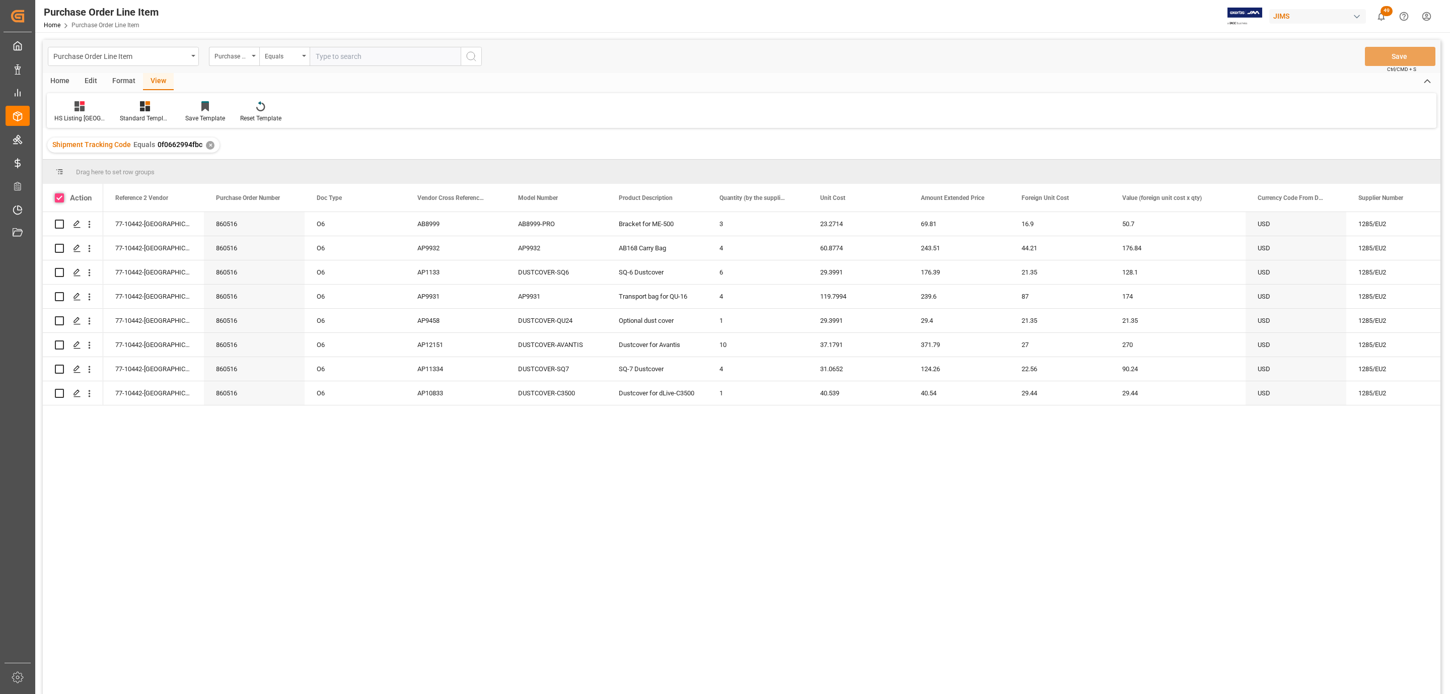
checkbox input "true"
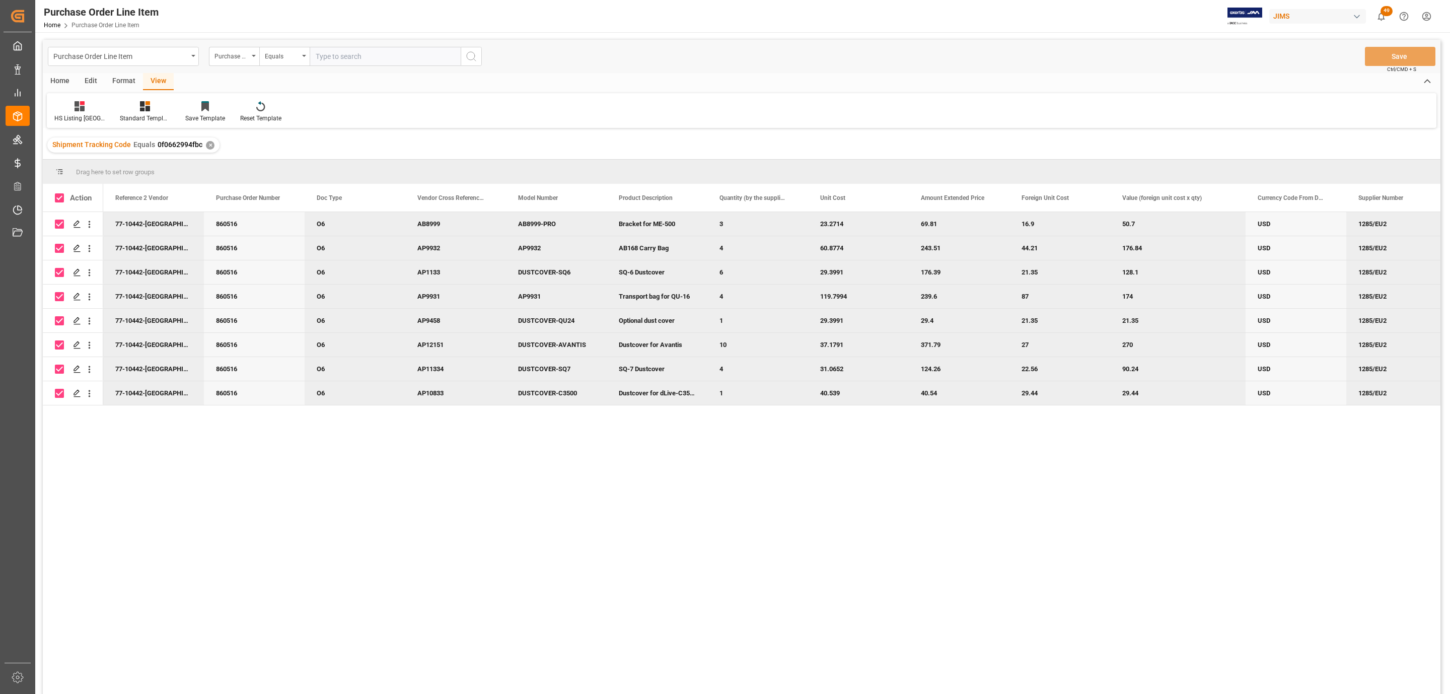
click at [65, 77] on div "Home" at bounding box center [60, 81] width 34 height 17
click at [112, 105] on icon at bounding box center [111, 106] width 9 height 10
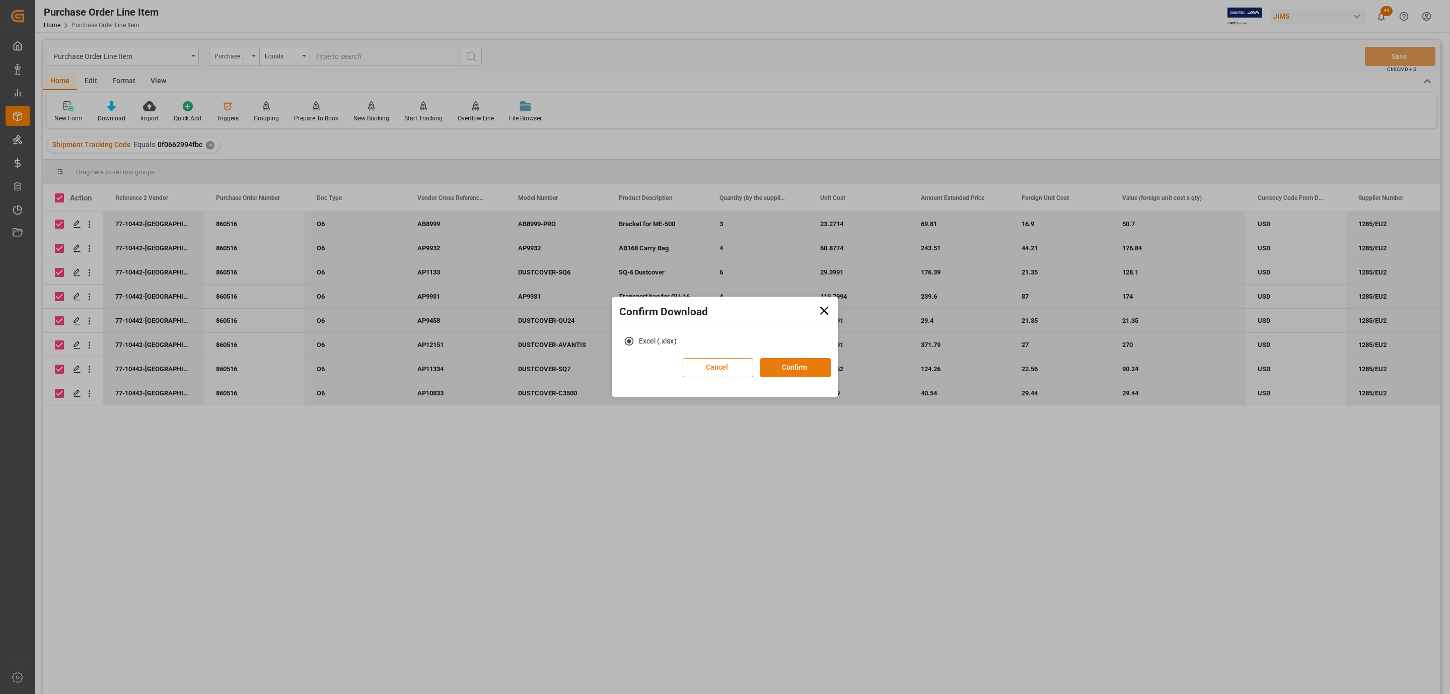
click at [783, 359] on button "Confirm" at bounding box center [795, 367] width 70 height 19
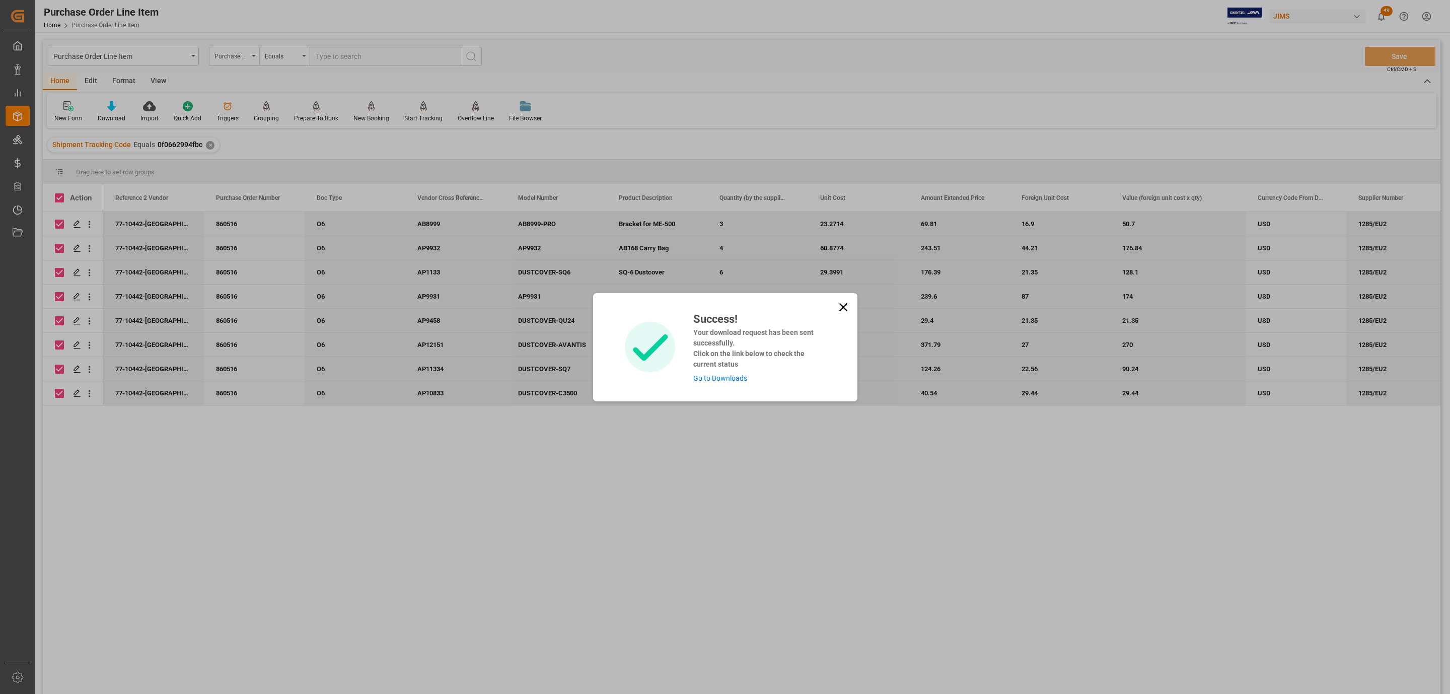
click at [732, 372] on div "Success! Your download request has been sent successfully. Click on the link be…" at bounding box center [755, 347] width 139 height 73
click at [732, 378] on link "Go to Downloads" at bounding box center [720, 378] width 54 height 8
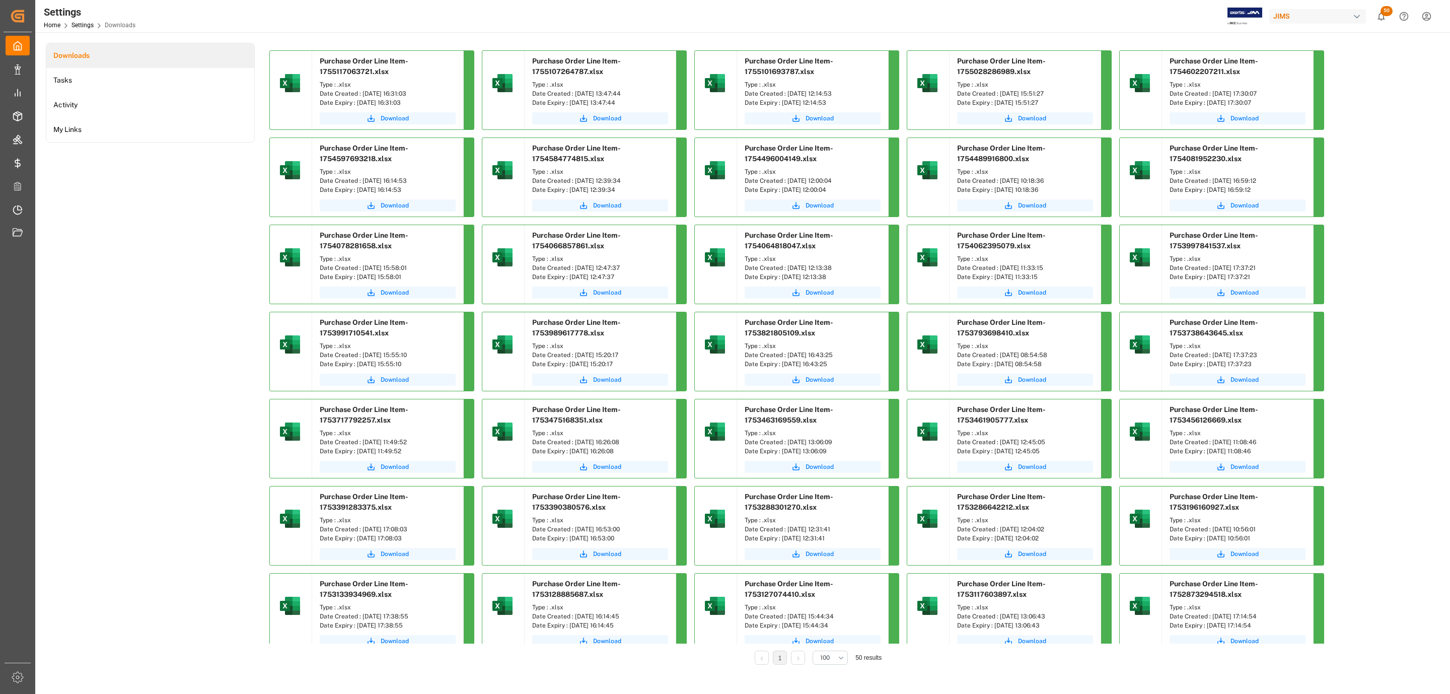
click at [395, 110] on div "Download" at bounding box center [387, 120] width 151 height 20
click at [394, 116] on span "Download" at bounding box center [395, 118] width 28 height 9
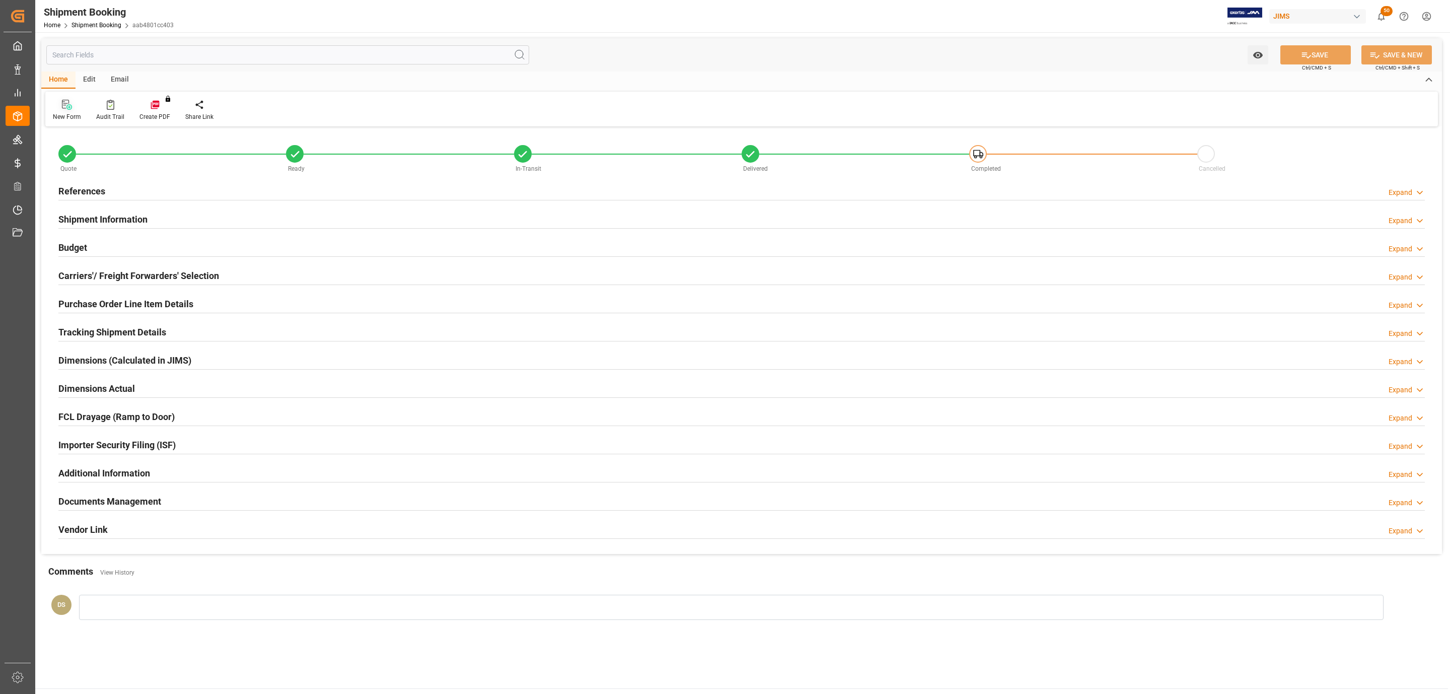
type input "0"
type input "[DATE]"
click at [78, 200] on div at bounding box center [741, 200] width 1366 height 1
click at [85, 192] on h2 "References" at bounding box center [81, 191] width 47 height 14
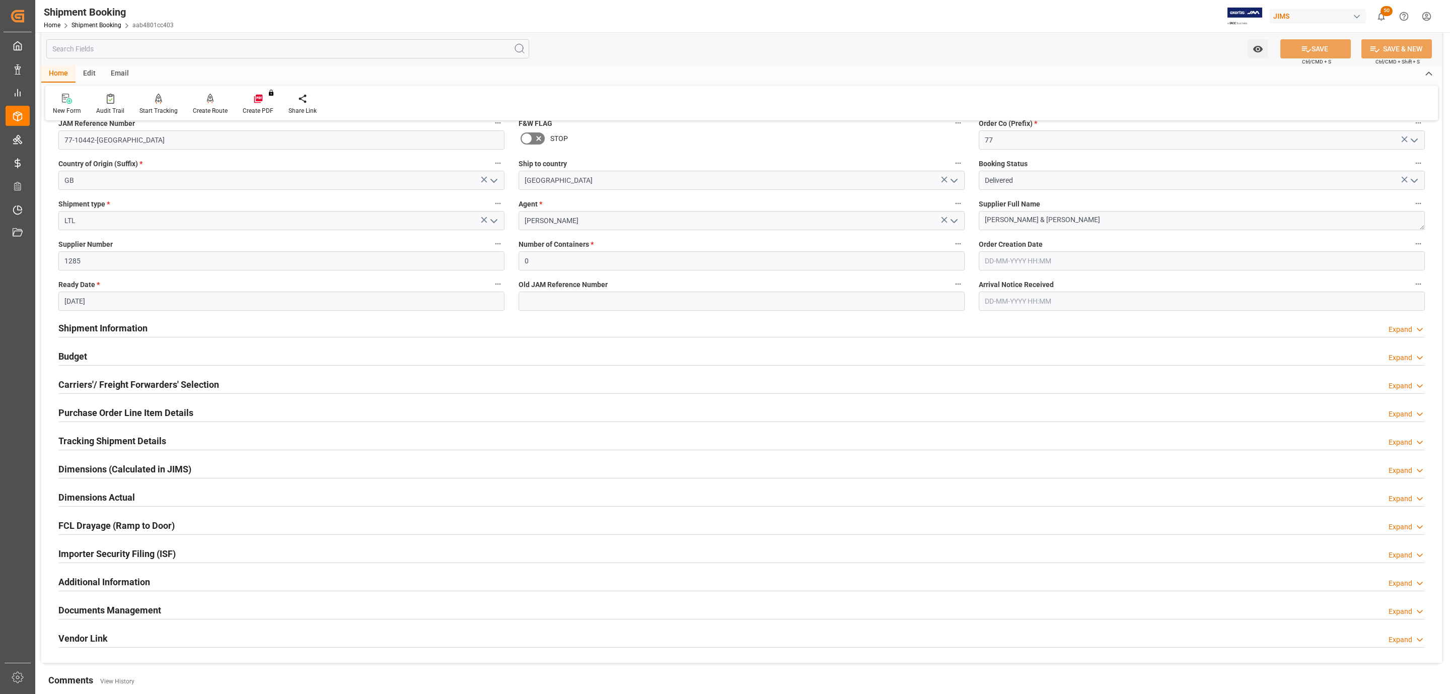
scroll to position [266, 0]
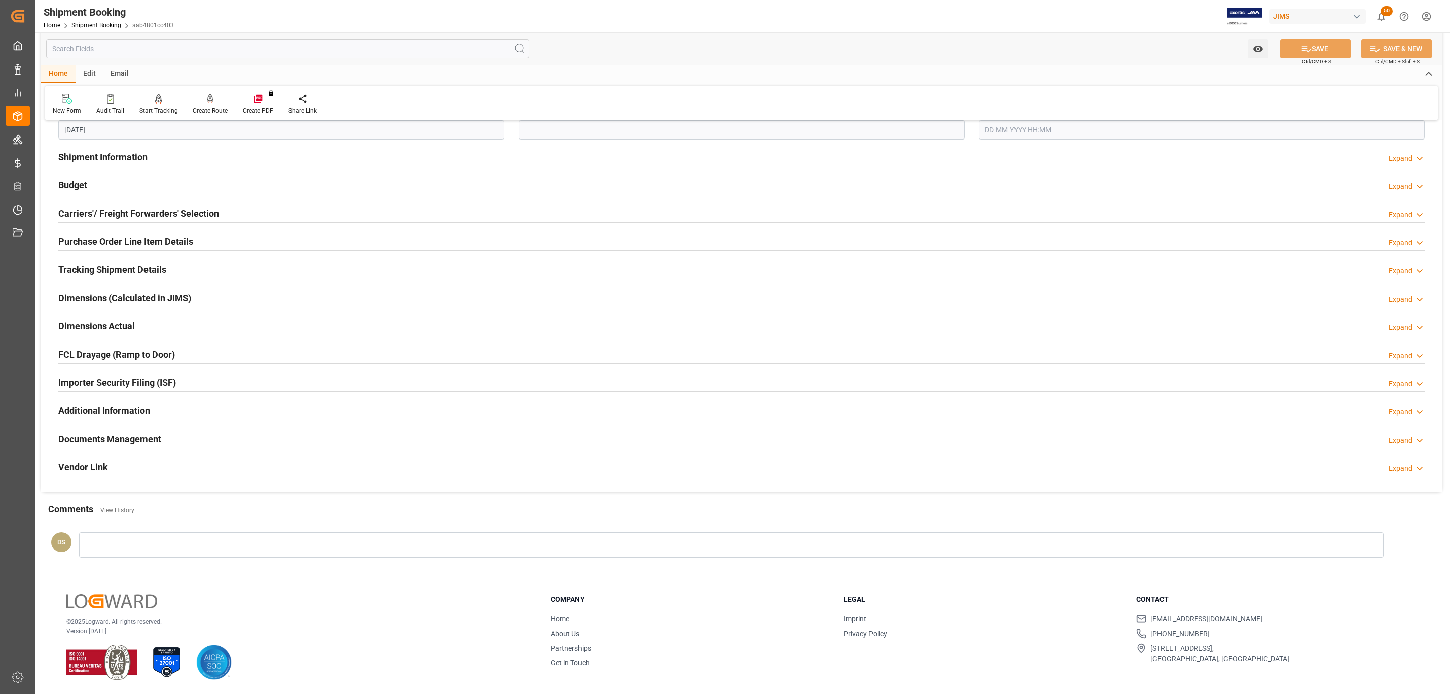
click at [124, 434] on h2 "Documents Management" at bounding box center [109, 439] width 103 height 14
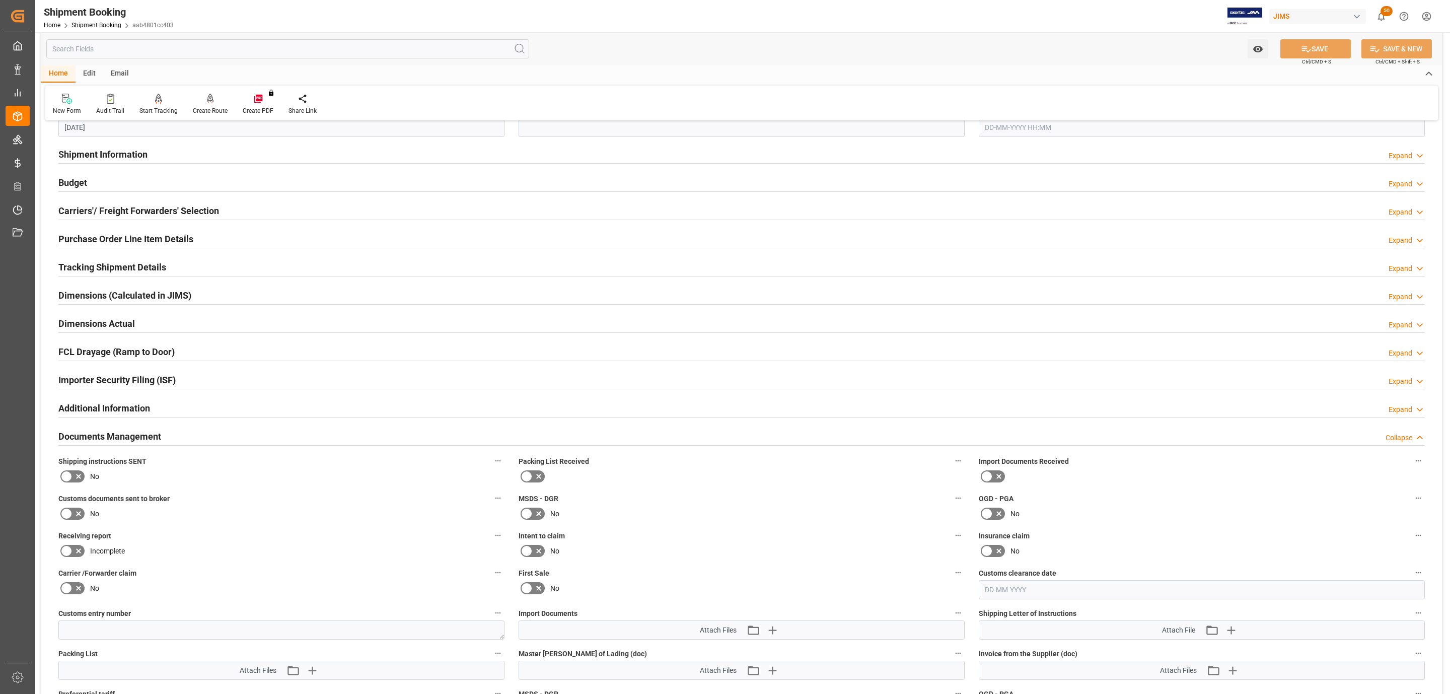
click at [70, 476] on icon at bounding box center [66, 476] width 12 height 12
click at [0, 0] on input "checkbox" at bounding box center [0, 0] width 0 height 0
click at [70, 512] on icon at bounding box center [66, 513] width 12 height 12
click at [0, 0] on input "checkbox" at bounding box center [0, 0] width 0 height 0
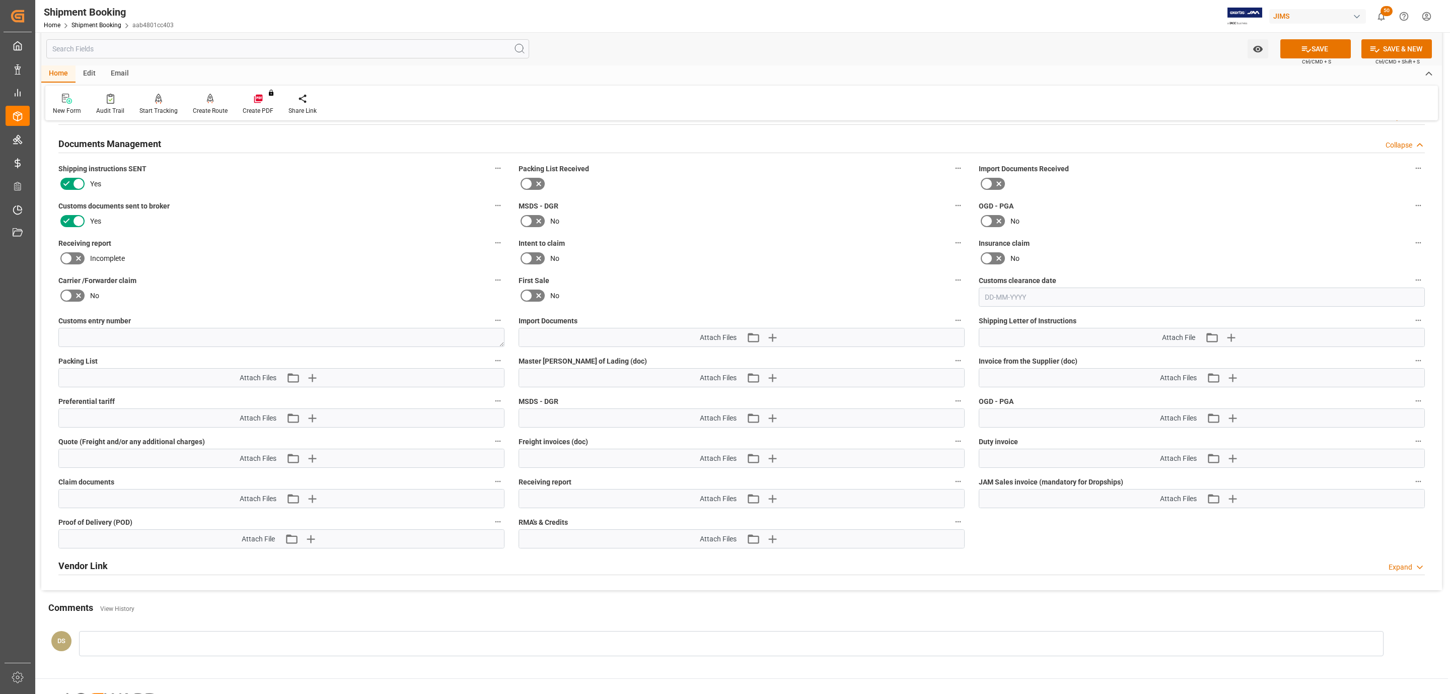
scroll to position [568, 0]
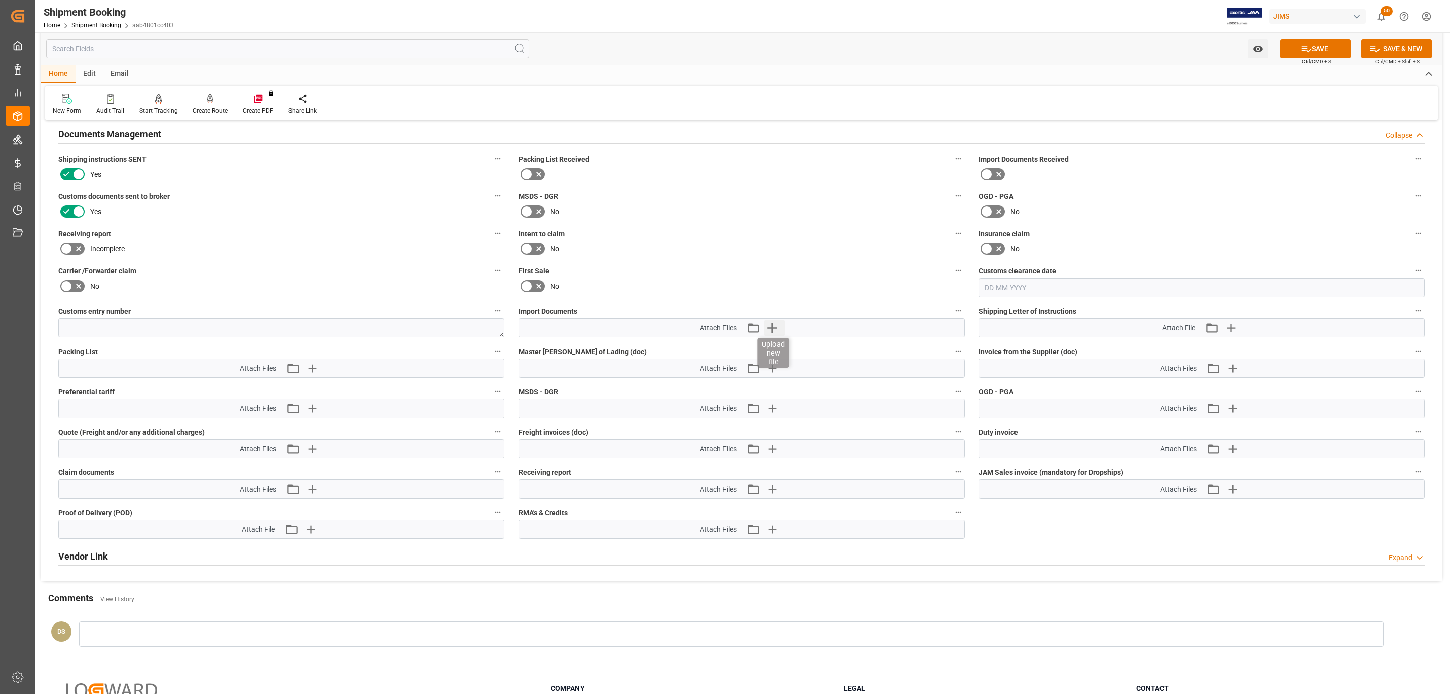
click at [772, 326] on icon "button" at bounding box center [772, 328] width 10 height 10
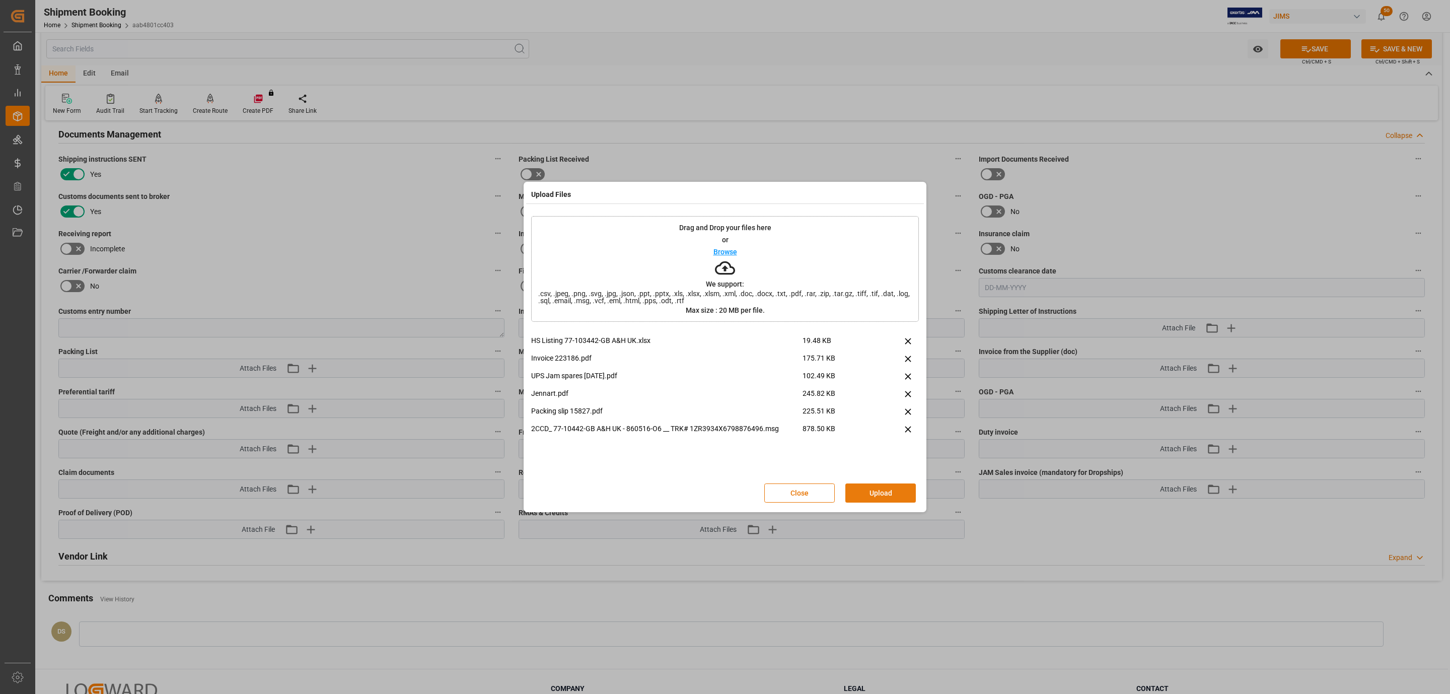
click at [879, 491] on button "Upload" at bounding box center [880, 492] width 70 height 19
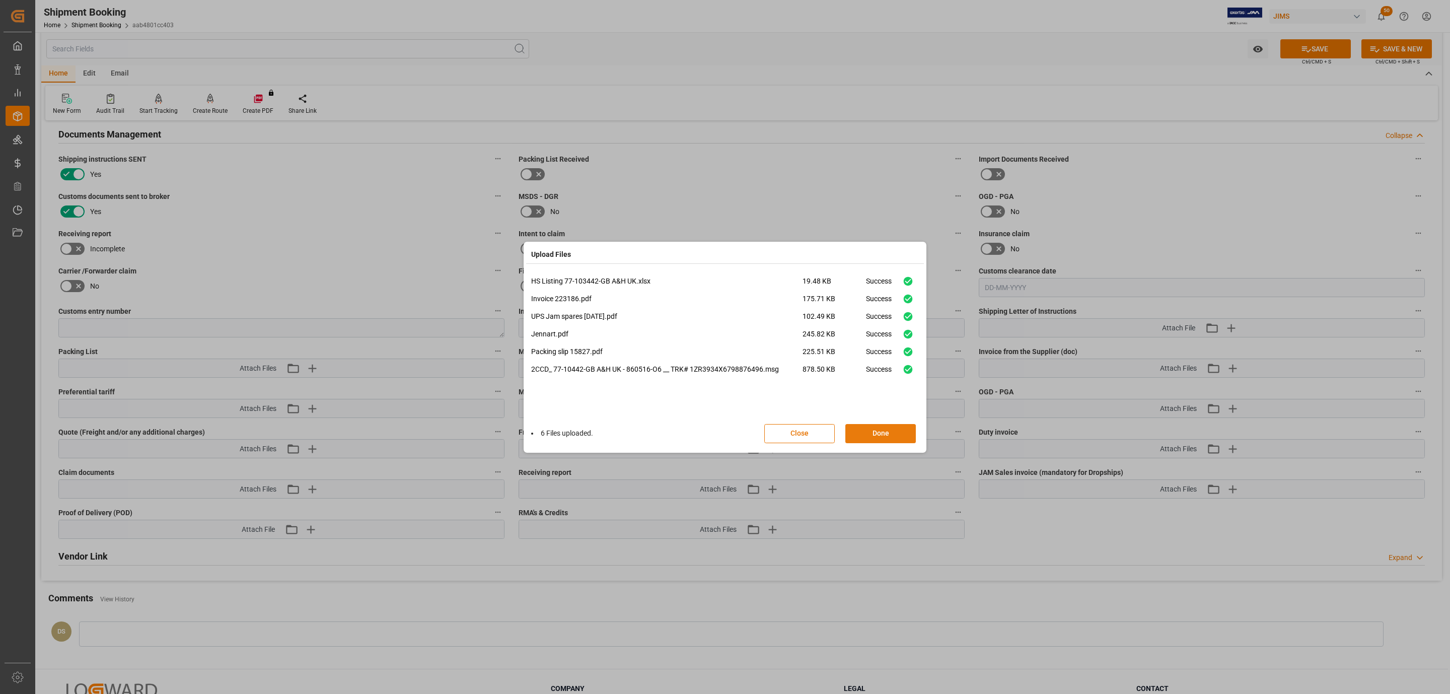
click at [899, 438] on button "Done" at bounding box center [880, 433] width 70 height 19
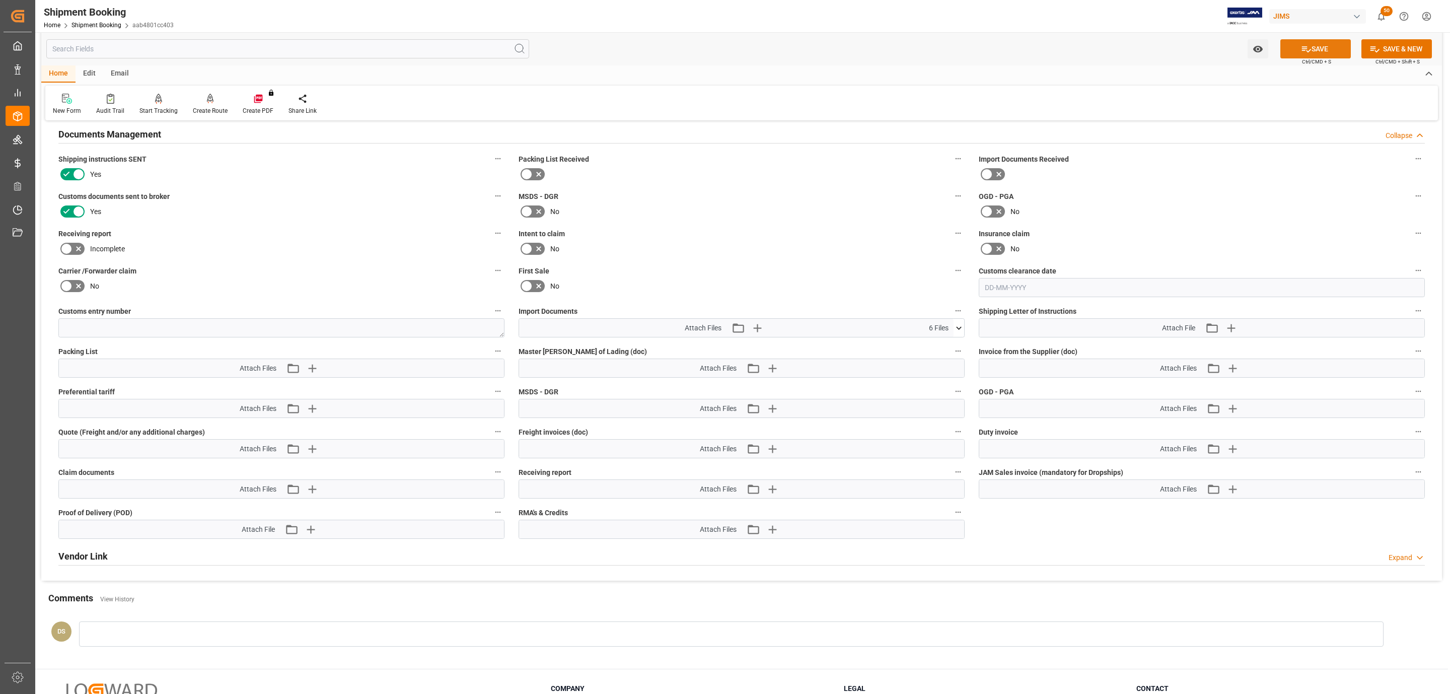
click at [1317, 48] on button "SAVE" at bounding box center [1315, 48] width 70 height 19
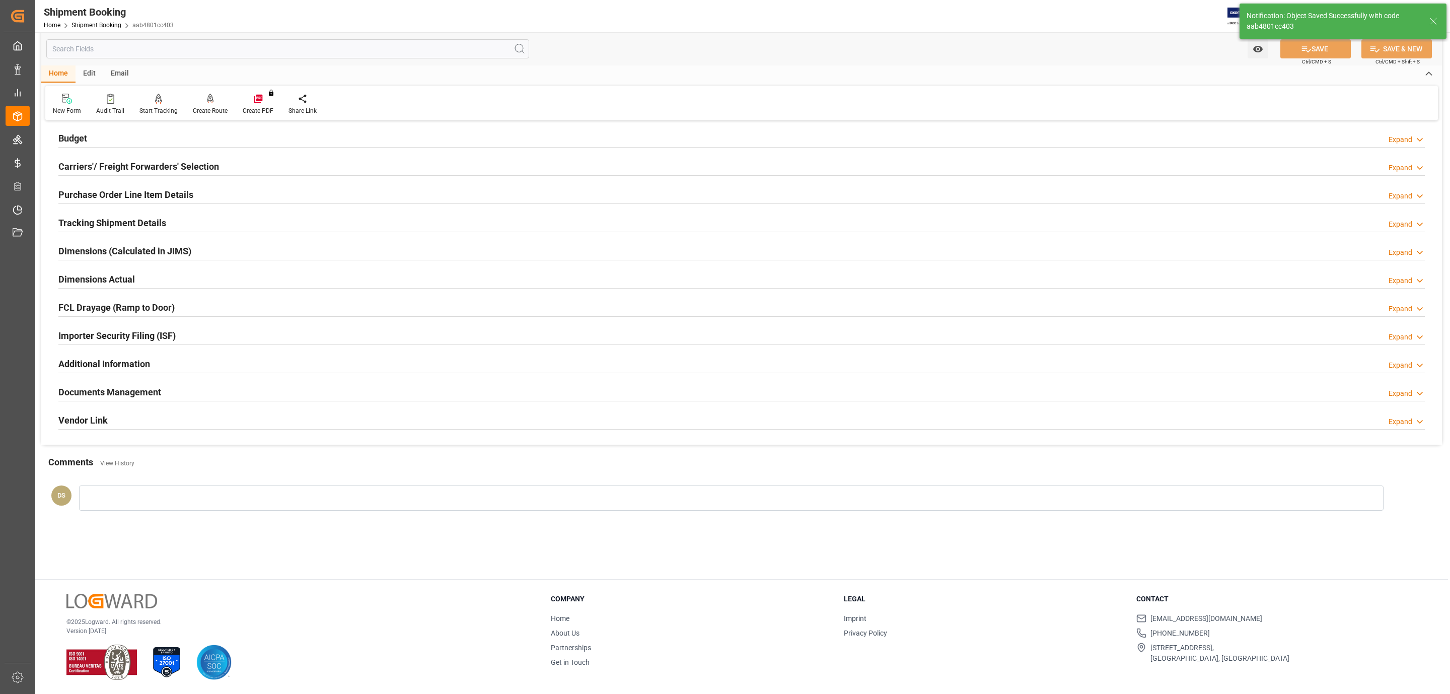
scroll to position [109, 0]
click at [189, 223] on div "Tracking Shipment Details Expand" at bounding box center [741, 221] width 1366 height 19
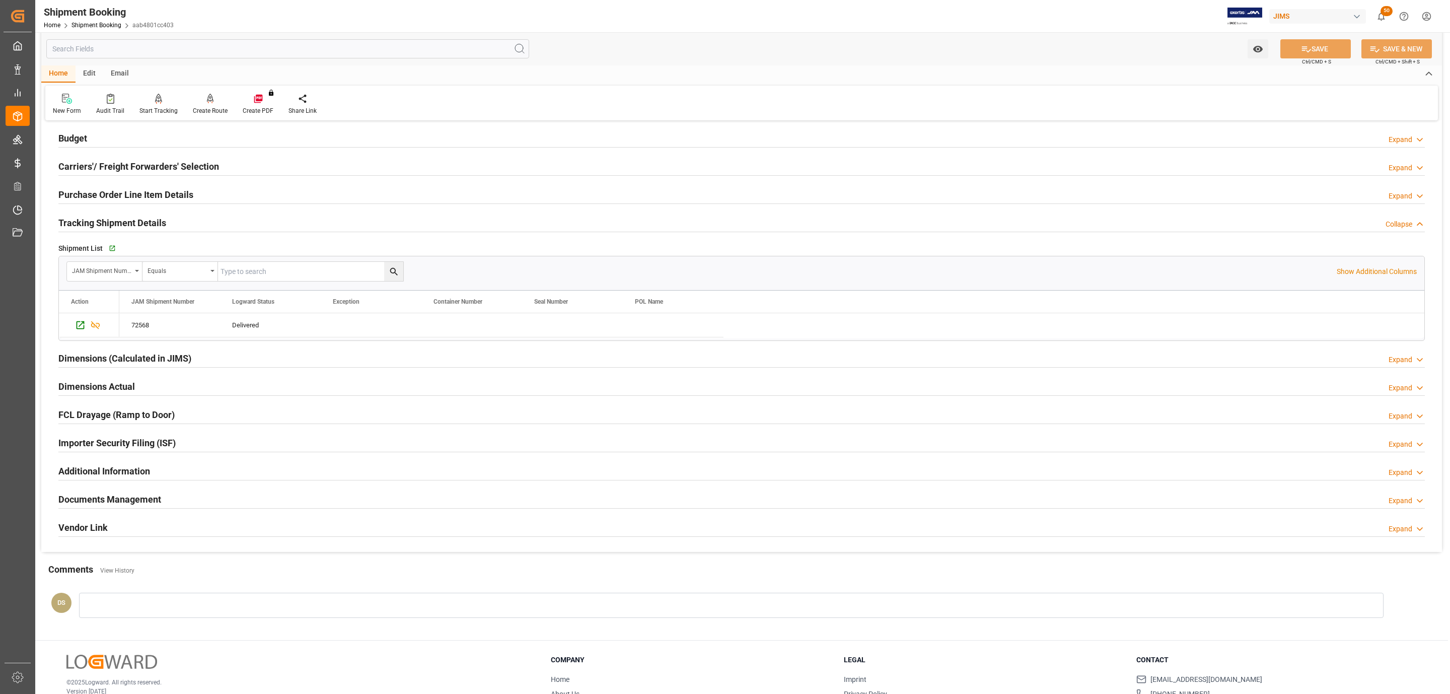
scroll to position [174, 0]
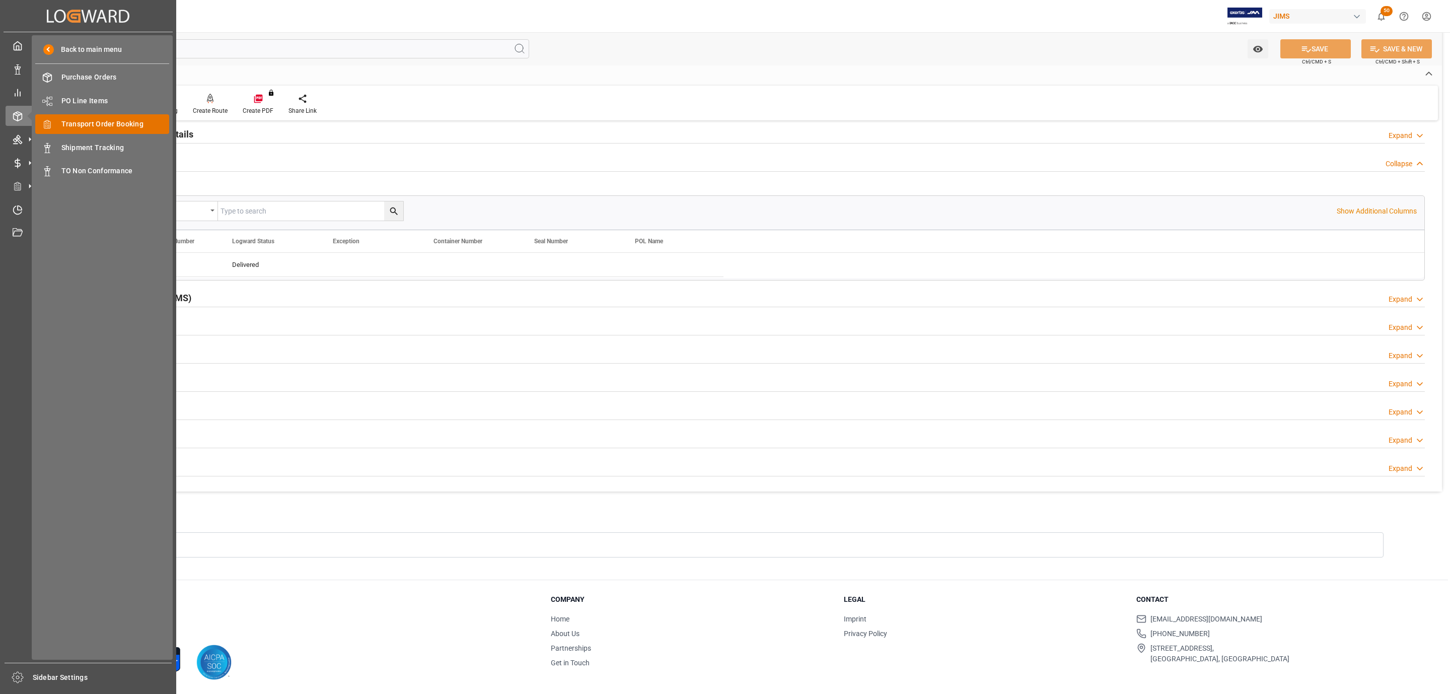
click at [115, 121] on span "Transport Order Booking" at bounding box center [115, 124] width 108 height 11
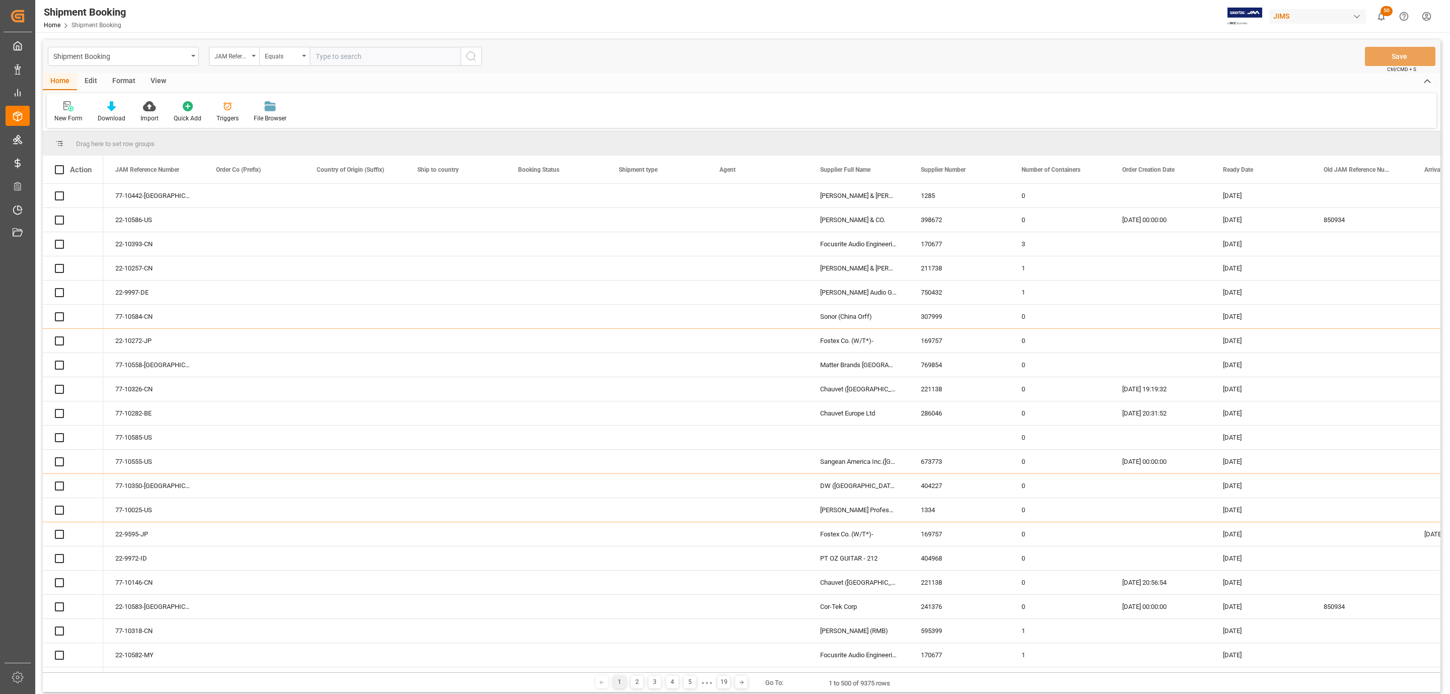
paste input "77-10483-BE"
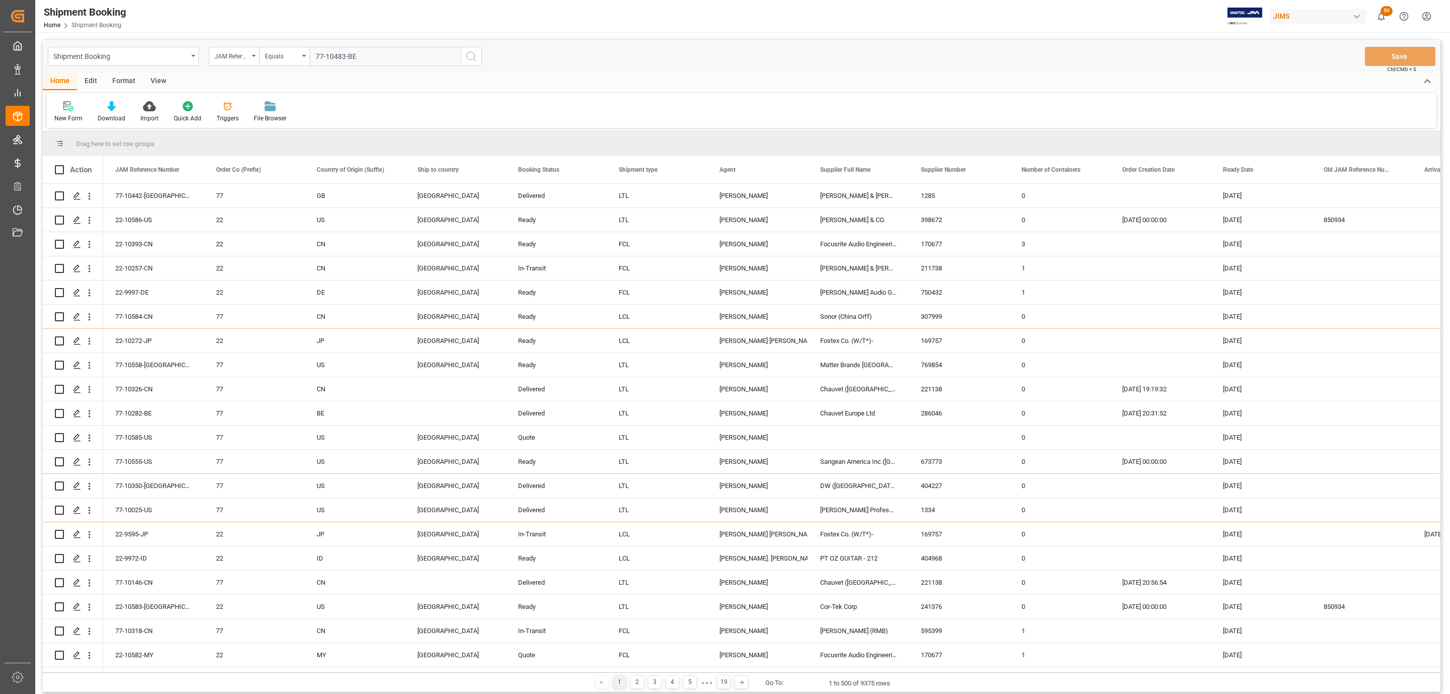
type input "77-10483-BE"
click at [471, 57] on icon "search button" at bounding box center [471, 56] width 12 height 12
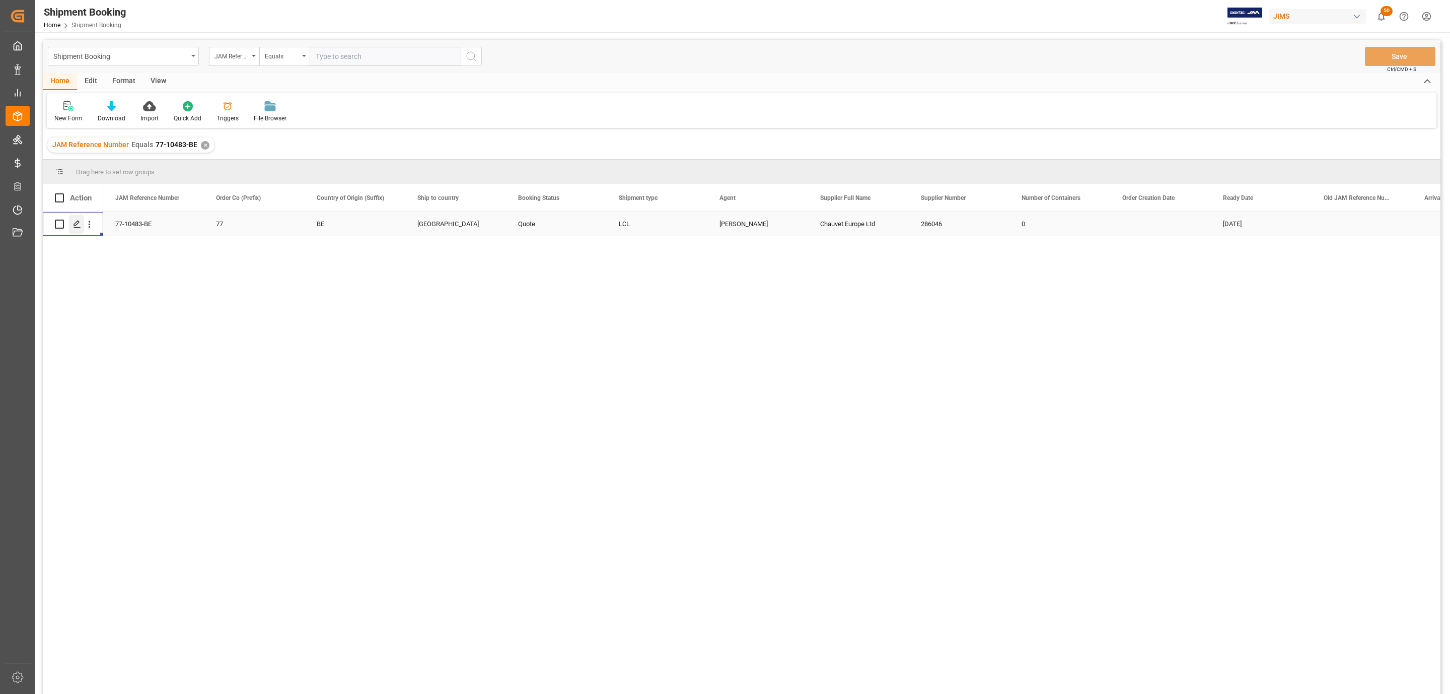
click at [79, 219] on div "Press SPACE to select this row." at bounding box center [76, 224] width 15 height 19
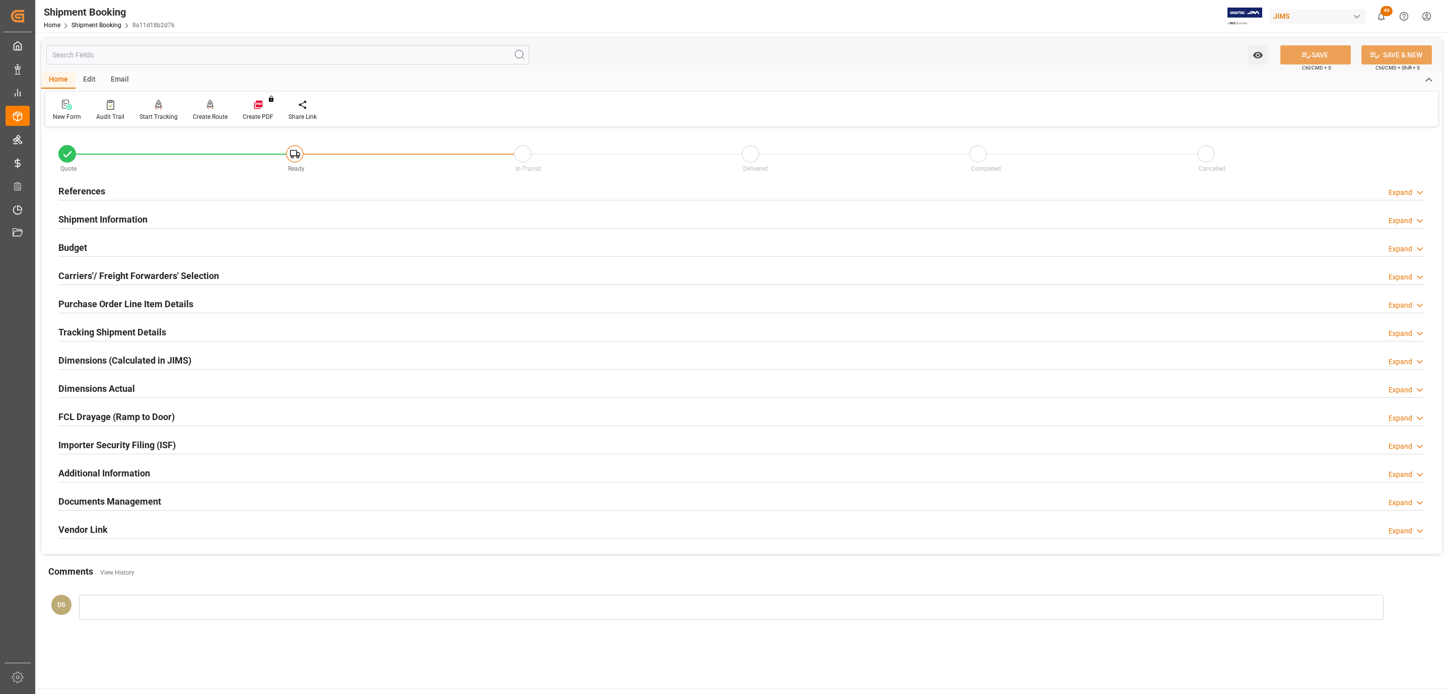
click at [89, 332] on h2 "Tracking Shipment Details" at bounding box center [112, 332] width 108 height 14
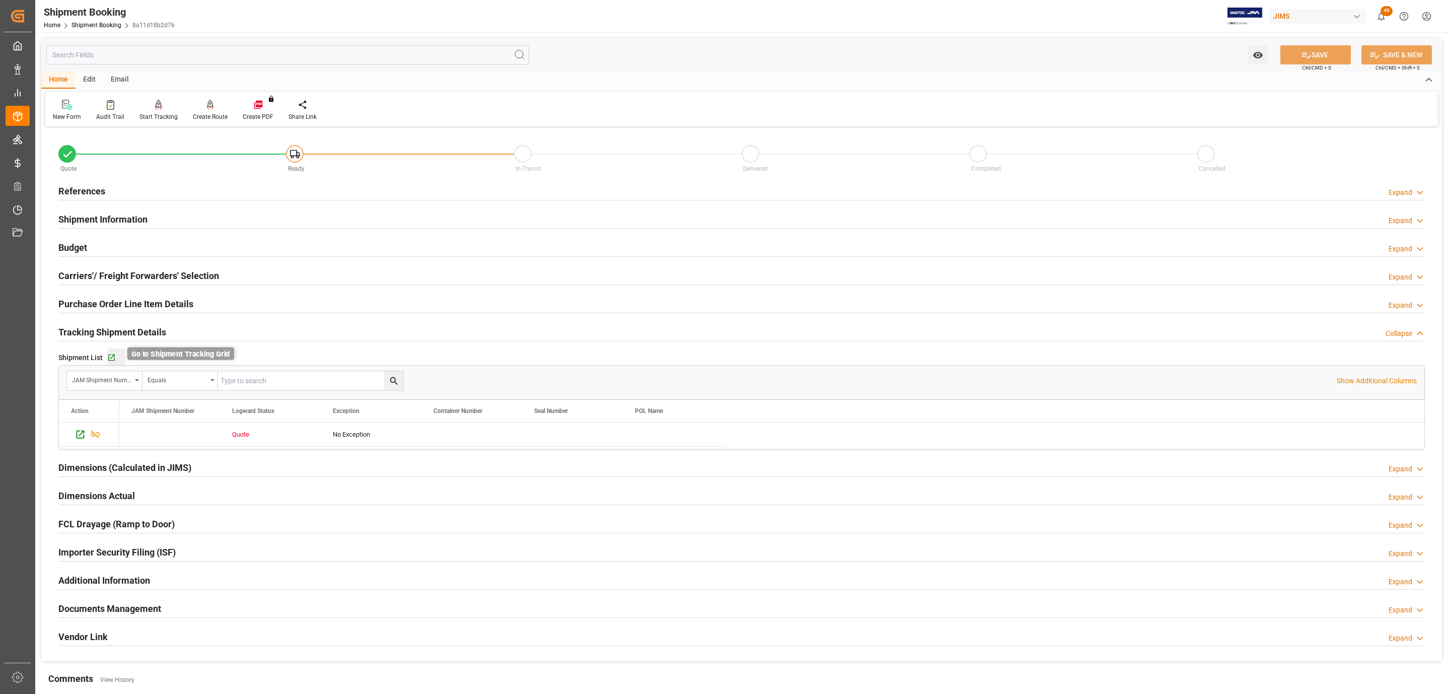
click at [110, 357] on icon "button" at bounding box center [111, 357] width 9 height 9
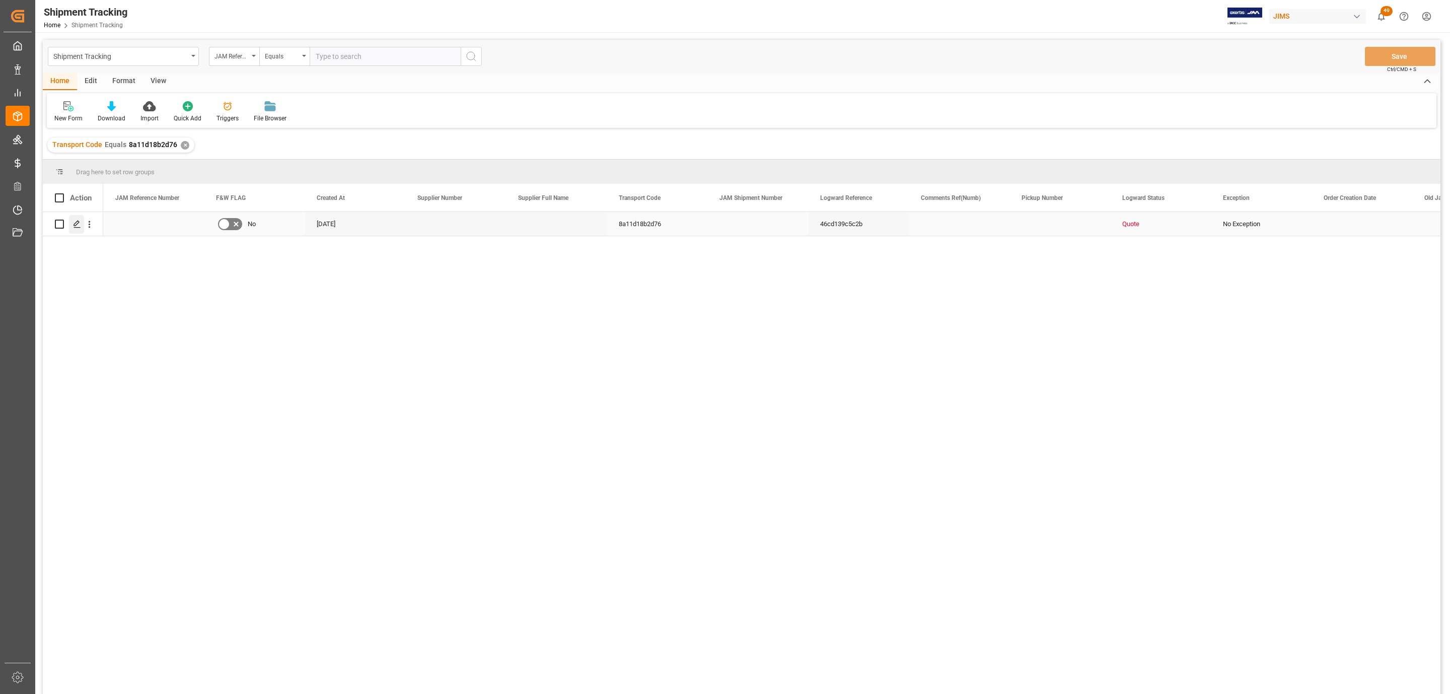
click at [74, 224] on icon "Press SPACE to select this row." at bounding box center [77, 224] width 8 height 8
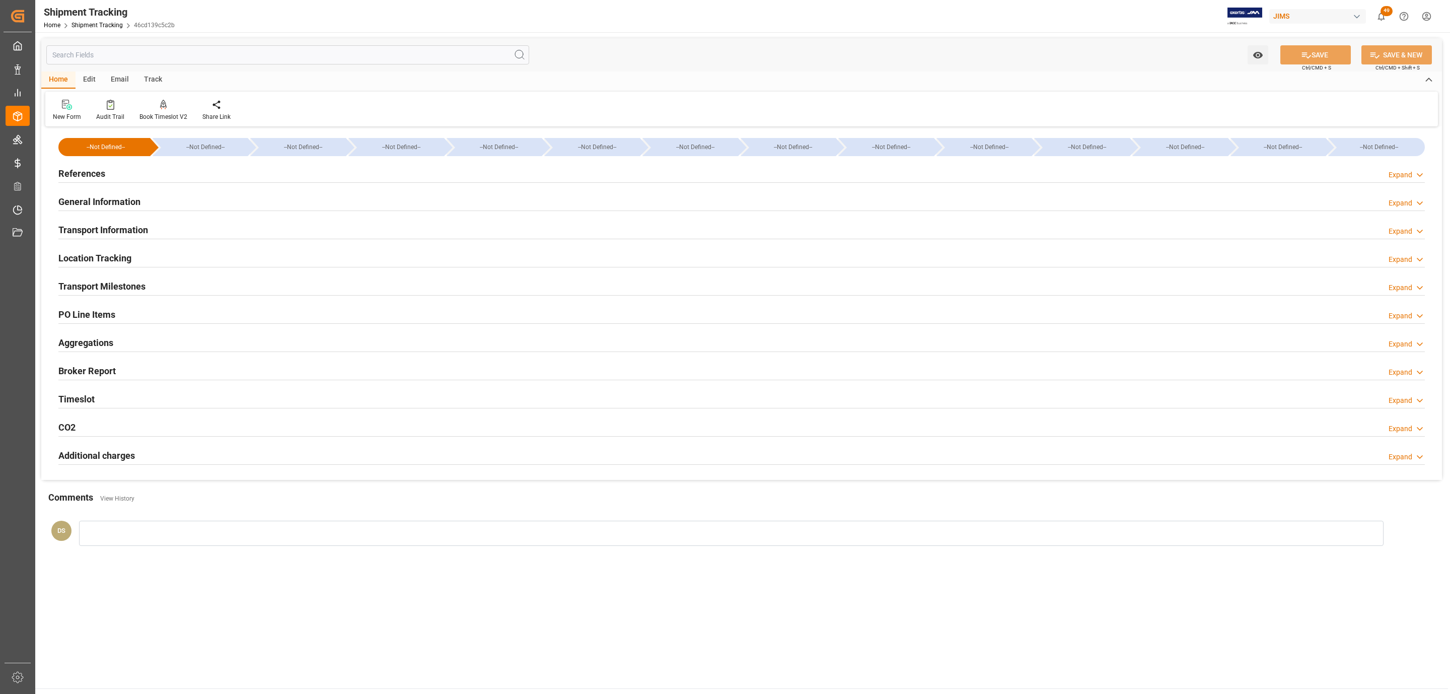
type input "[DATE]"
click at [99, 174] on h2 "References" at bounding box center [81, 174] width 47 height 14
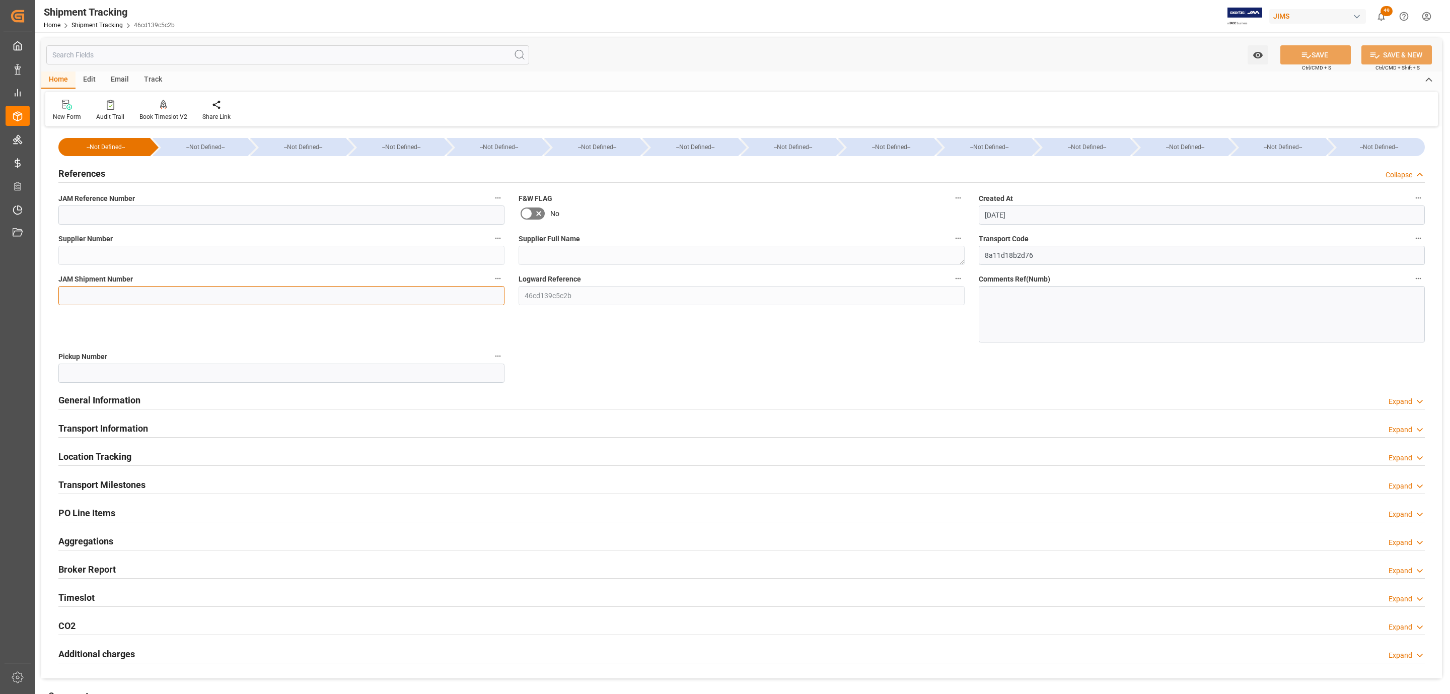
click at [88, 293] on input at bounding box center [281, 295] width 446 height 19
paste input "72574"
type input "72574"
click at [1307, 56] on icon at bounding box center [1306, 55] width 11 height 11
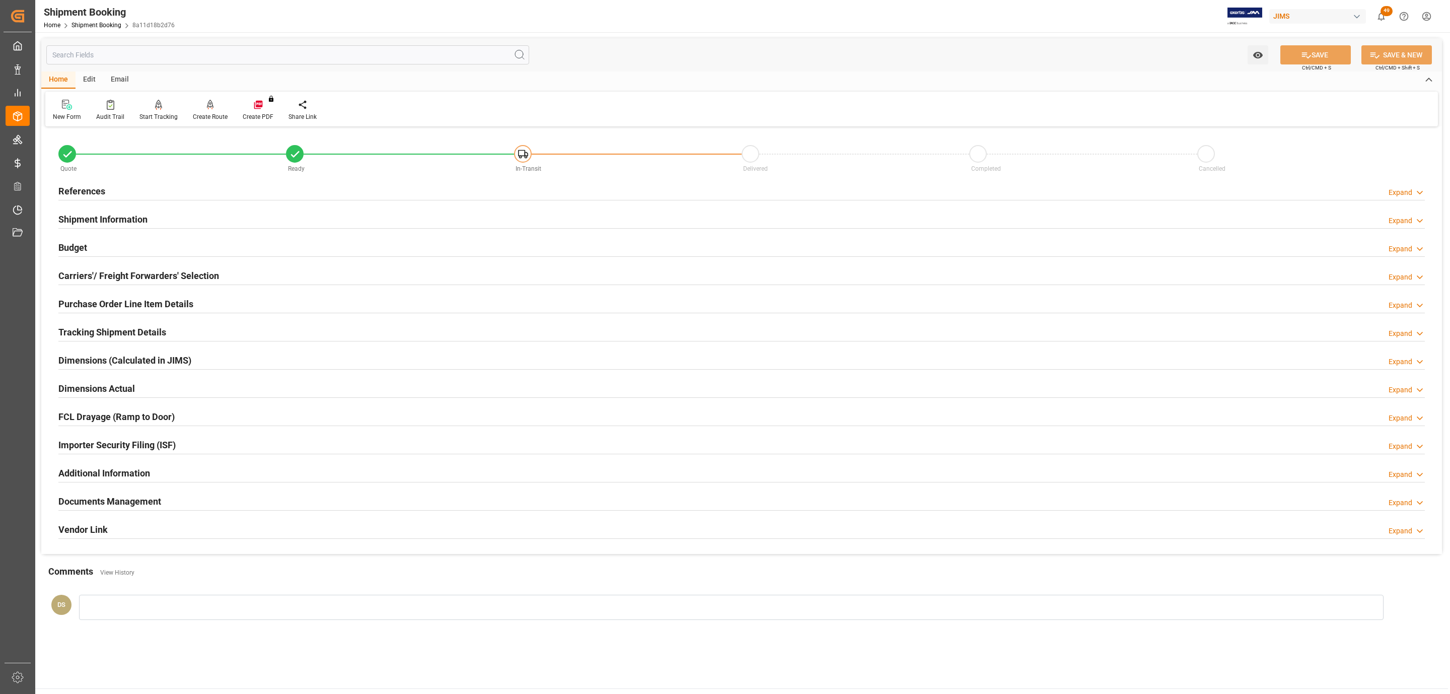
click at [99, 275] on h2 "Carriers'/ Freight Forwarders' Selection" at bounding box center [138, 276] width 161 height 14
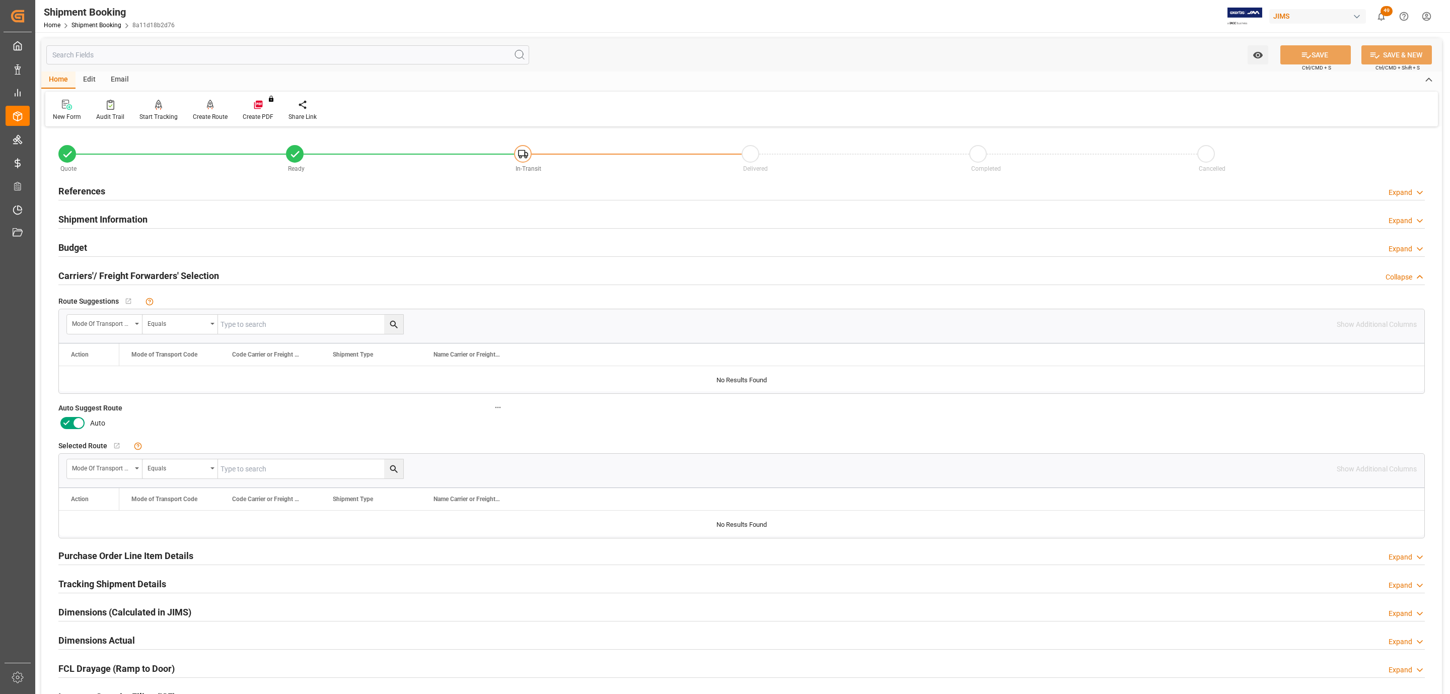
click at [76, 426] on icon at bounding box center [78, 423] width 12 height 12
click at [0, 0] on input "checkbox" at bounding box center [0, 0] width 0 height 0
click at [1316, 53] on button "SAVE" at bounding box center [1315, 54] width 70 height 19
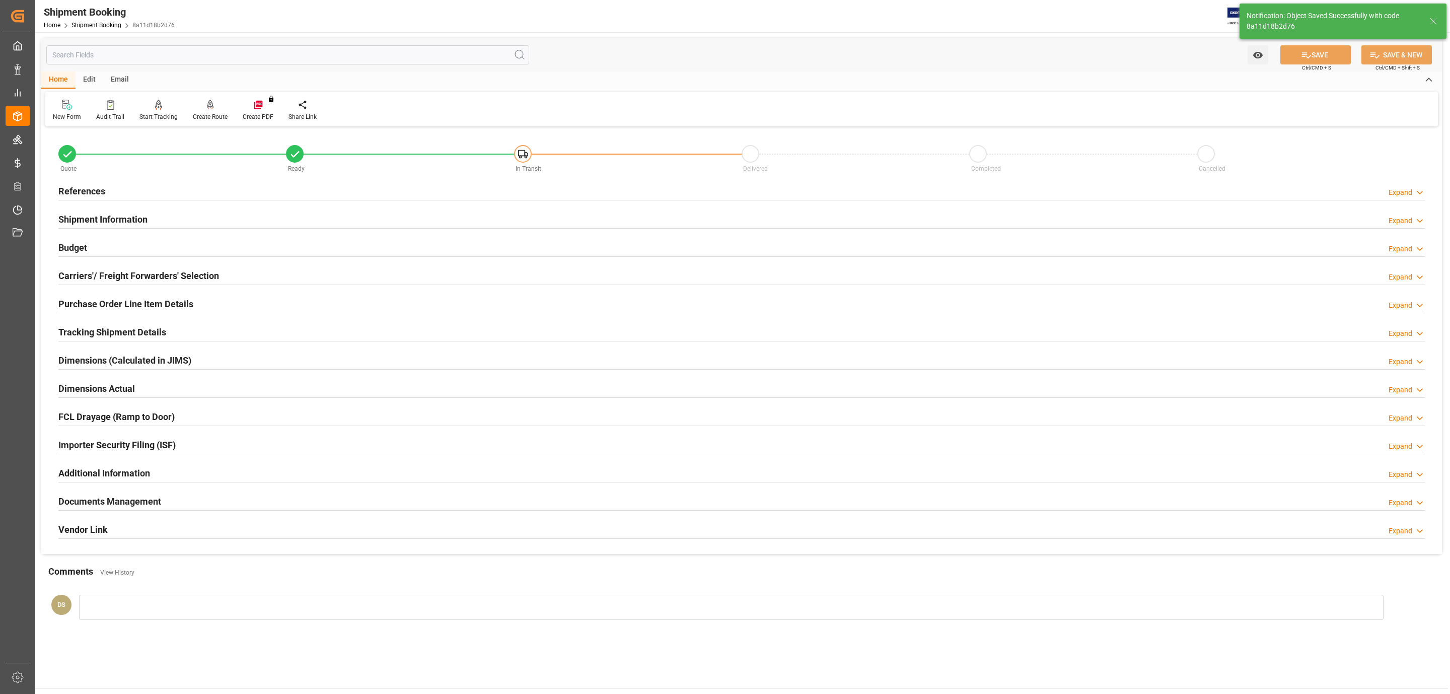
click at [113, 236] on div "Budget Expand" at bounding box center [741, 248] width 1380 height 28
click at [105, 245] on div "Budget Expand" at bounding box center [741, 246] width 1366 height 19
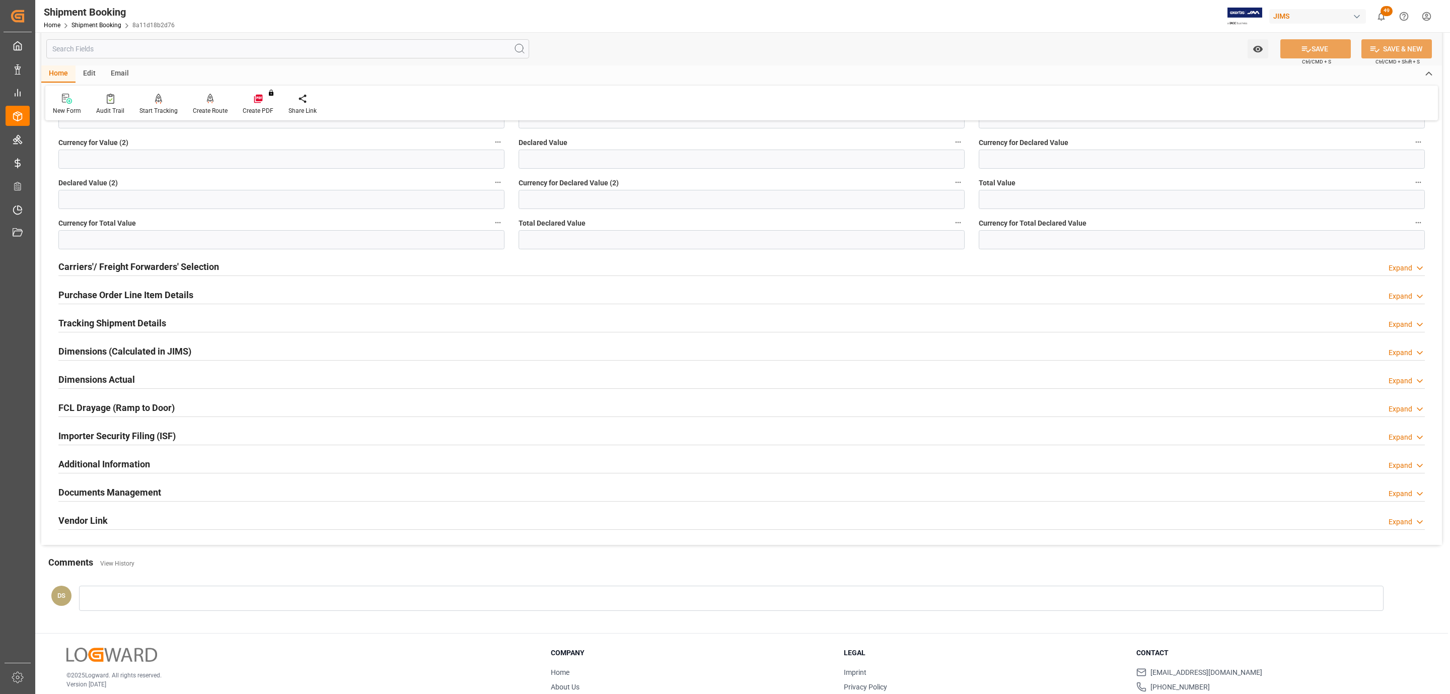
scroll to position [307, 0]
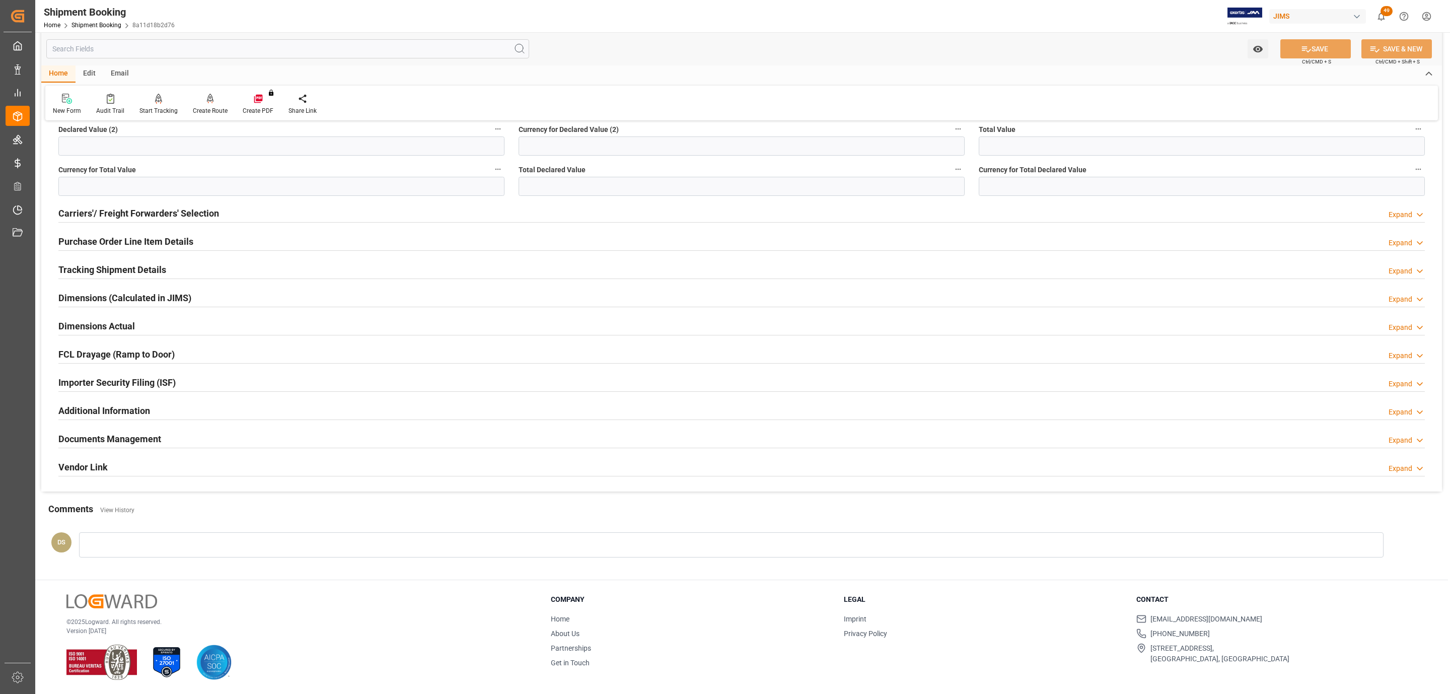
click at [139, 442] on h2 "Documents Management" at bounding box center [109, 439] width 103 height 14
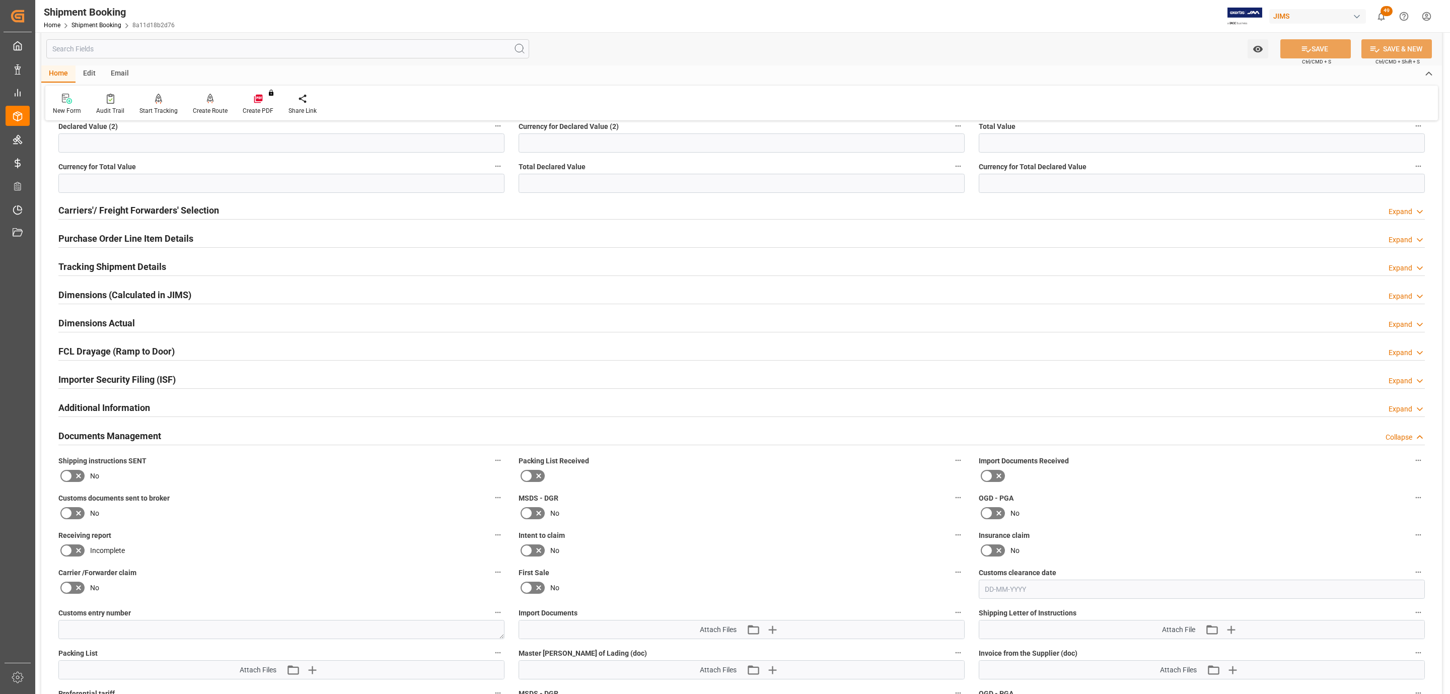
click at [67, 476] on icon at bounding box center [66, 476] width 12 height 12
click at [0, 0] on input "checkbox" at bounding box center [0, 0] width 0 height 0
click at [1234, 631] on icon "button" at bounding box center [1230, 629] width 16 height 16
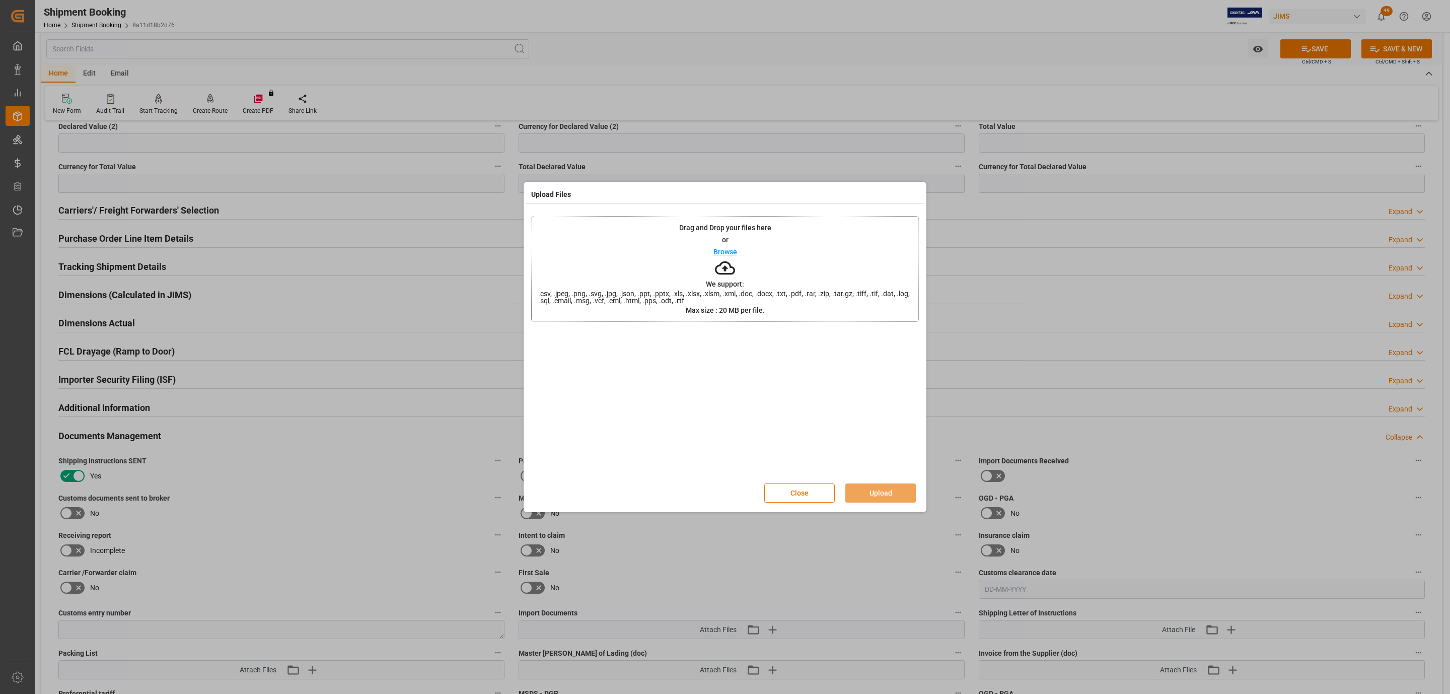
click at [730, 266] on icon at bounding box center [725, 268] width 20 height 14
click at [879, 498] on button "Upload" at bounding box center [880, 492] width 70 height 19
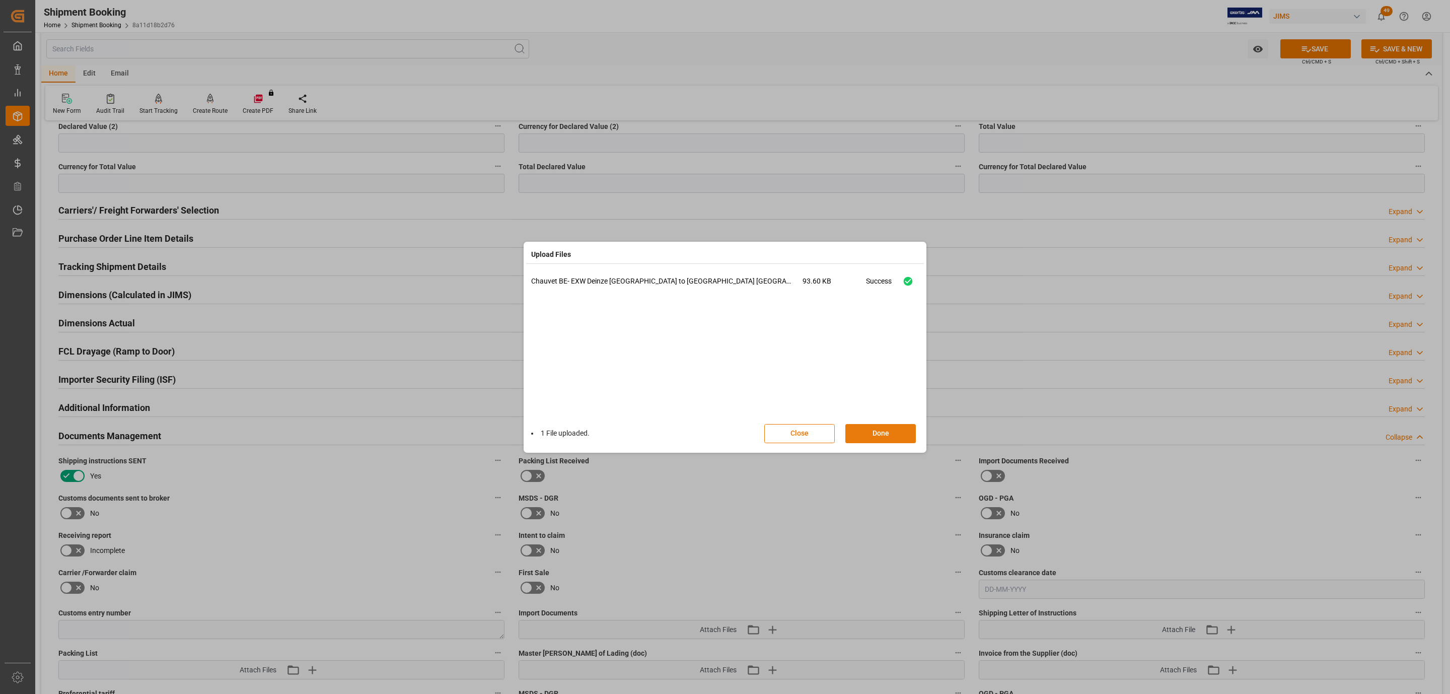
click at [899, 433] on button "Done" at bounding box center [880, 433] width 70 height 19
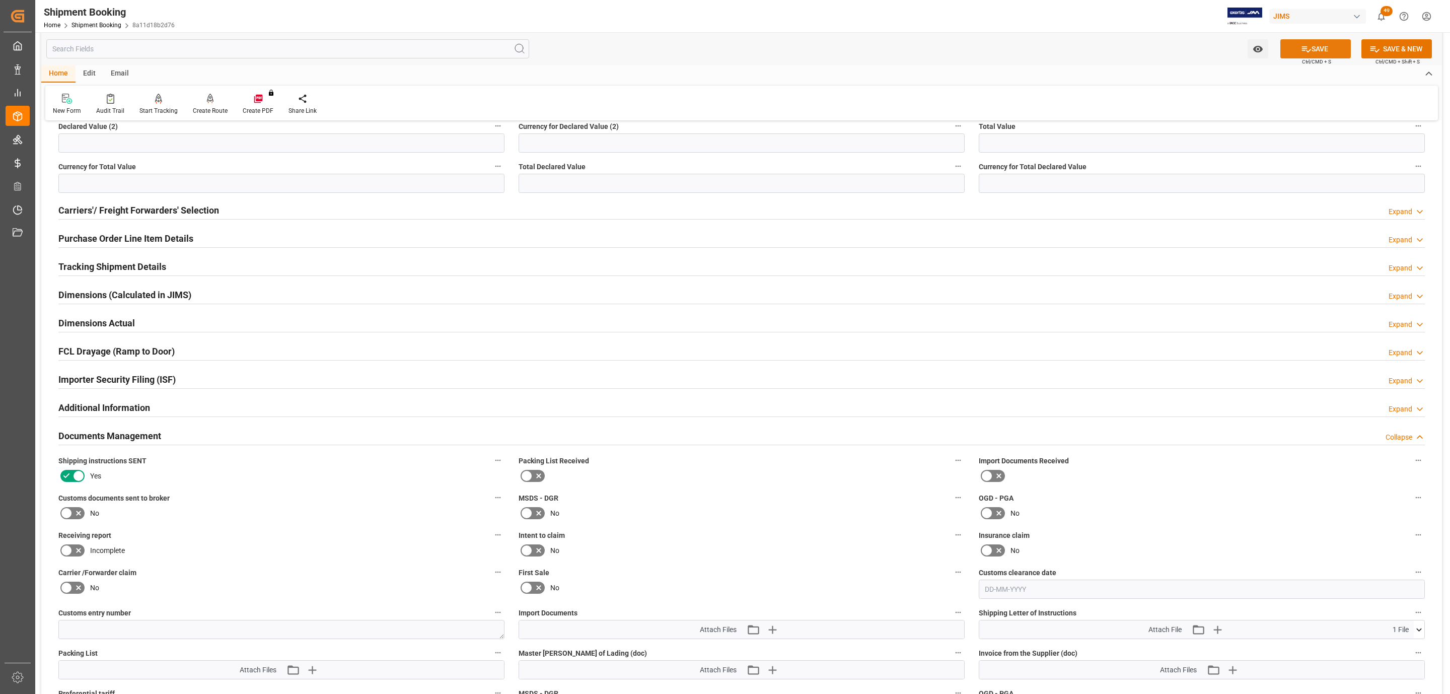
click at [1291, 57] on button "SAVE" at bounding box center [1315, 48] width 70 height 19
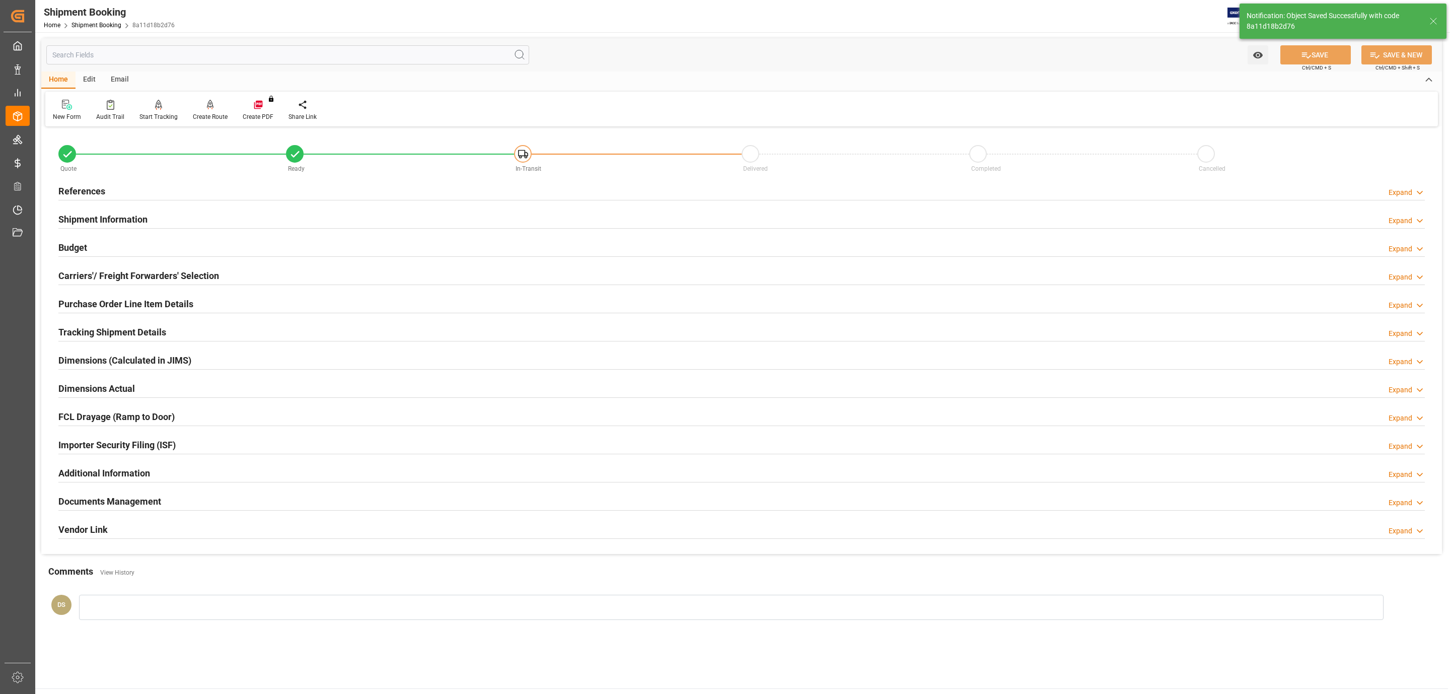
click at [116, 193] on div "References Expand" at bounding box center [741, 190] width 1366 height 19
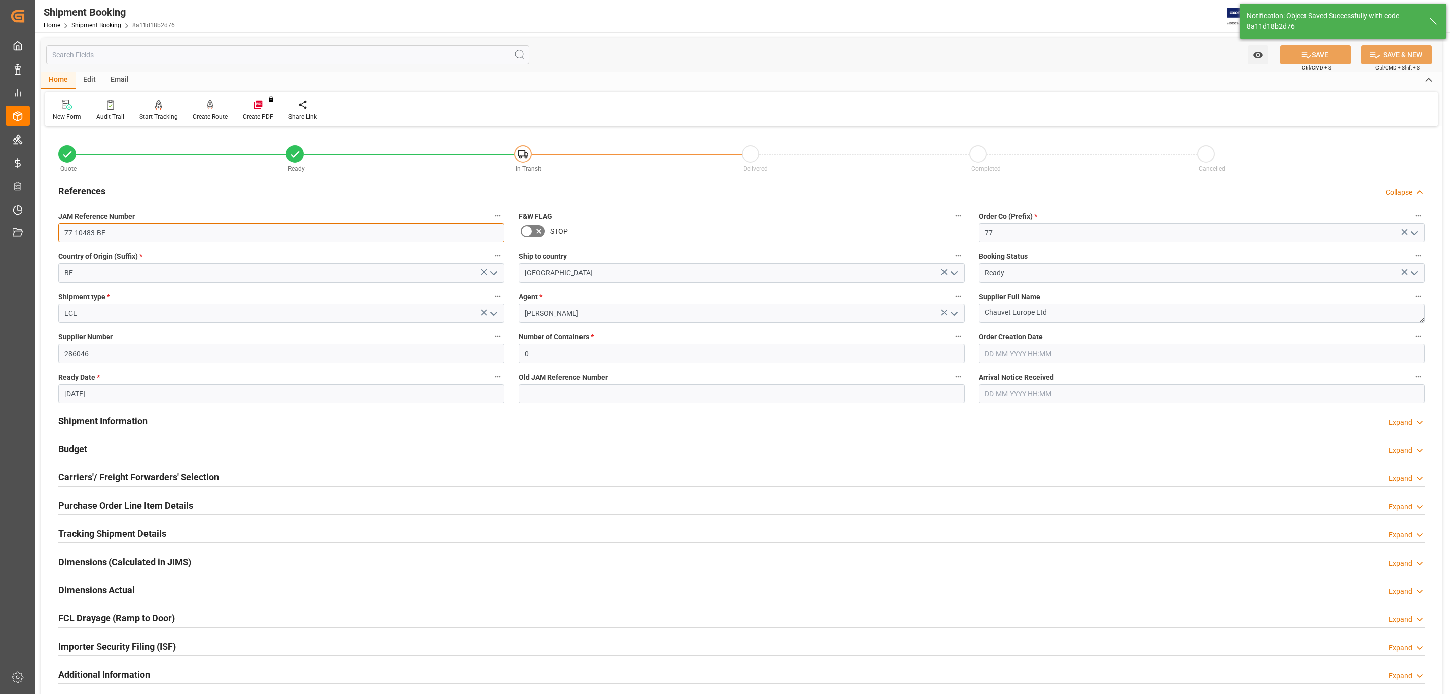
click at [118, 230] on input "77-10483-BE" at bounding box center [281, 232] width 446 height 19
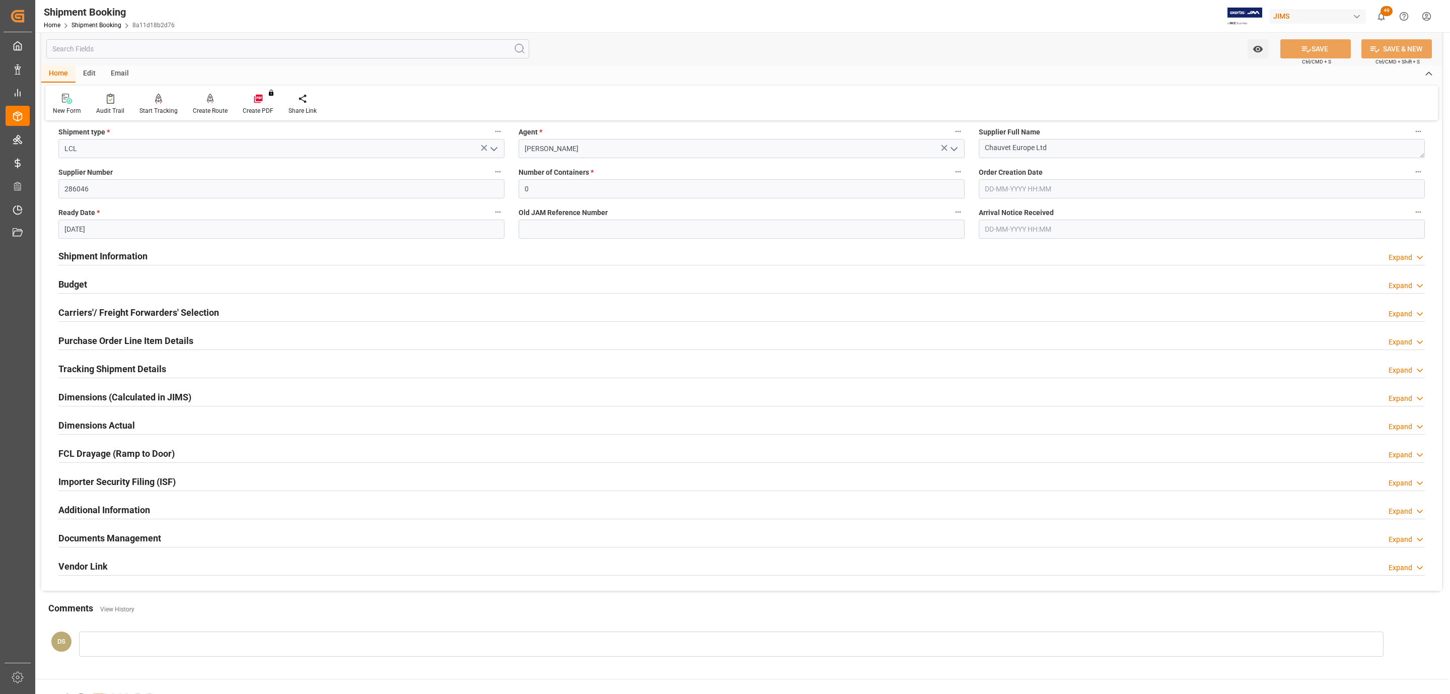
scroll to position [266, 0]
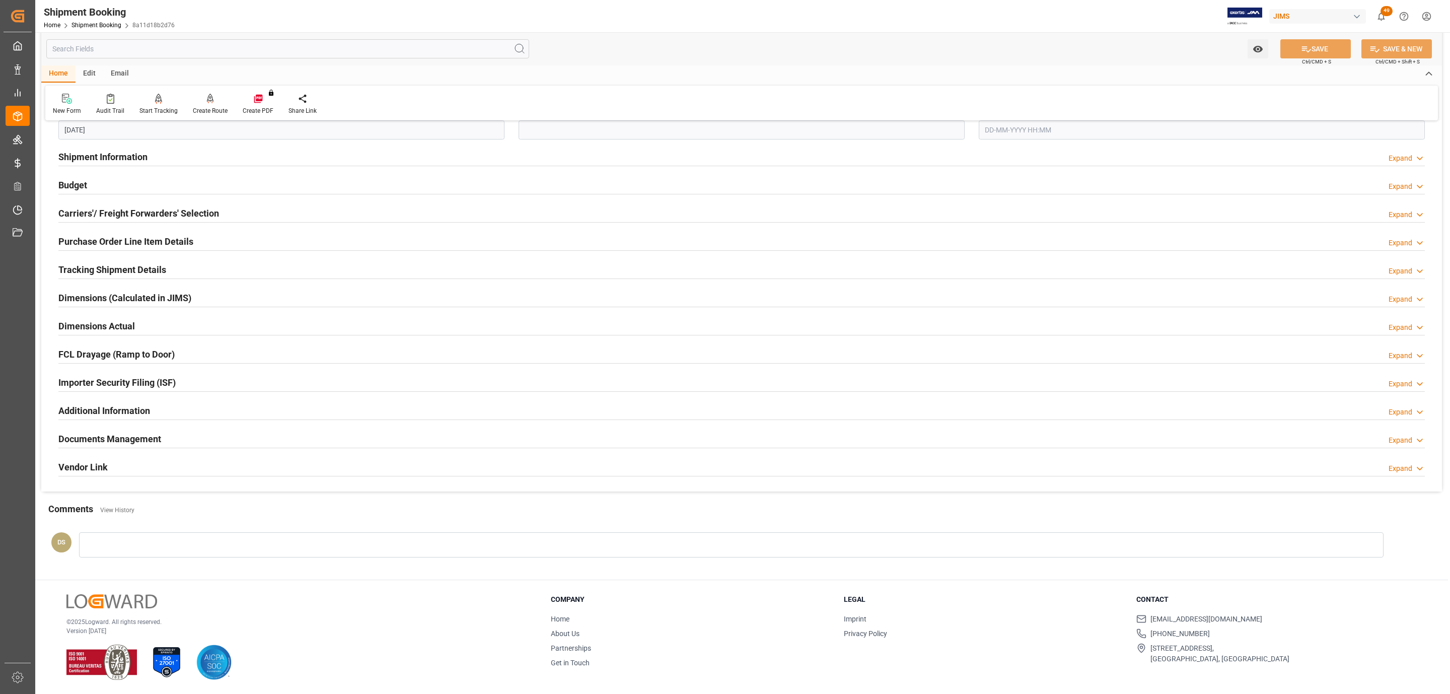
click at [193, 432] on div "Documents Management Expand" at bounding box center [741, 437] width 1366 height 19
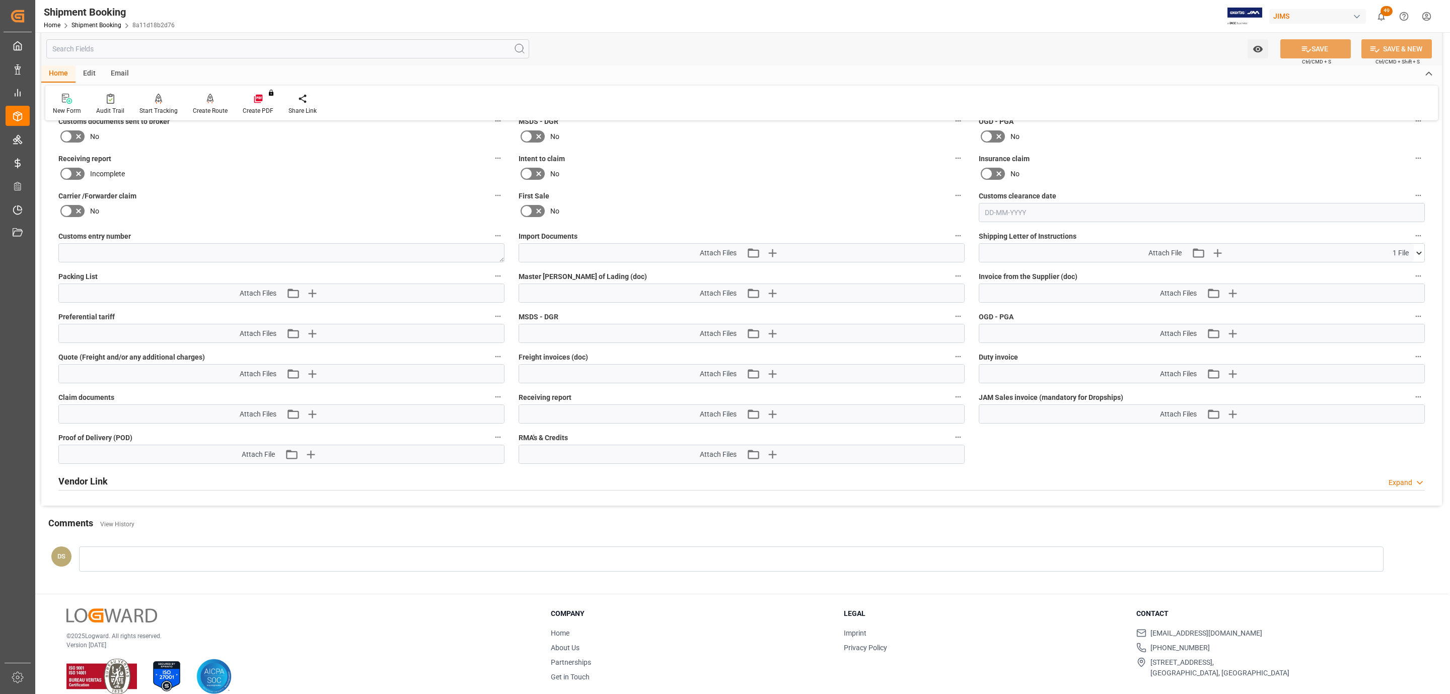
scroll to position [644, 0]
click at [310, 298] on icon "button" at bounding box center [312, 292] width 16 height 16
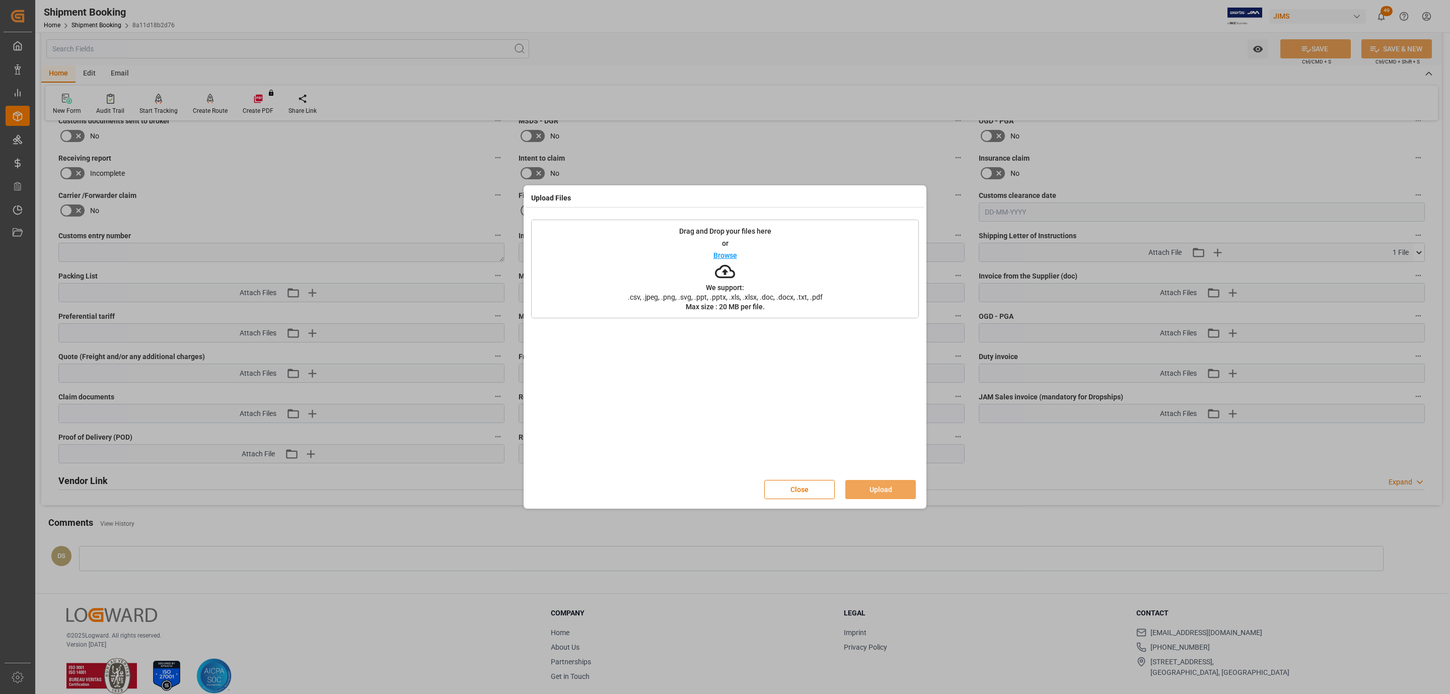
click at [729, 252] on p "Browse" at bounding box center [725, 255] width 24 height 7
click at [867, 485] on button "Upload" at bounding box center [880, 489] width 70 height 19
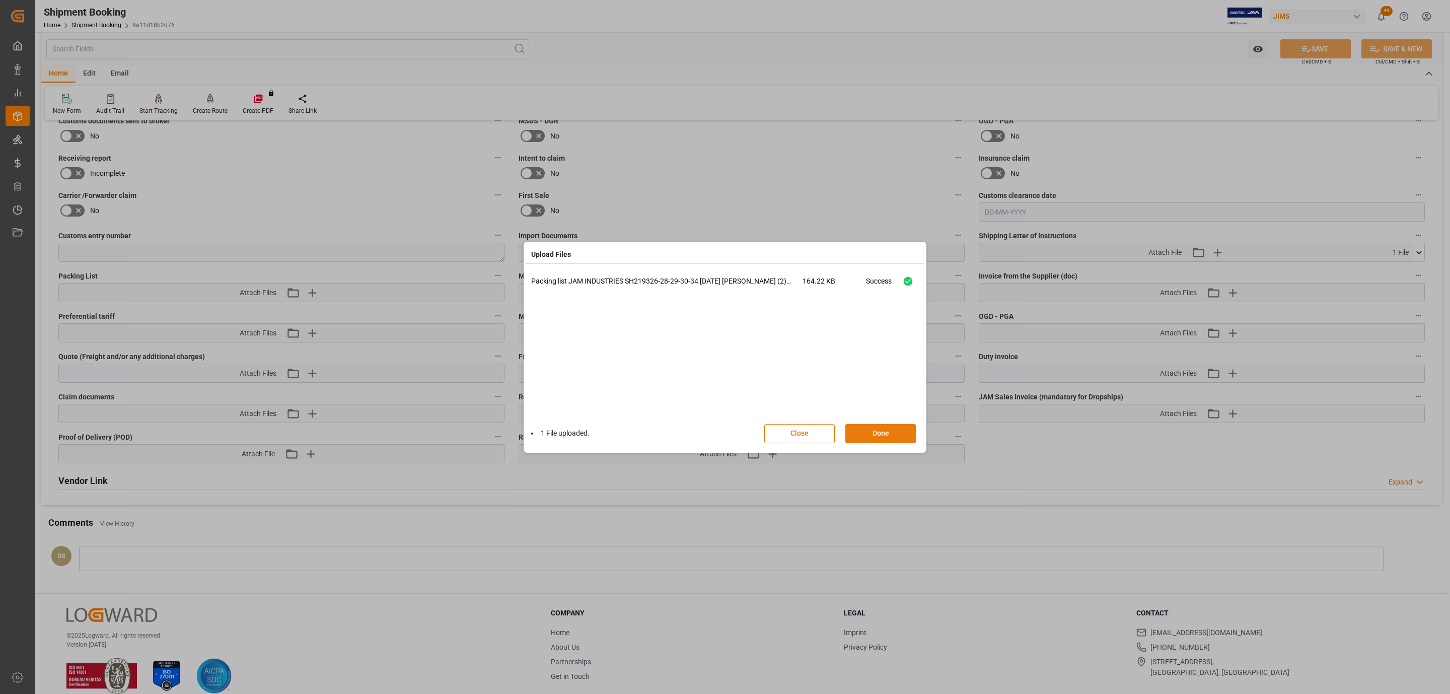
click at [885, 431] on button "Done" at bounding box center [880, 433] width 70 height 19
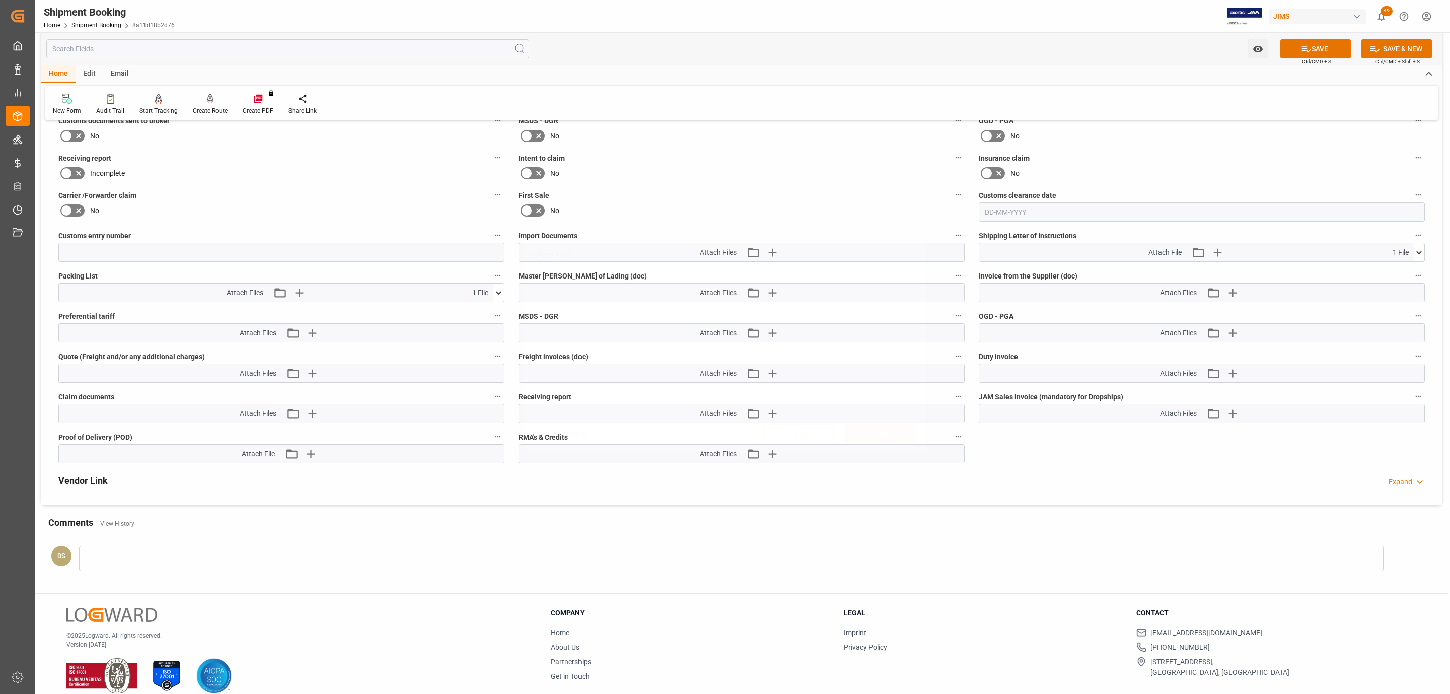
click at [1302, 58] on span "Ctrl/CMD + S" at bounding box center [1316, 62] width 29 height 8
click at [1304, 47] on icon at bounding box center [1306, 49] width 11 height 11
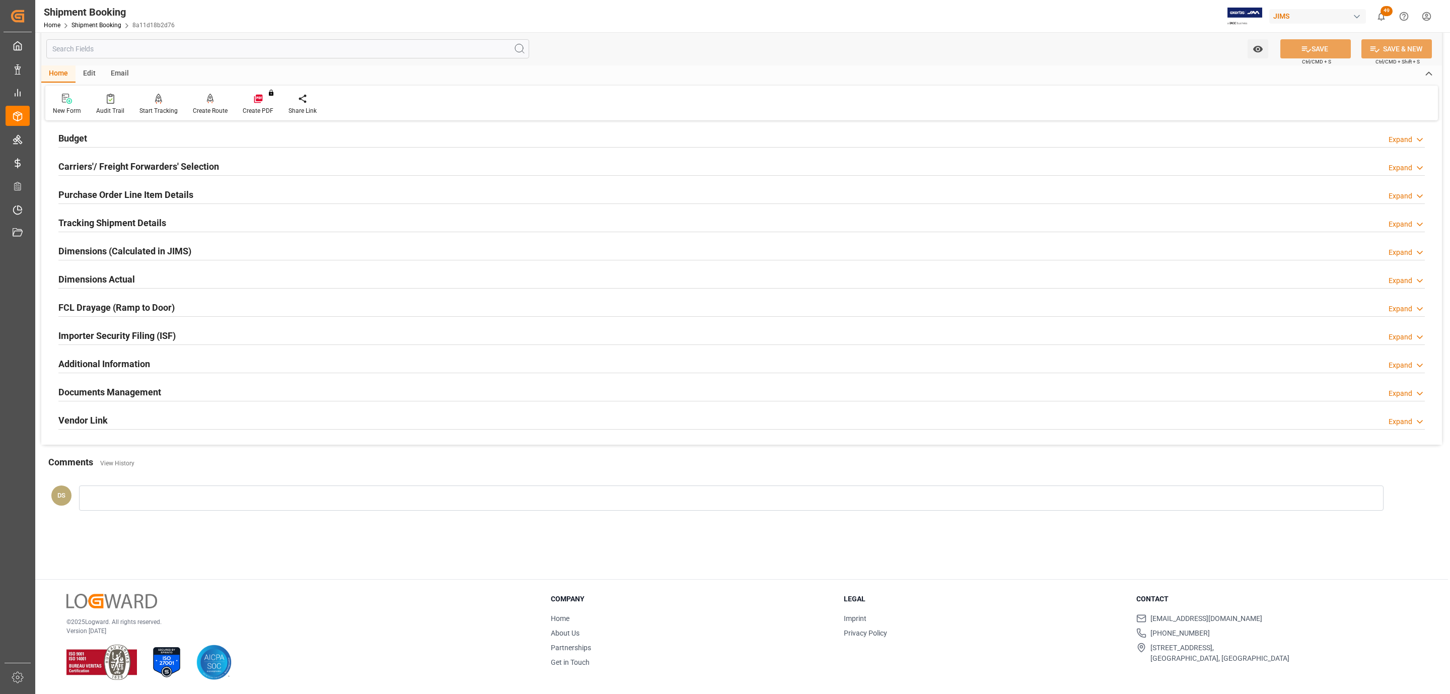
scroll to position [109, 0]
click at [127, 166] on h2 "Carriers'/ Freight Forwarders' Selection" at bounding box center [138, 167] width 161 height 14
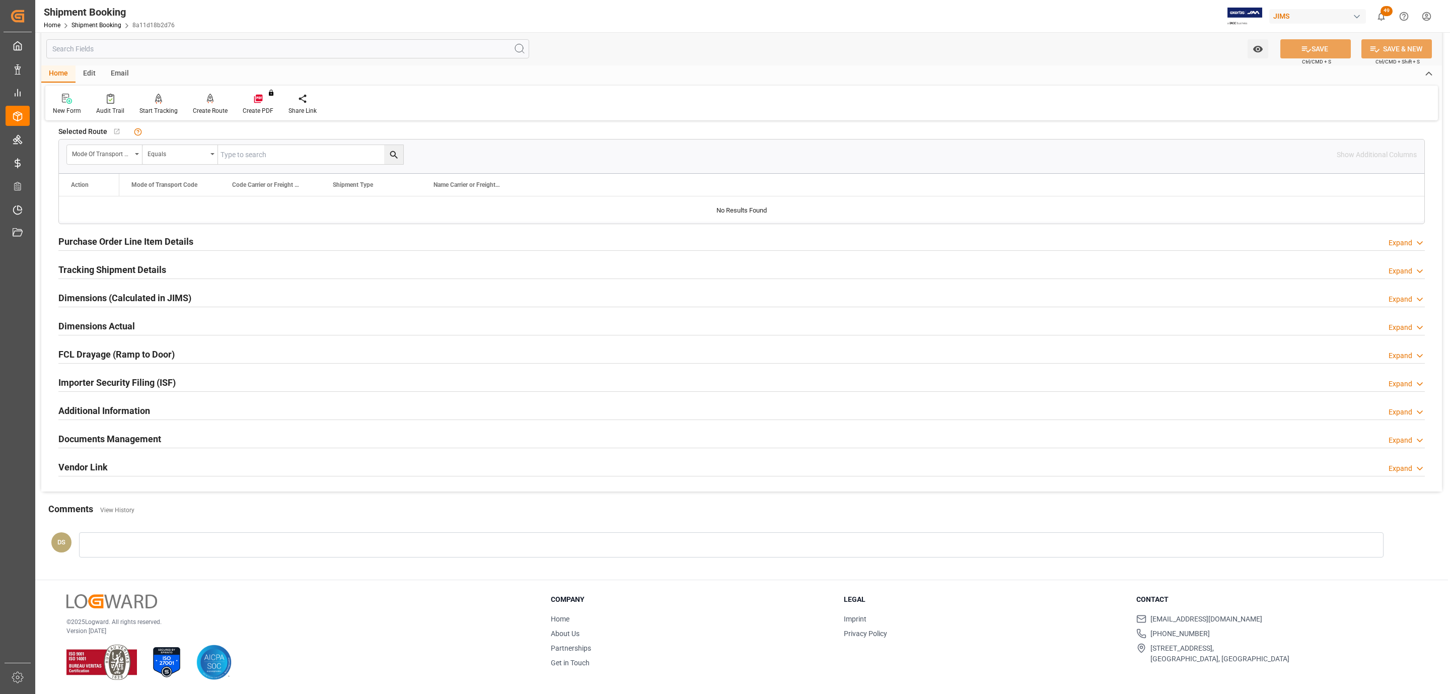
scroll to position [17, 0]
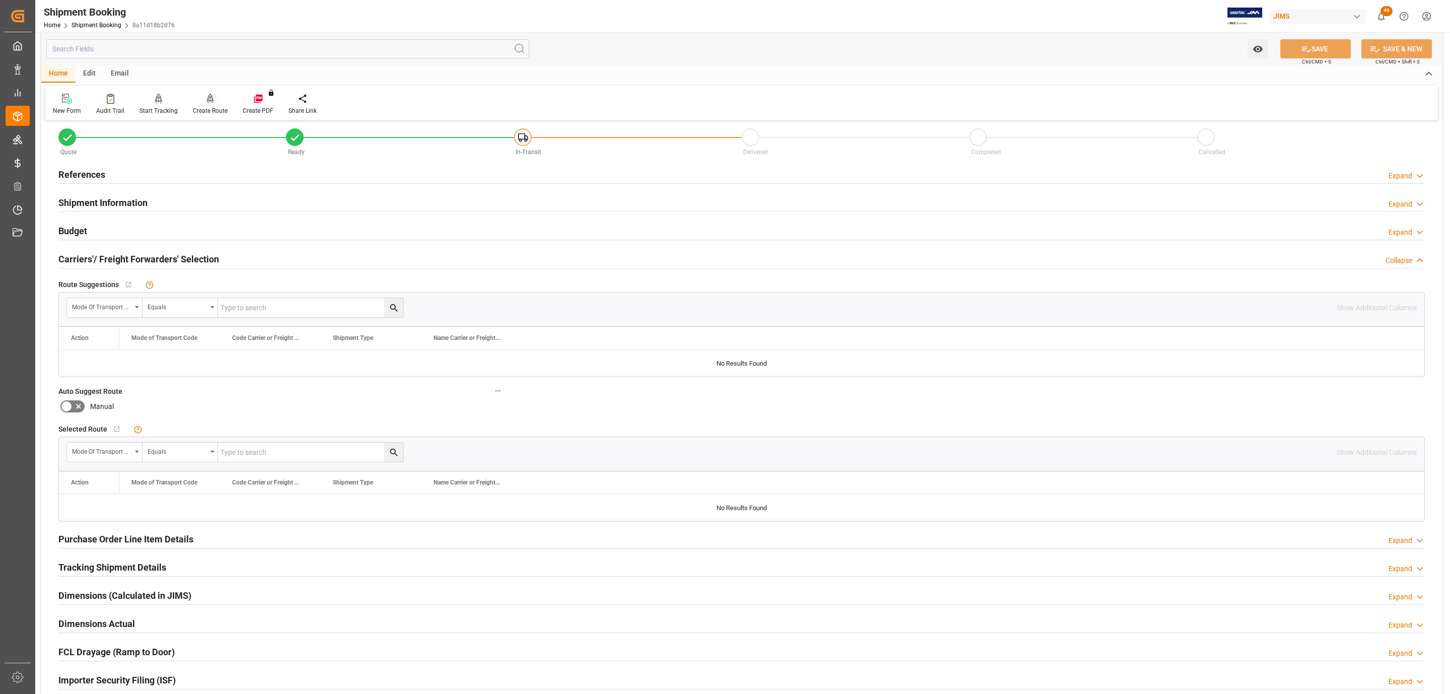
click at [201, 101] on div at bounding box center [210, 98] width 35 height 11
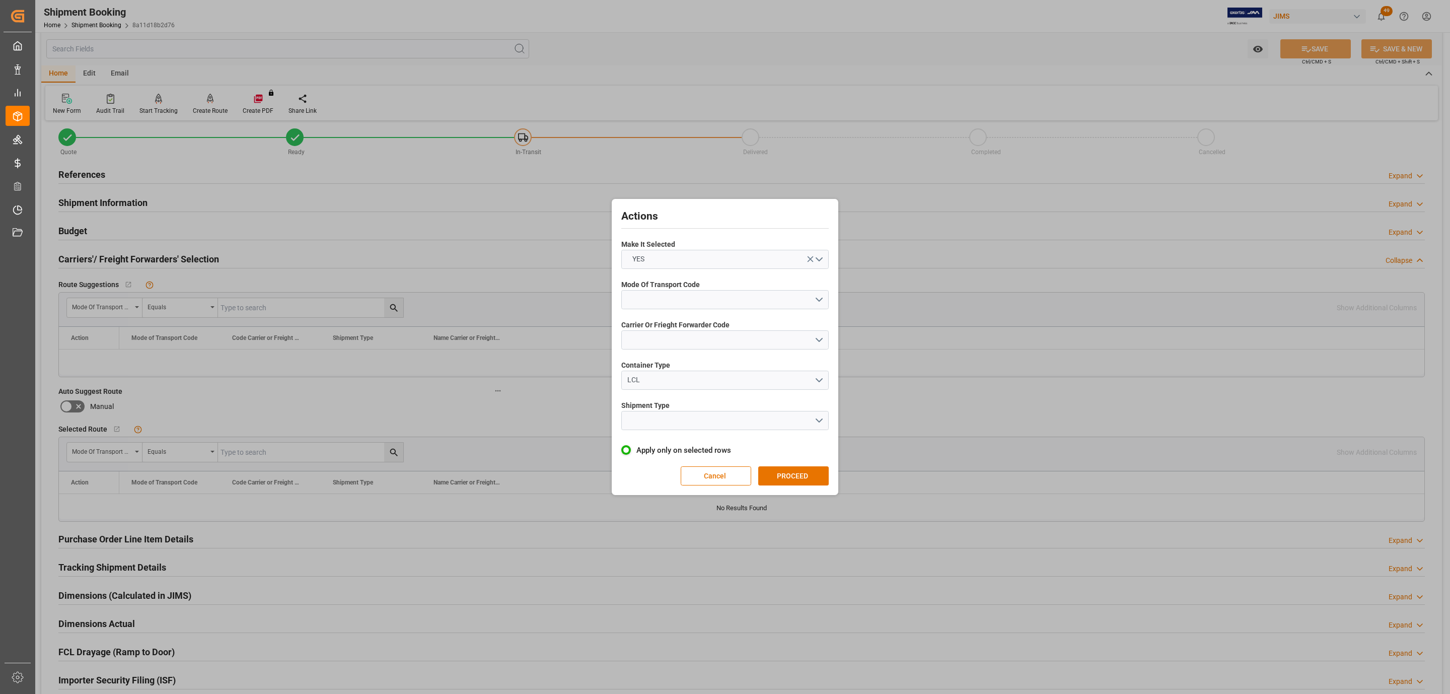
click at [669, 313] on div "Mode Of Transport Code" at bounding box center [724, 294] width 207 height 37
click at [676, 303] on button "open menu" at bounding box center [724, 299] width 207 height 19
click at [676, 303] on div "1- OCEAN" at bounding box center [725, 301] width 206 height 21
click at [674, 343] on button "open menu" at bounding box center [724, 339] width 207 height 19
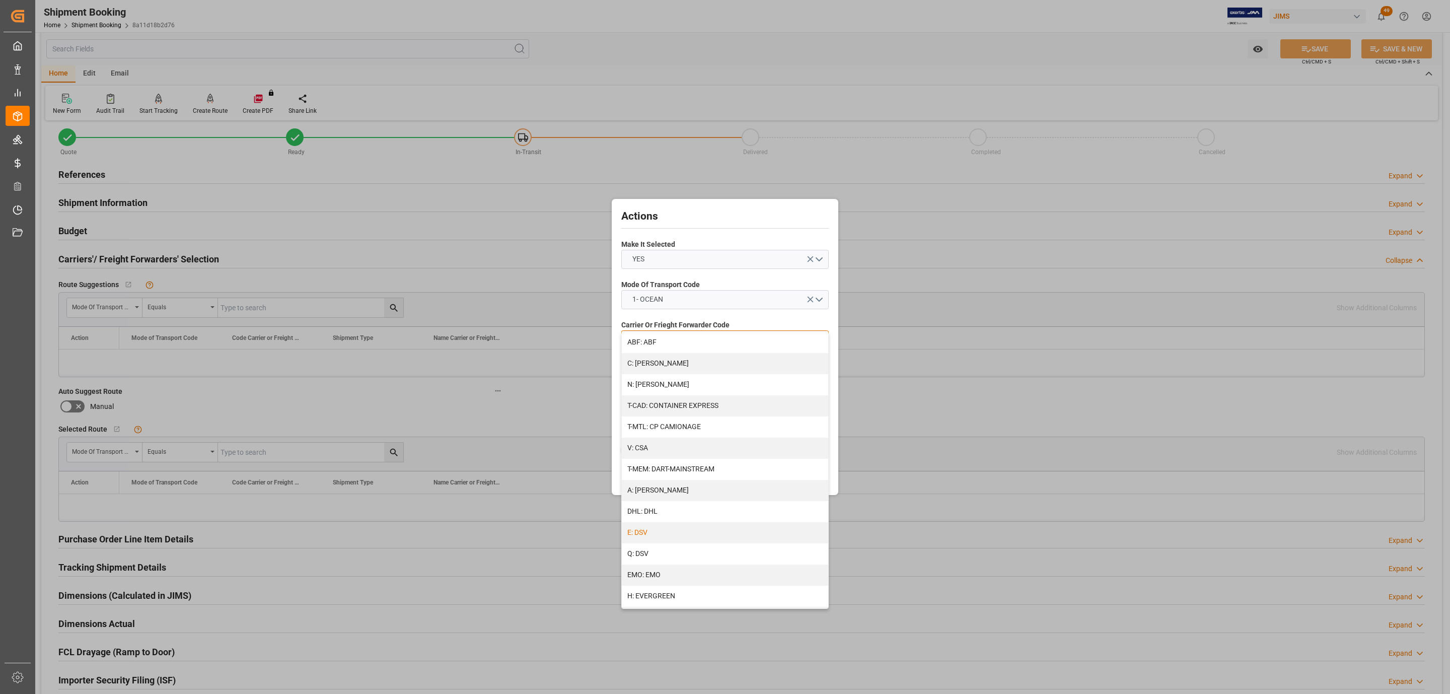
click at [658, 530] on div "E: DSV" at bounding box center [725, 532] width 206 height 21
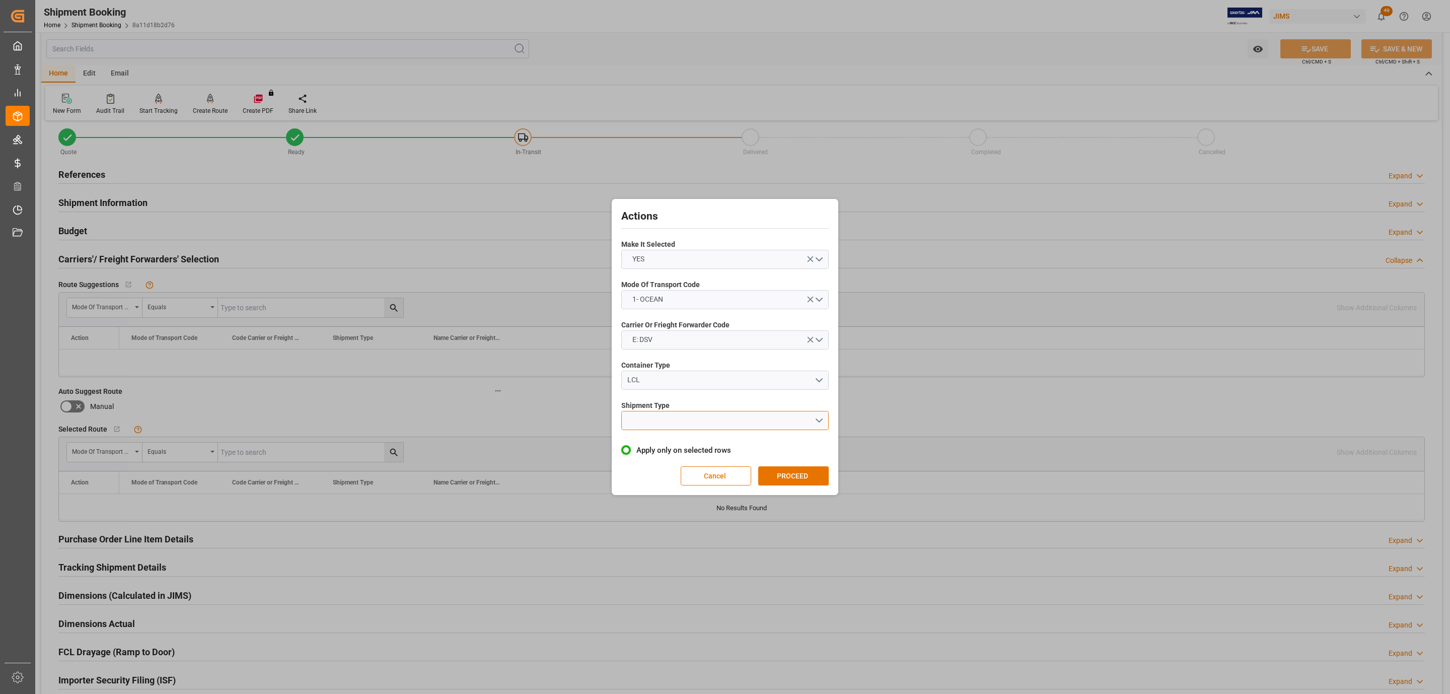
click at [657, 425] on button "open menu" at bounding box center [724, 420] width 207 height 19
click at [658, 446] on div "LCL" at bounding box center [725, 443] width 206 height 21
click at [793, 476] on button "PROCEED" at bounding box center [793, 475] width 70 height 19
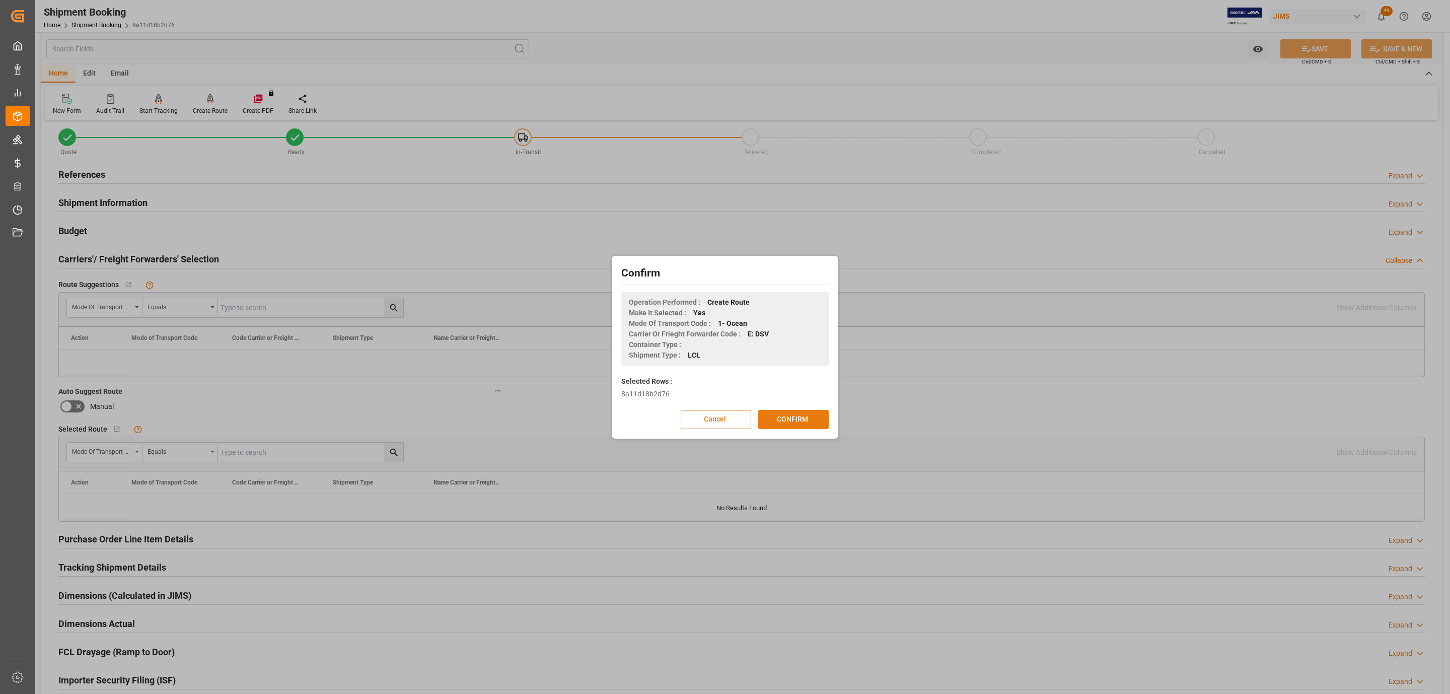
click at [799, 411] on button "CONFIRM" at bounding box center [793, 419] width 70 height 19
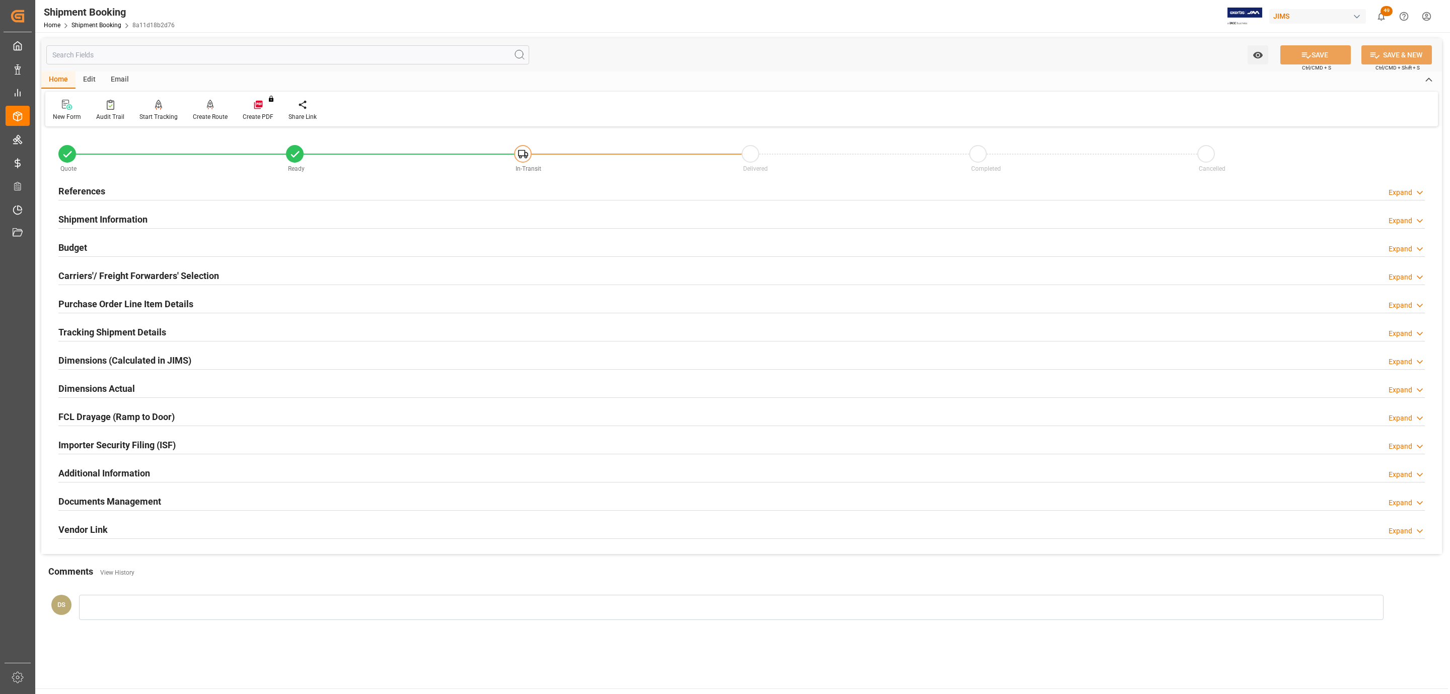
click at [118, 332] on h2 "Tracking Shipment Details" at bounding box center [112, 332] width 108 height 14
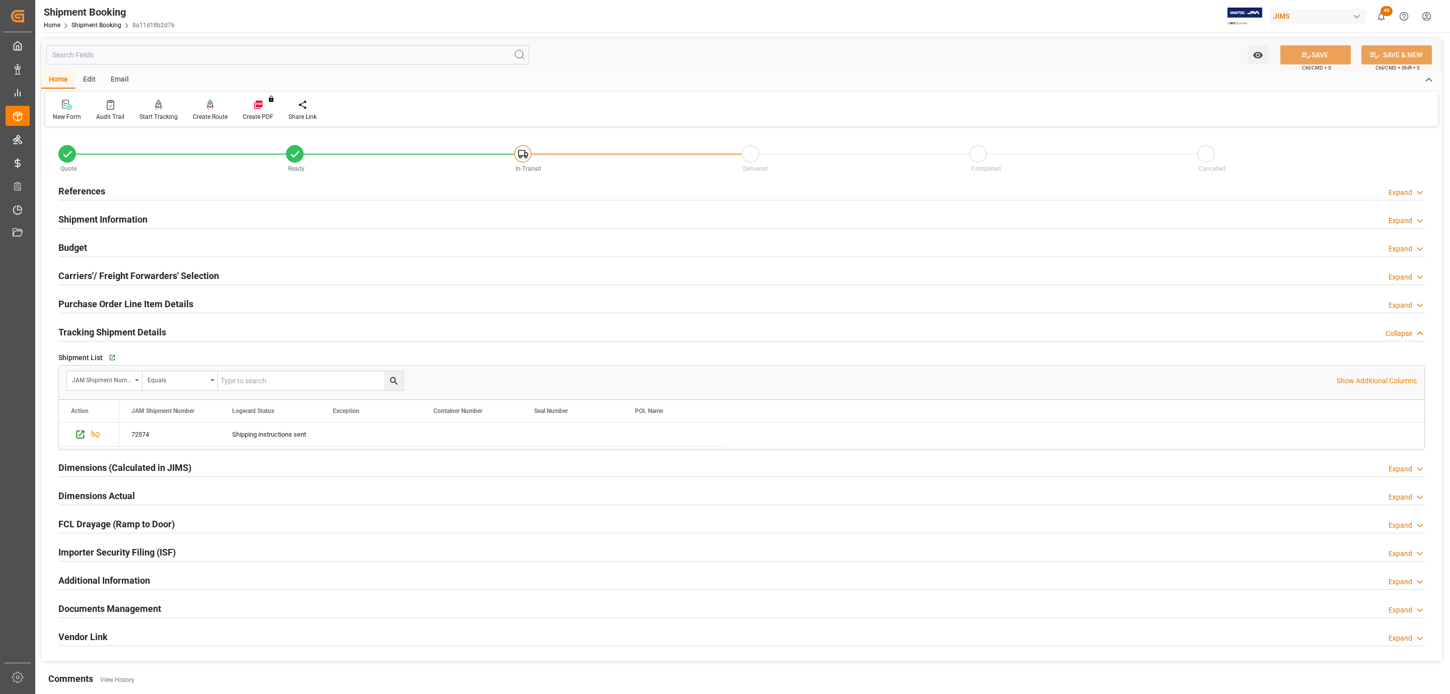
click at [118, 332] on h2 "Tracking Shipment Details" at bounding box center [112, 332] width 108 height 14
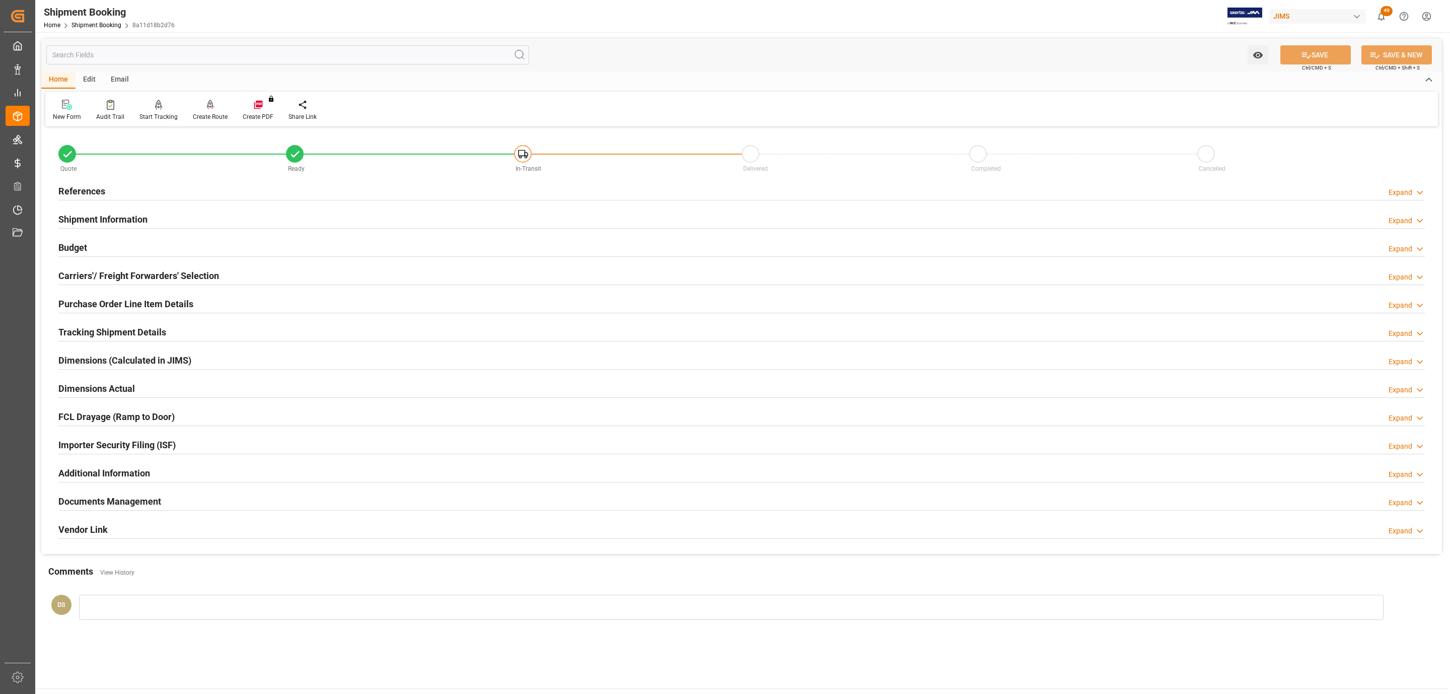
click at [88, 495] on div "Documents Management" at bounding box center [109, 500] width 103 height 19
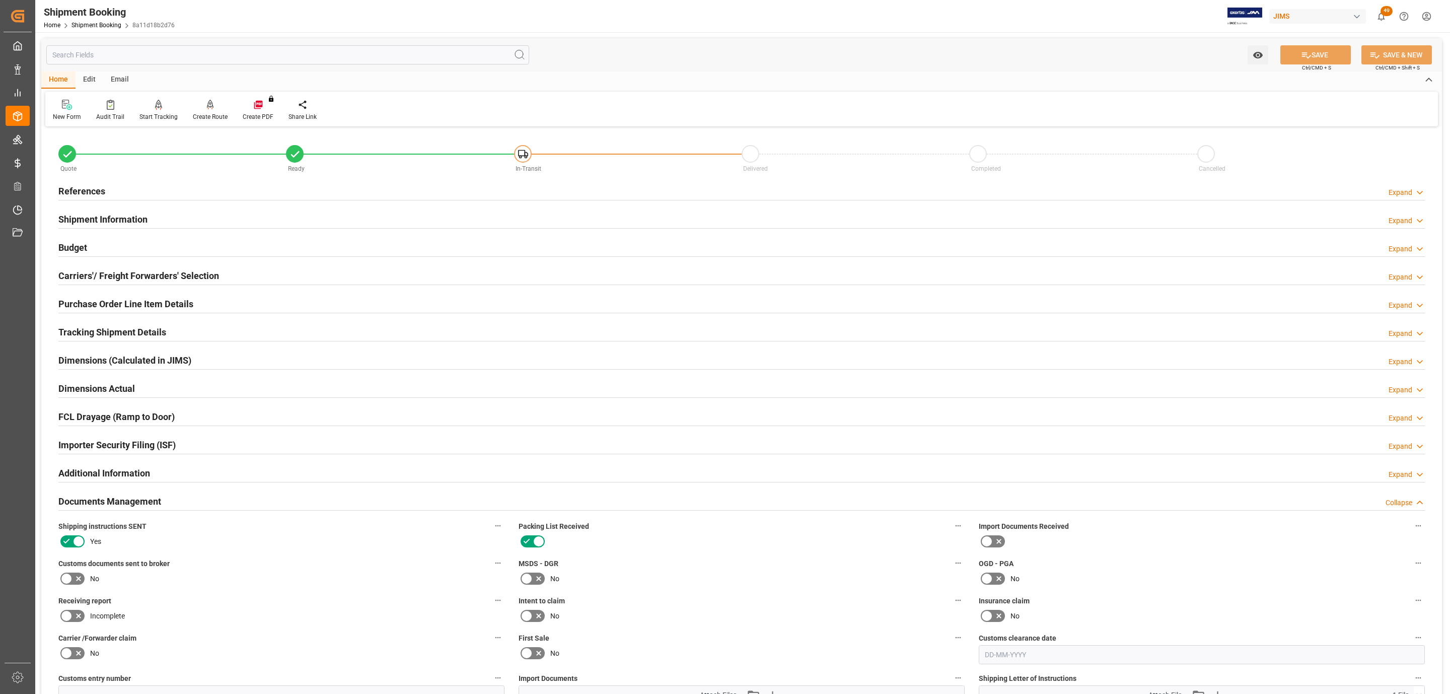
click at [111, 81] on div "Email" at bounding box center [119, 79] width 33 height 17
click at [69, 108] on icon at bounding box center [68, 106] width 14 height 7
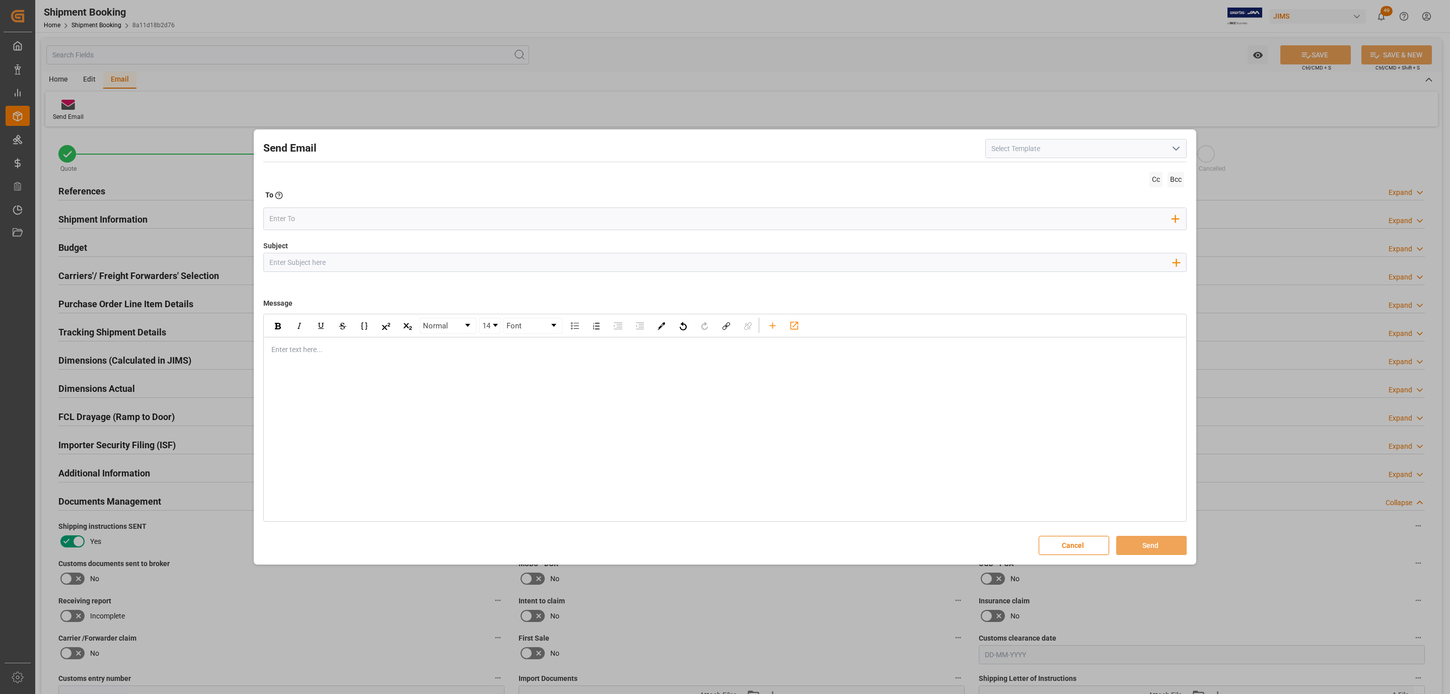
click at [1118, 149] on input at bounding box center [1085, 148] width 201 height 19
click at [1171, 151] on icon "open menu" at bounding box center [1176, 148] width 12 height 12
click at [1032, 173] on div "2BOOK - Ocean - Air freight" at bounding box center [1086, 171] width 200 height 23
type input "2BOOK - Ocean - Air freight"
type input "2BOOK {{jamReferenceNumber}} {{supplierFullName}} Ship from: {{country}} Ship t…"
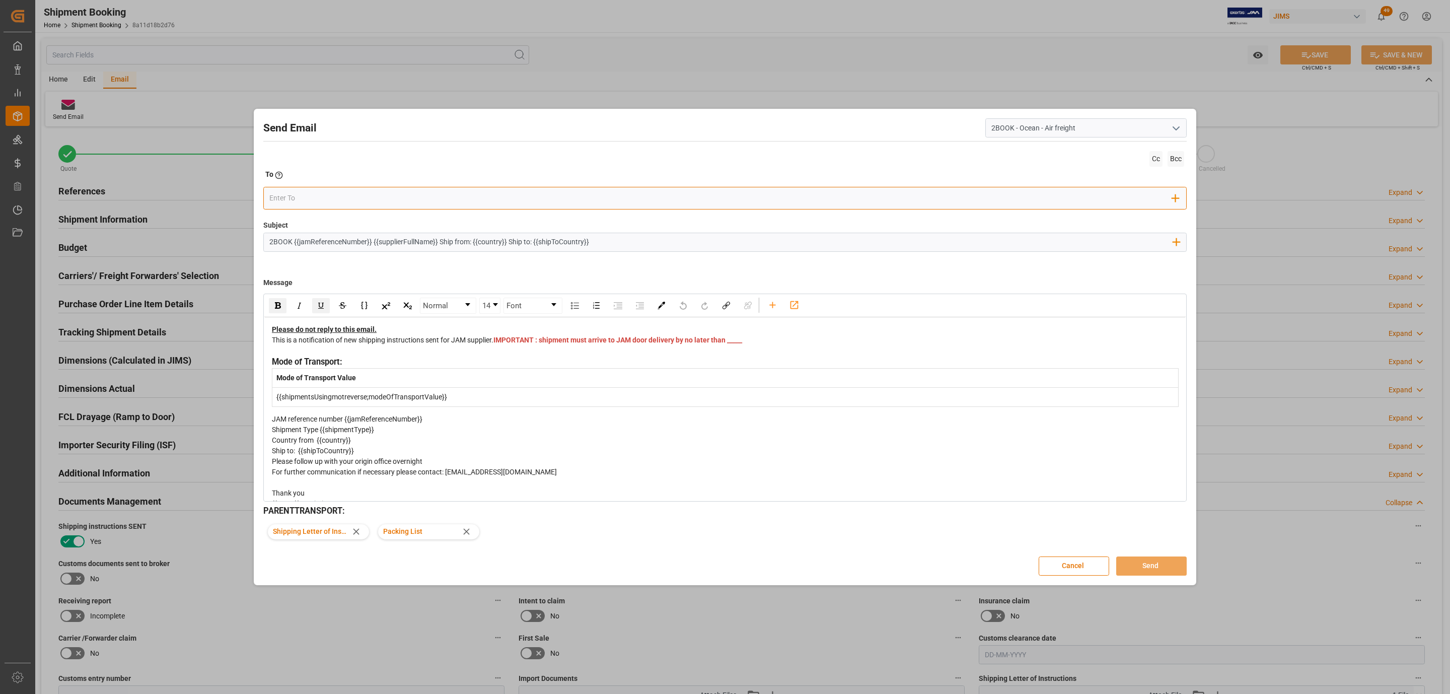
click at [325, 192] on input "email" at bounding box center [720, 198] width 903 height 15
type input "cind"
click at [294, 220] on span "[PERSON_NAME][EMAIL_ADDRESS][PERSON_NAME][DOMAIN_NAME]" at bounding box center [364, 223] width 148 height 21
drag, startPoint x: 519, startPoint y: 352, endPoint x: 273, endPoint y: 352, distance: 245.2
click at [493, 344] on span "IMPORTANT : shipment must arrive to JAM door delivery by no later than _____" at bounding box center [617, 340] width 249 height 8
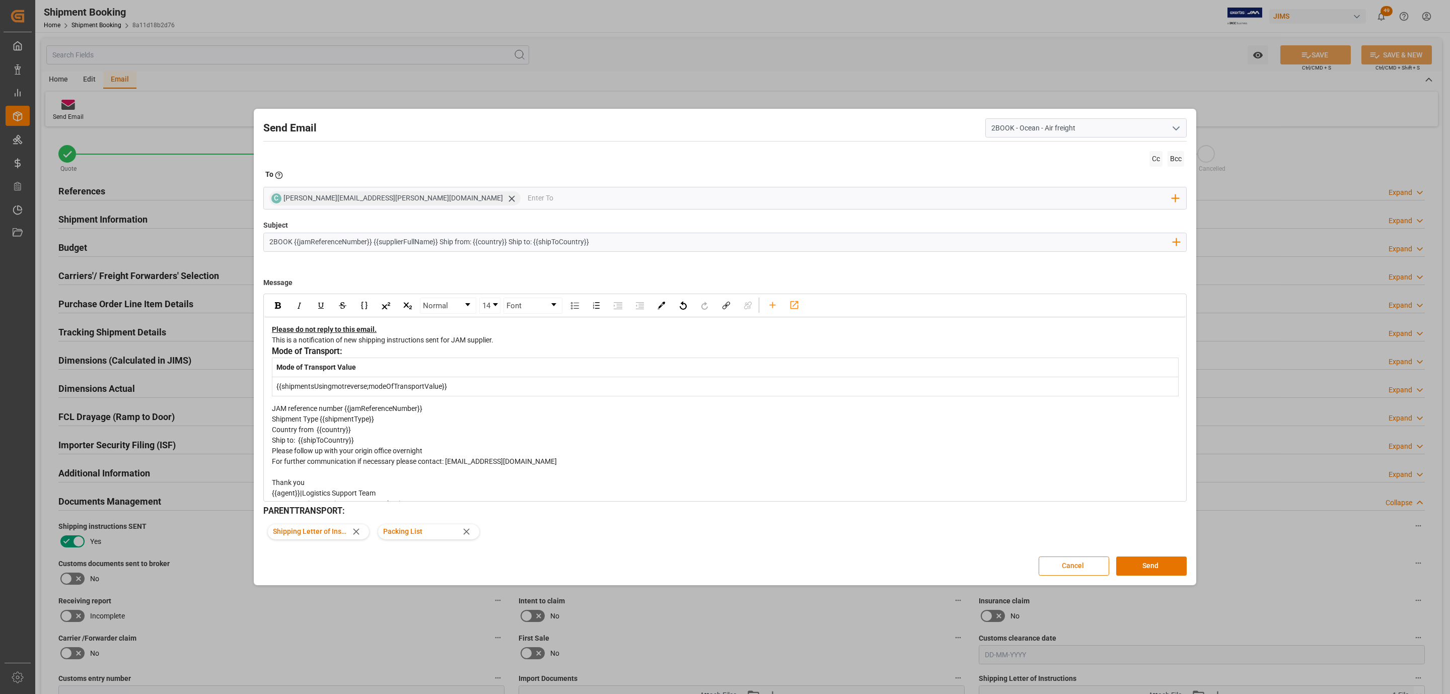
click at [1057, 558] on button "Cancel" at bounding box center [1074, 565] width 70 height 19
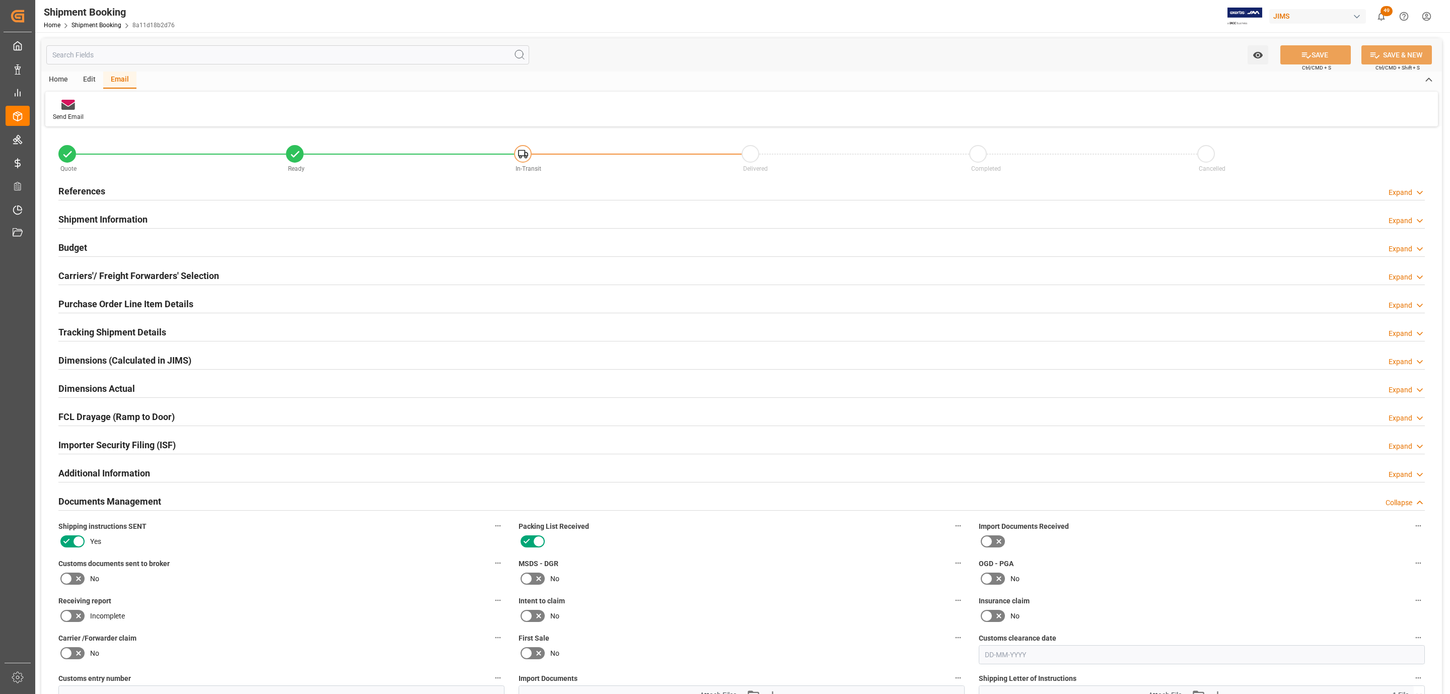
click at [125, 194] on div "References Expand" at bounding box center [741, 190] width 1366 height 19
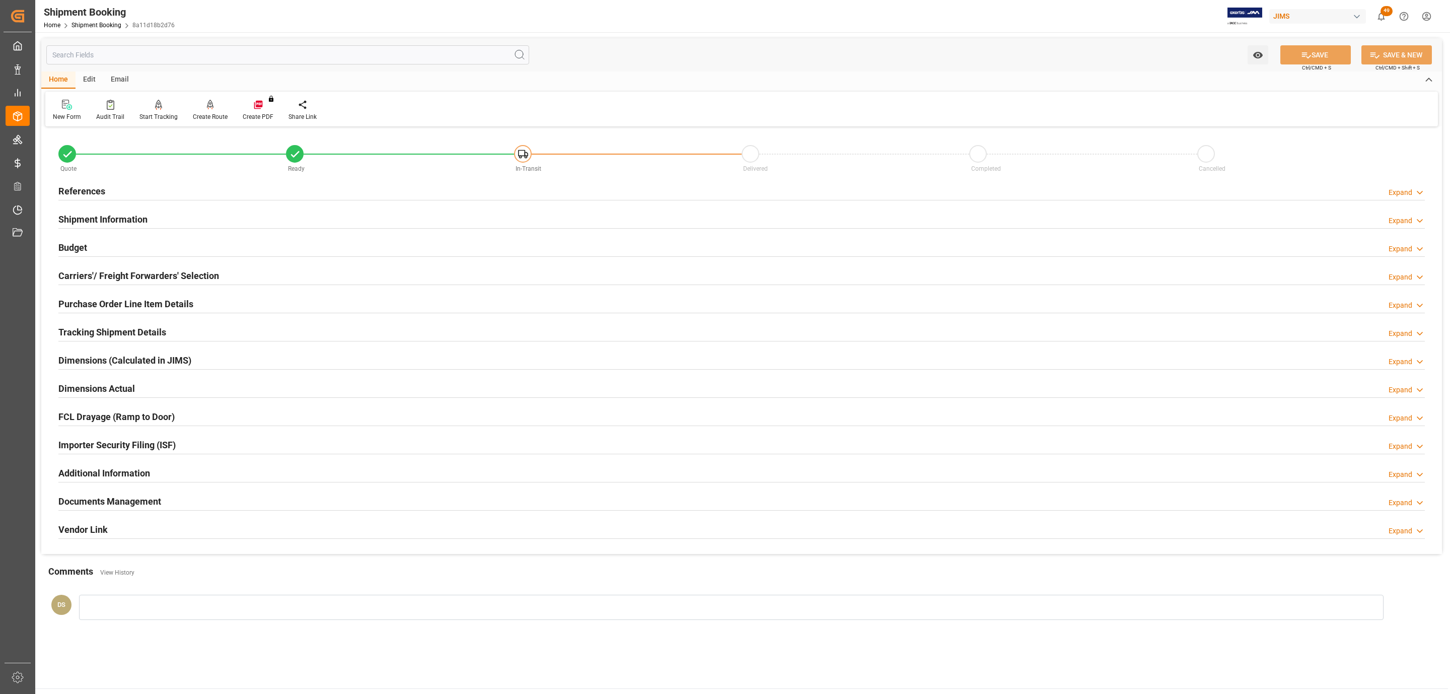
click at [132, 186] on div "References Expand" at bounding box center [741, 190] width 1366 height 19
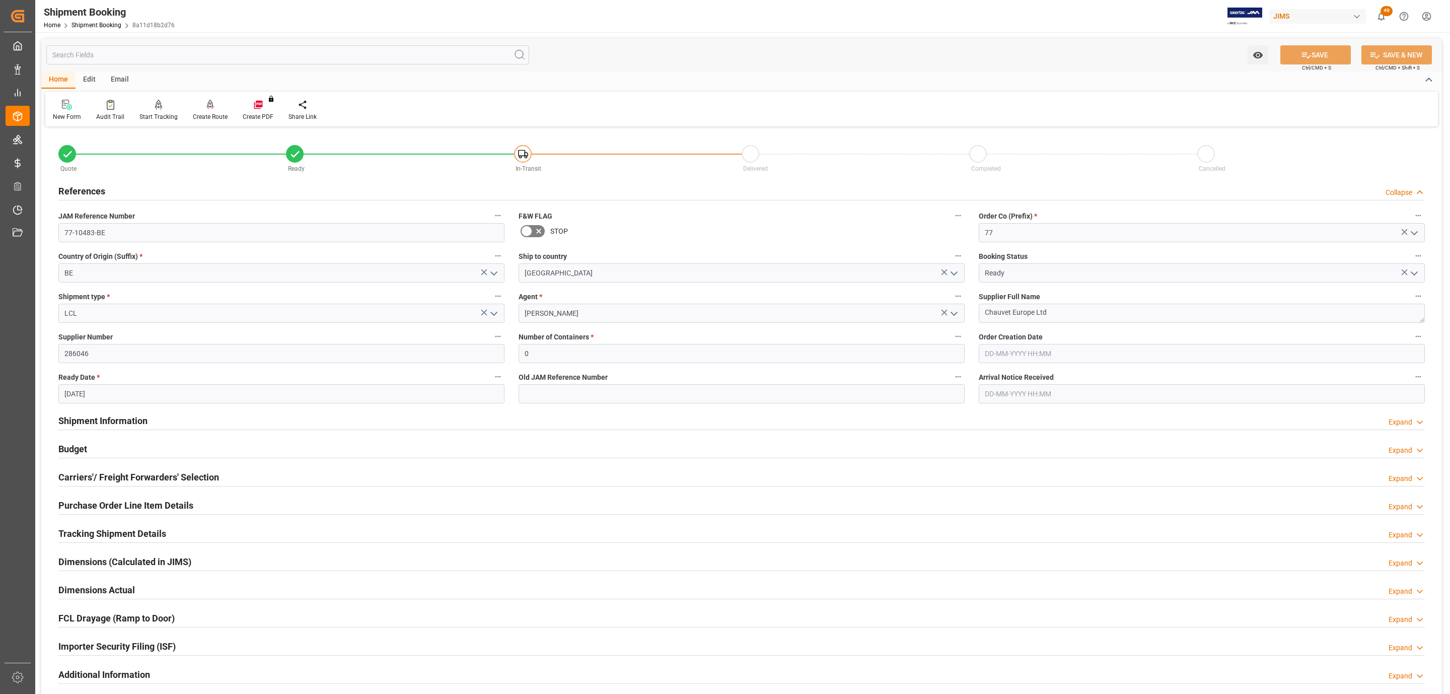
click at [114, 71] on div "Email" at bounding box center [119, 79] width 33 height 17
click at [66, 103] on icon at bounding box center [68, 103] width 14 height 6
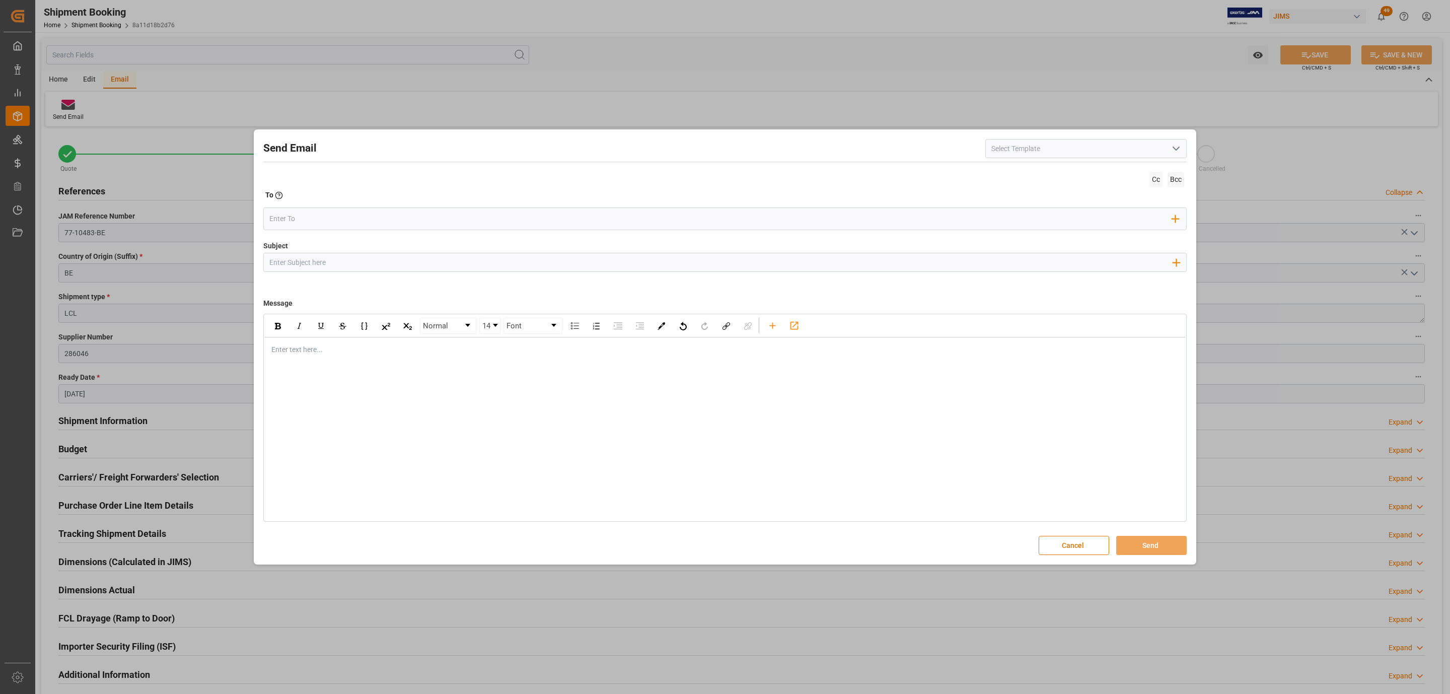
click at [1177, 145] on icon "open menu" at bounding box center [1176, 148] width 12 height 12
click at [1044, 172] on div "2BOOK - Ocean - Air freight" at bounding box center [1086, 171] width 200 height 23
type input "2BOOK - Ocean - Air freight"
type input "2BOOK {{jamReferenceNumber}} {{supplierFullName}} Ship from: {{country}} Ship t…"
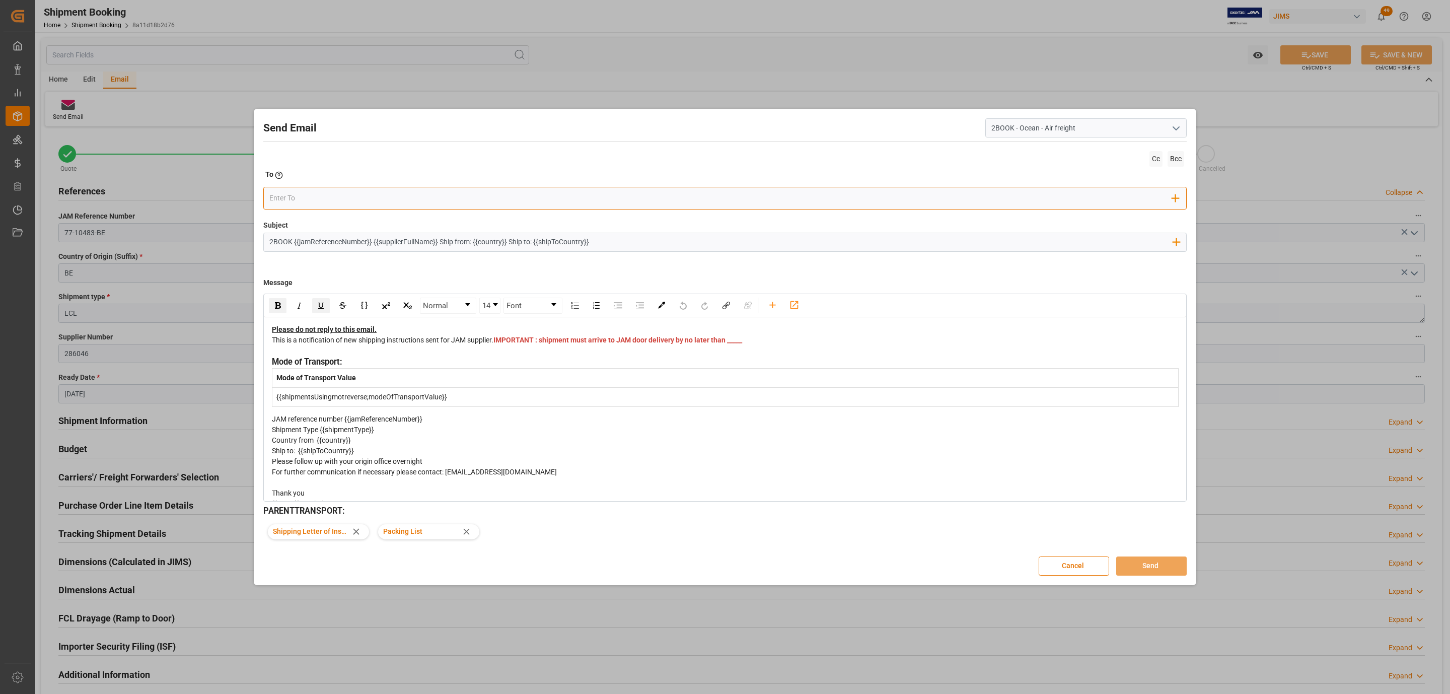
click at [393, 201] on input "email" at bounding box center [720, 198] width 903 height 15
type input "[PERSON_NAME]"
click at [336, 220] on span "[PERSON_NAME][EMAIL_ADDRESS][PERSON_NAME][DOMAIN_NAME]" at bounding box center [364, 223] width 148 height 21
drag, startPoint x: 529, startPoint y: 351, endPoint x: 273, endPoint y: 352, distance: 255.7
click at [273, 352] on div "This is a notification of new shipping instructions sent for JAM supplier. IMPO…" at bounding box center [725, 345] width 907 height 21
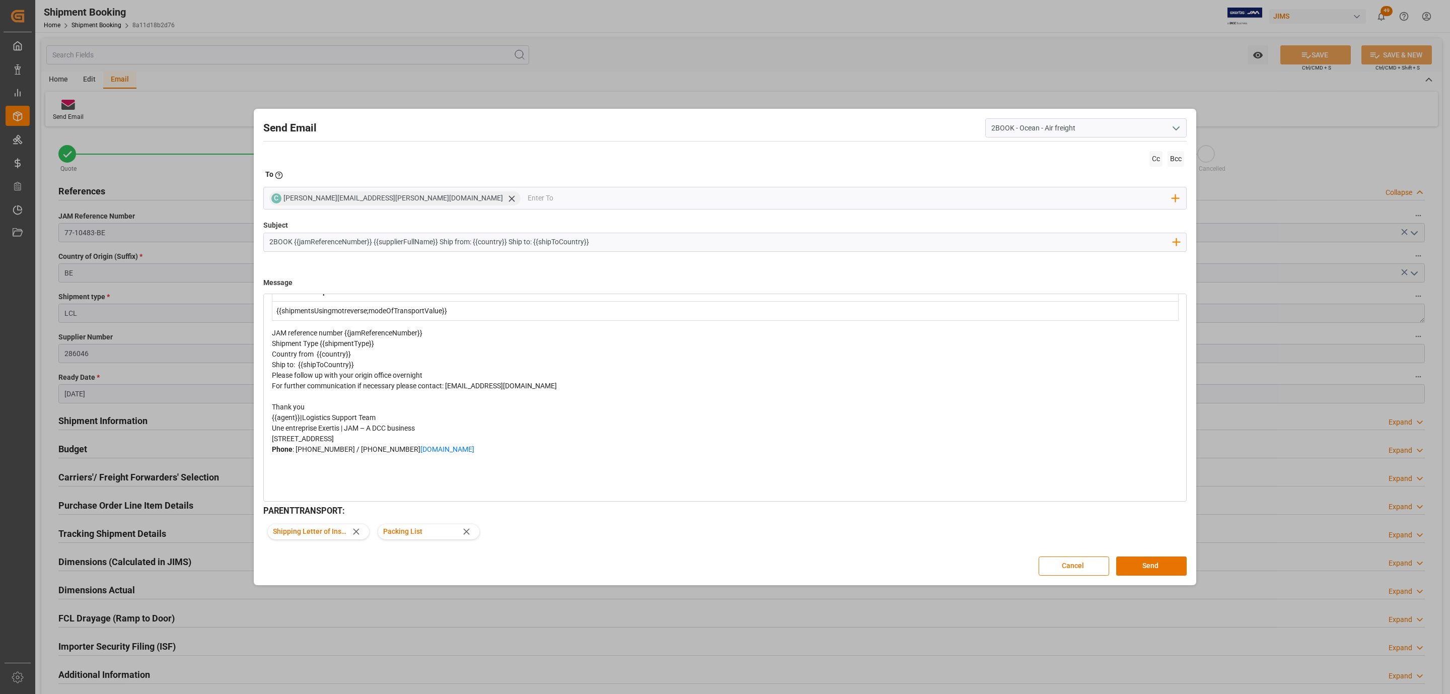
scroll to position [133, 0]
click at [1149, 565] on button "Send" at bounding box center [1151, 565] width 70 height 19
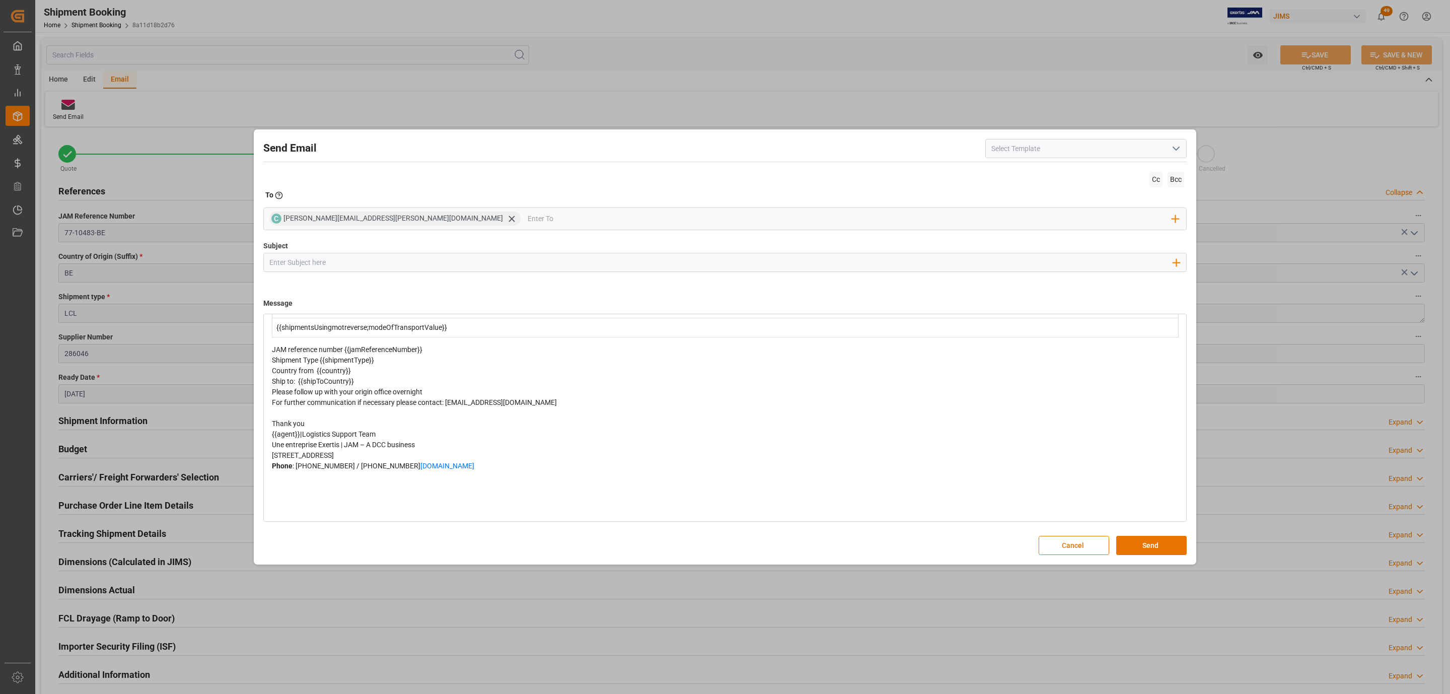
scroll to position [0, 0]
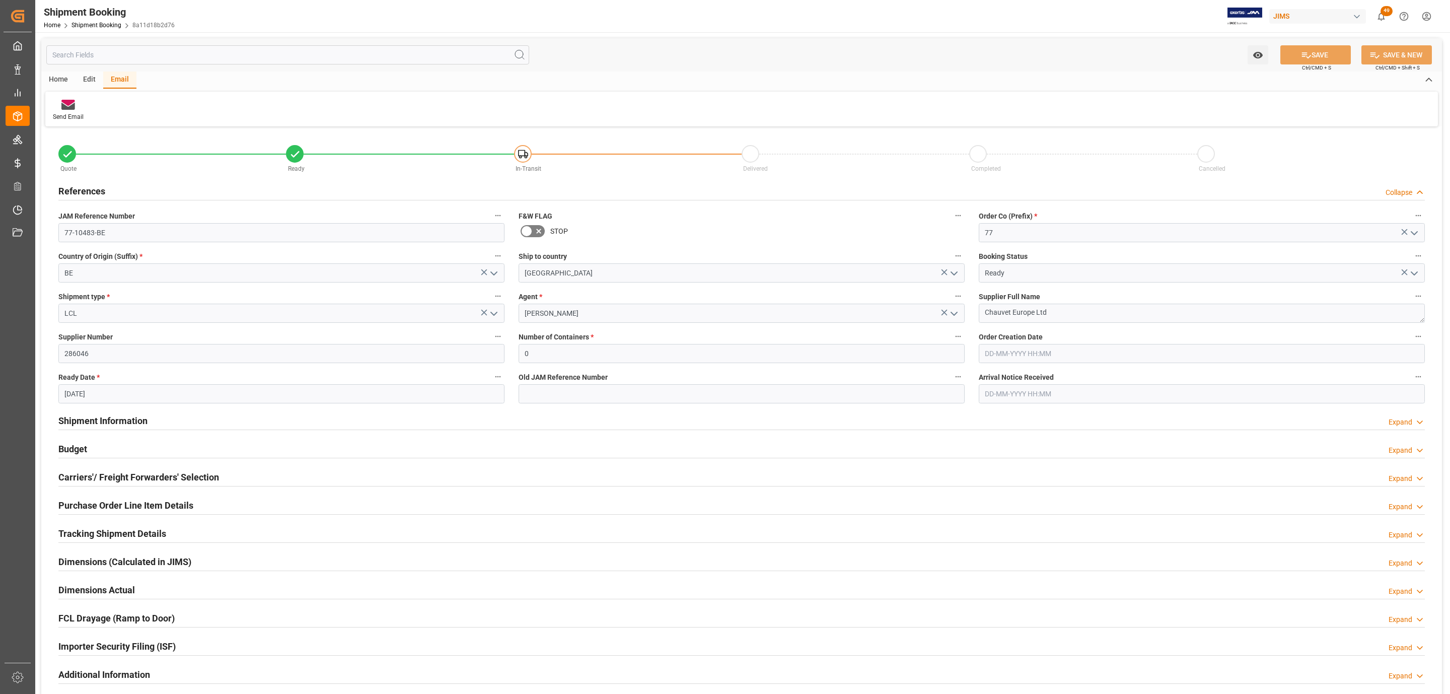
click at [147, 476] on h2 "Carriers'/ Freight Forwarders' Selection" at bounding box center [138, 477] width 161 height 14
